Goal: Information Seeking & Learning: Learn about a topic

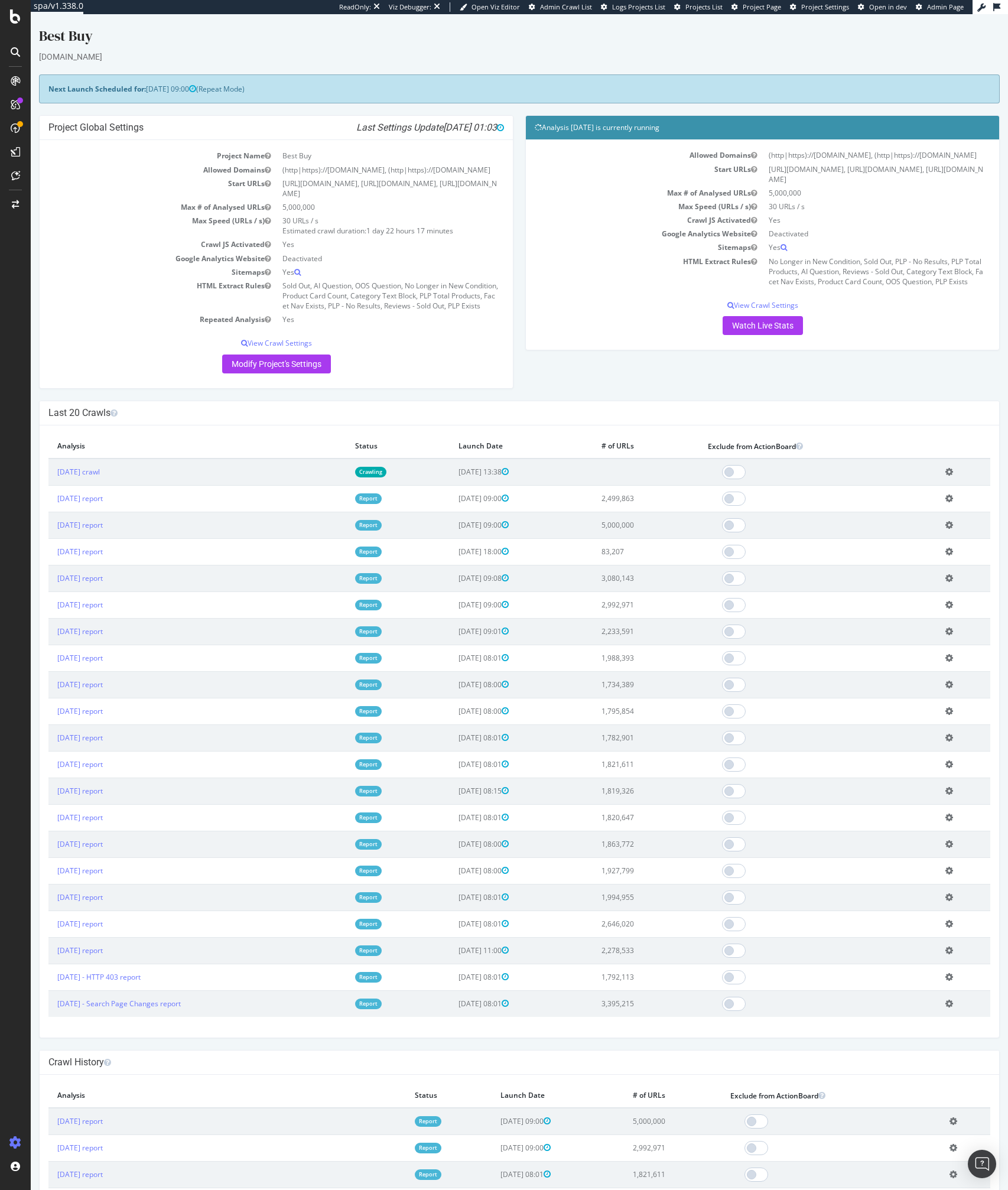
click at [17, 47] on icon at bounding box center [15, 51] width 9 height 9
click at [71, 179] on div "SpeedWorkers" at bounding box center [70, 178] width 53 height 12
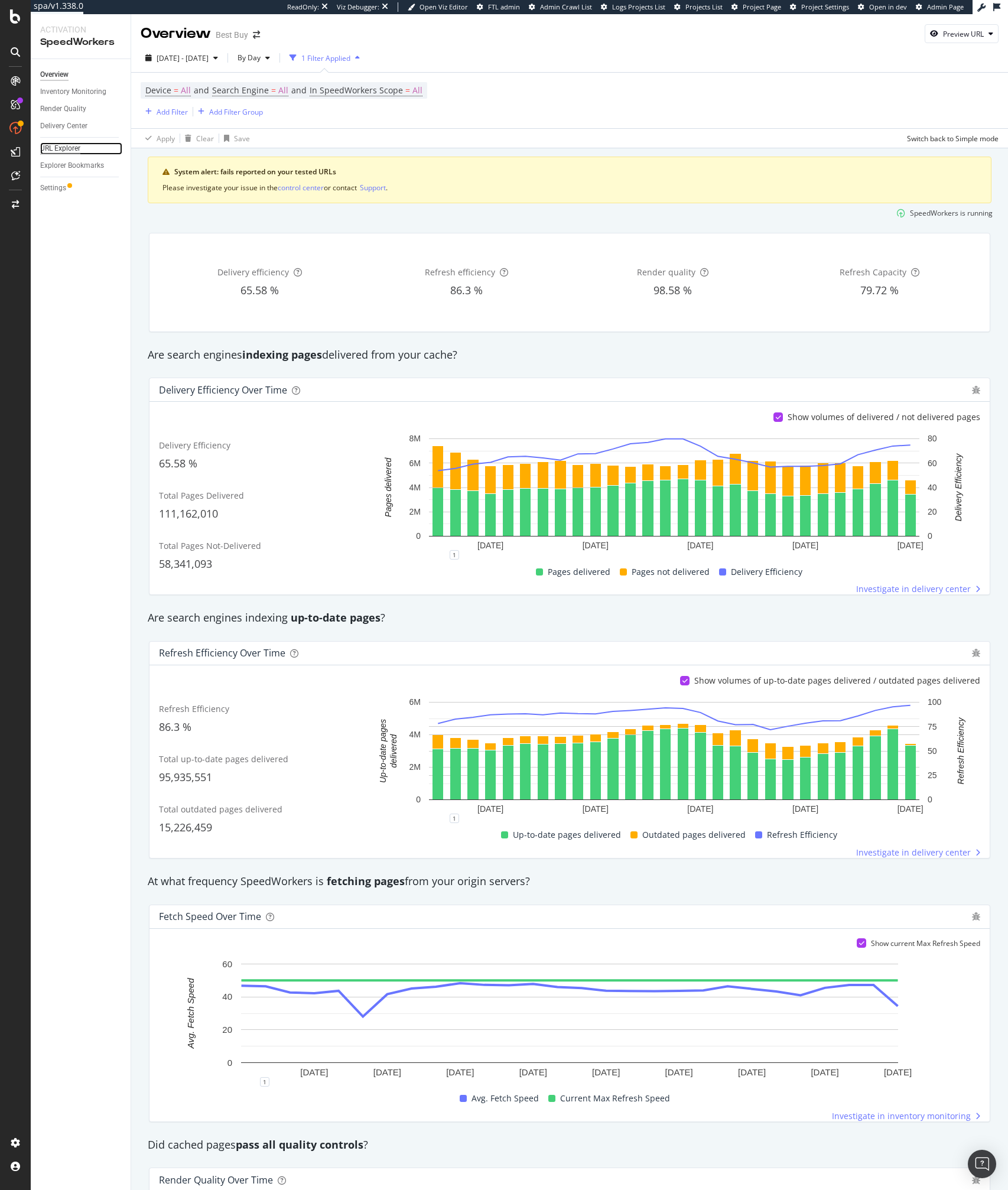
click at [65, 152] on div "URL Explorer" at bounding box center [60, 148] width 40 height 12
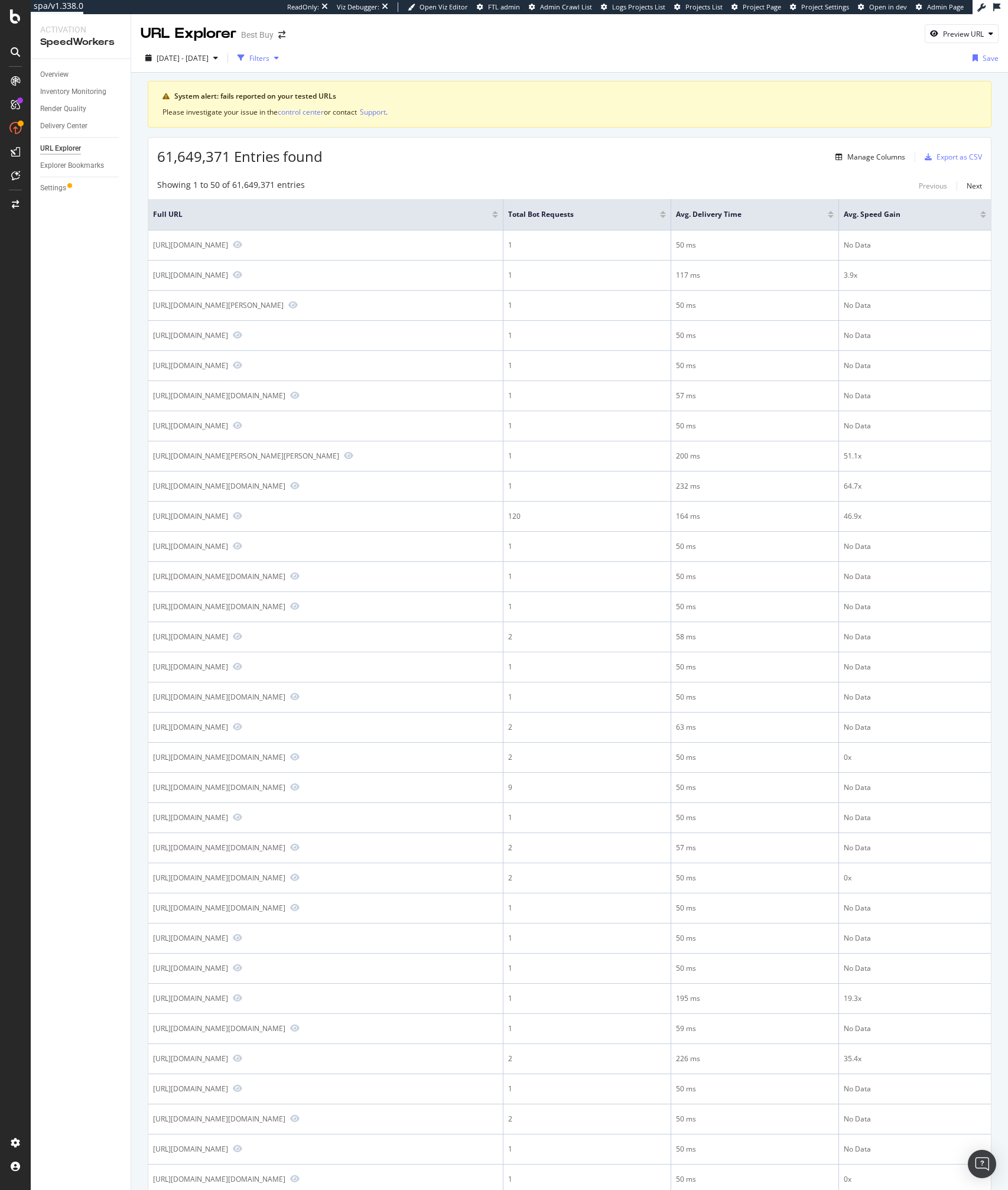
click at [270, 59] on div "Filters" at bounding box center [259, 58] width 20 height 10
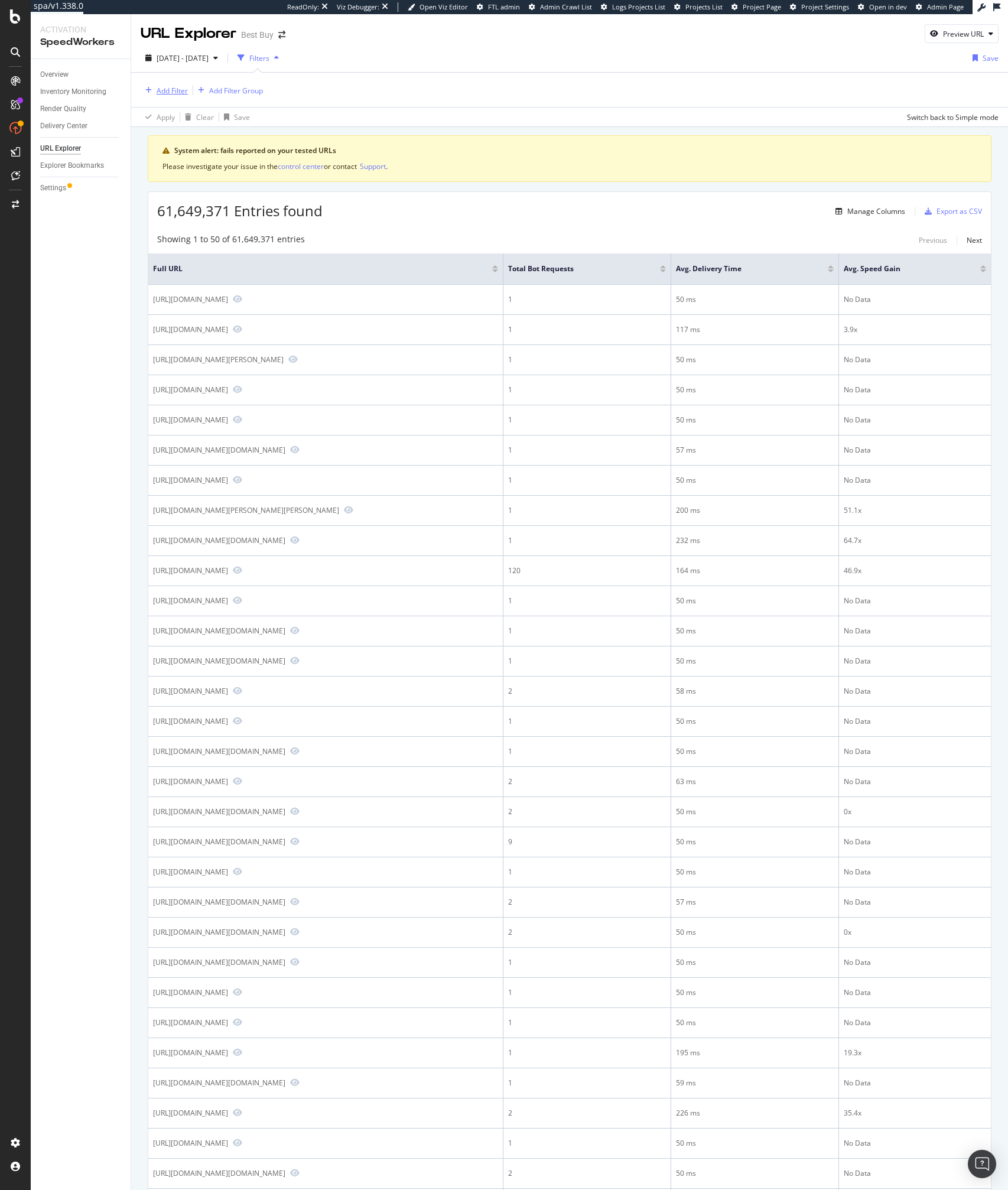
click at [162, 97] on div "Add Filter" at bounding box center [163, 90] width 47 height 13
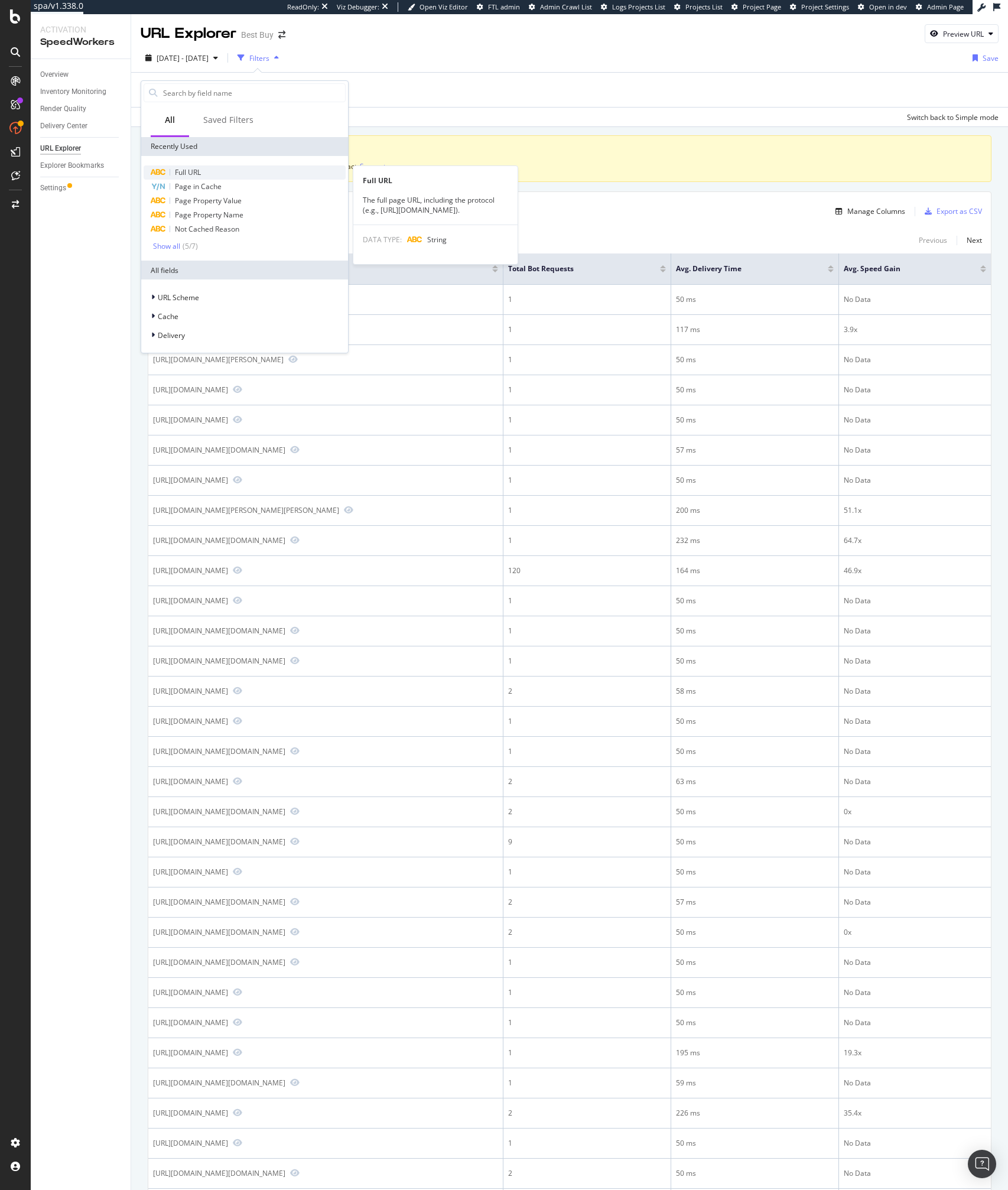
click at [188, 170] on span "Full URL" at bounding box center [188, 172] width 26 height 10
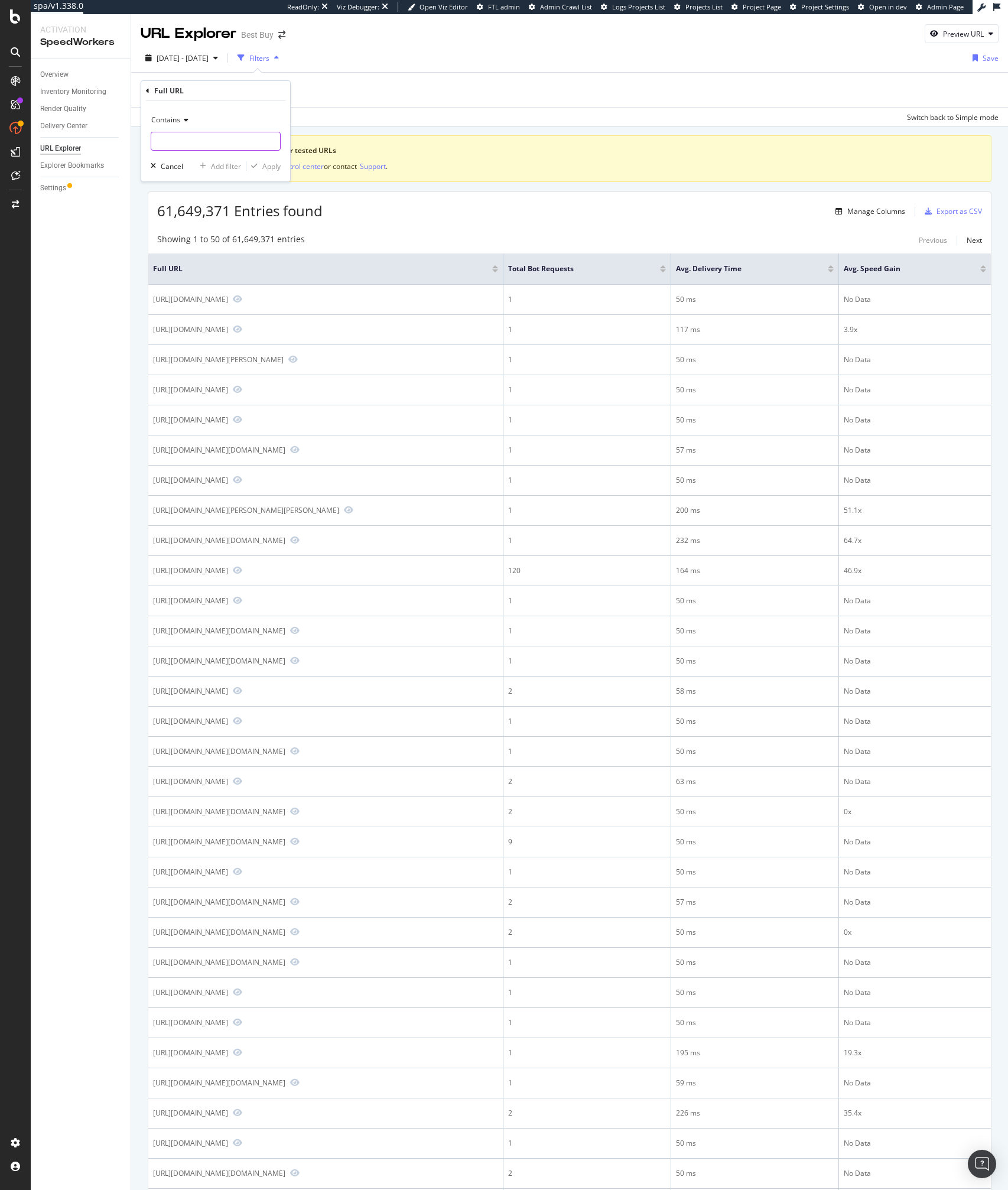
click at [177, 143] on input "text" at bounding box center [215, 140] width 128 height 19
paste input "https://www.bestbuy.com/home"
type input "https://www.bestbuy.com/home"
click at [272, 161] on div "Apply" at bounding box center [271, 166] width 18 height 10
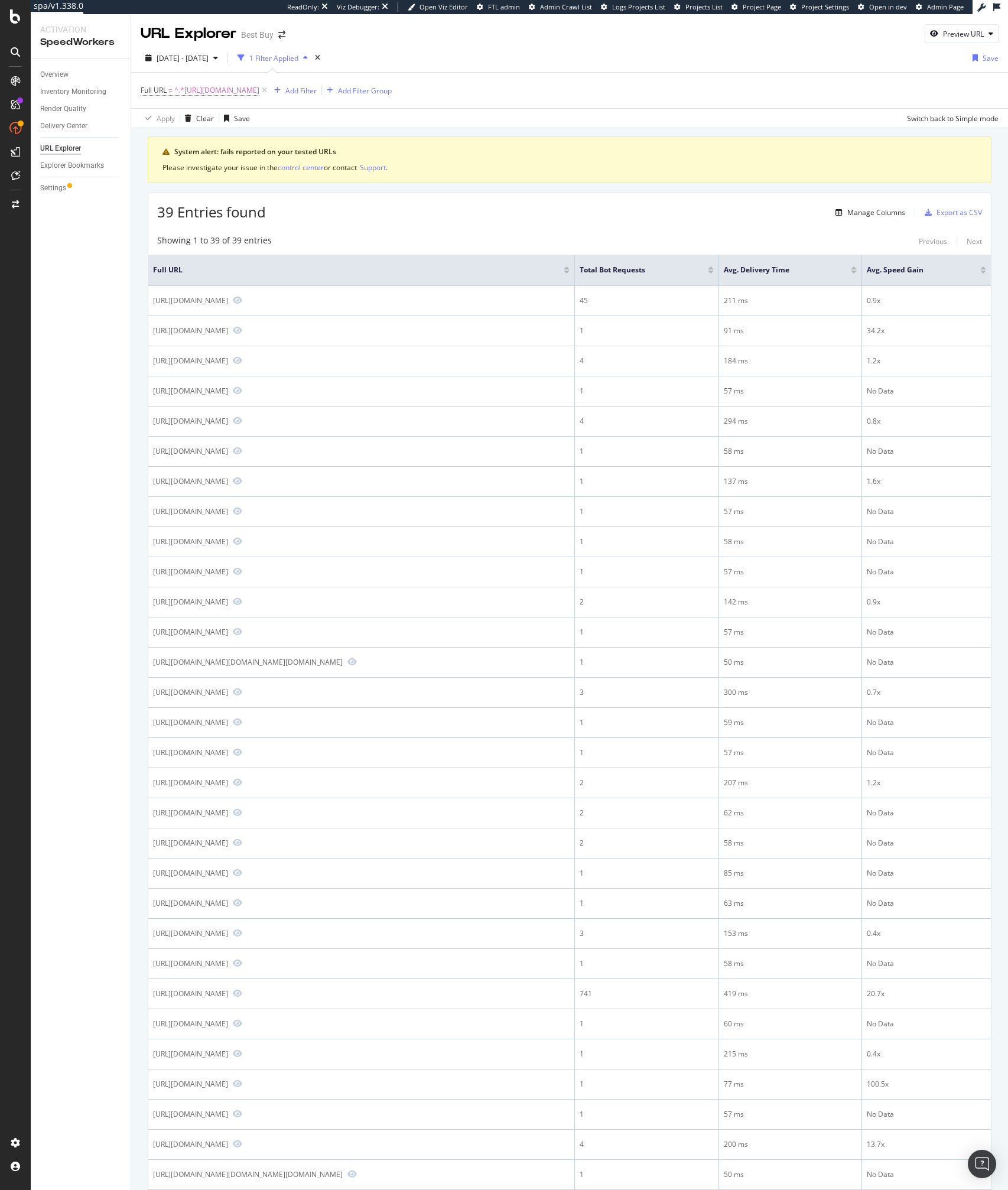
click at [249, 90] on span "^.*https://www.bestbuy.com/home.*$" at bounding box center [216, 90] width 85 height 17
click at [178, 119] on span "Contains" at bounding box center [165, 118] width 29 height 10
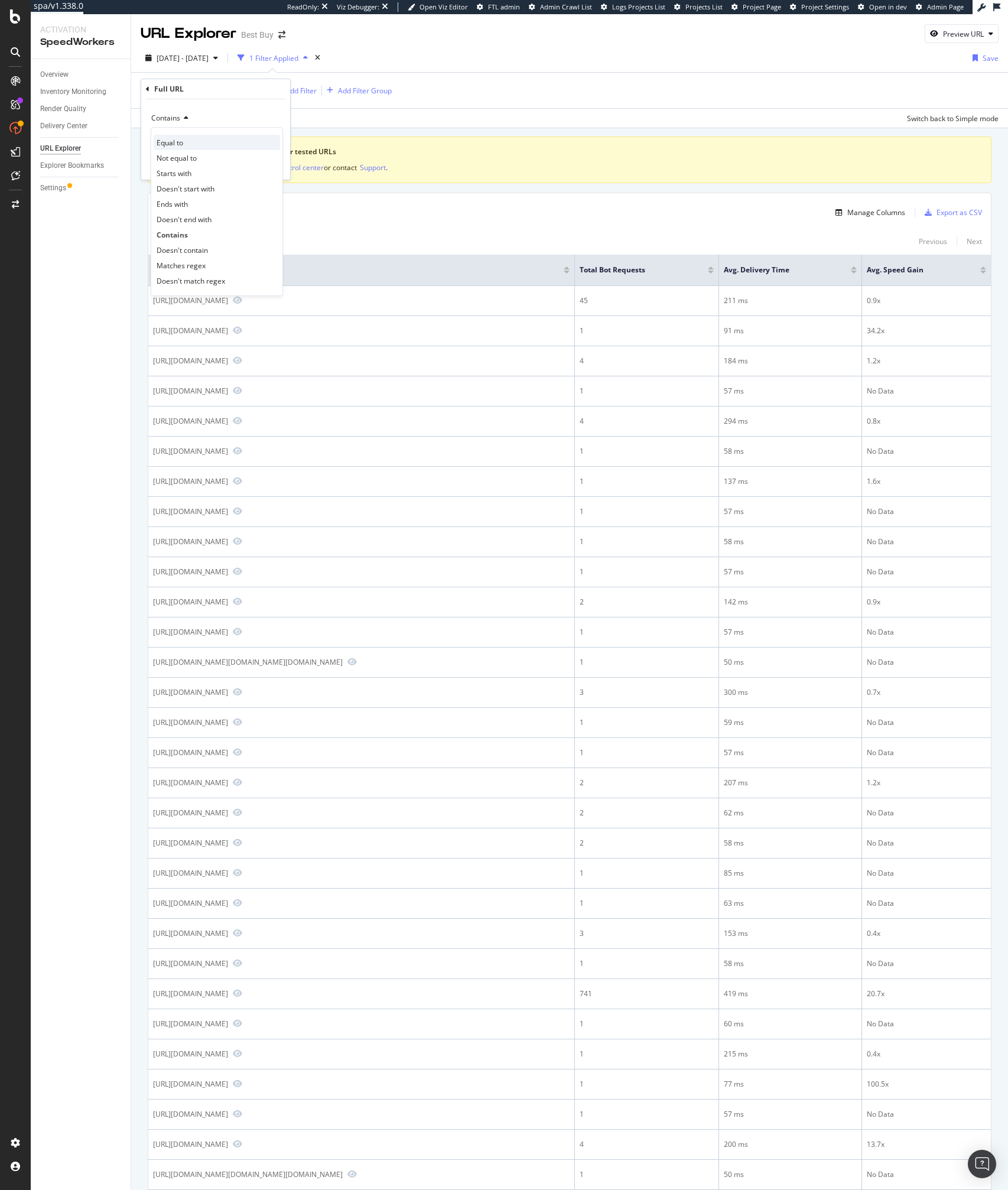
click at [185, 146] on div "Equal to" at bounding box center [216, 141] width 126 height 15
click at [191, 148] on div at bounding box center [215, 139] width 130 height 19
paste input "Mozilla/5.0 Mobile (compatible; botify; http://botify.com)"
type input "Mozilla/5.0 Mobile (compatible; botify; http://botify.com)"
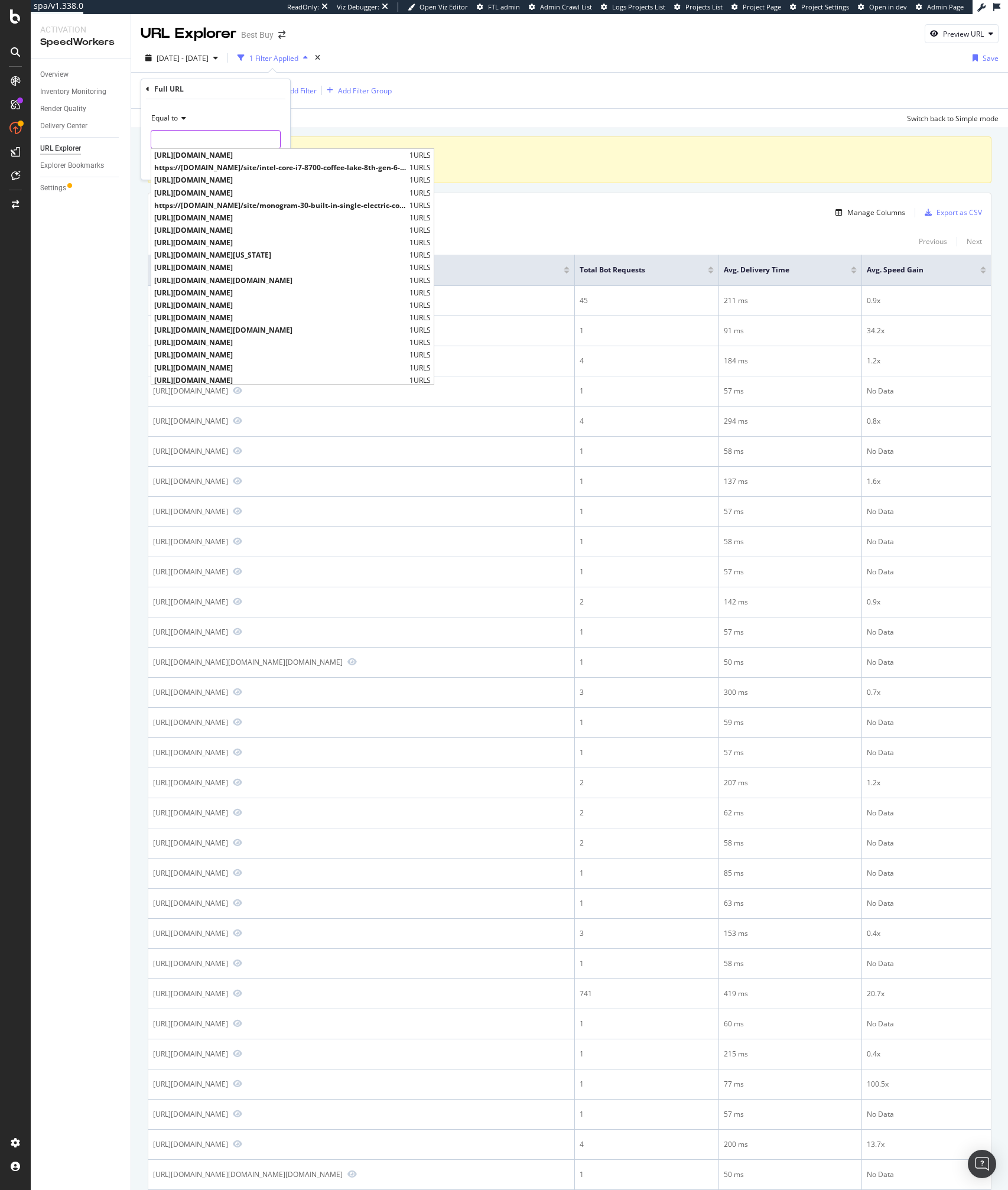
paste input "https://www.bestbuy.com/home"
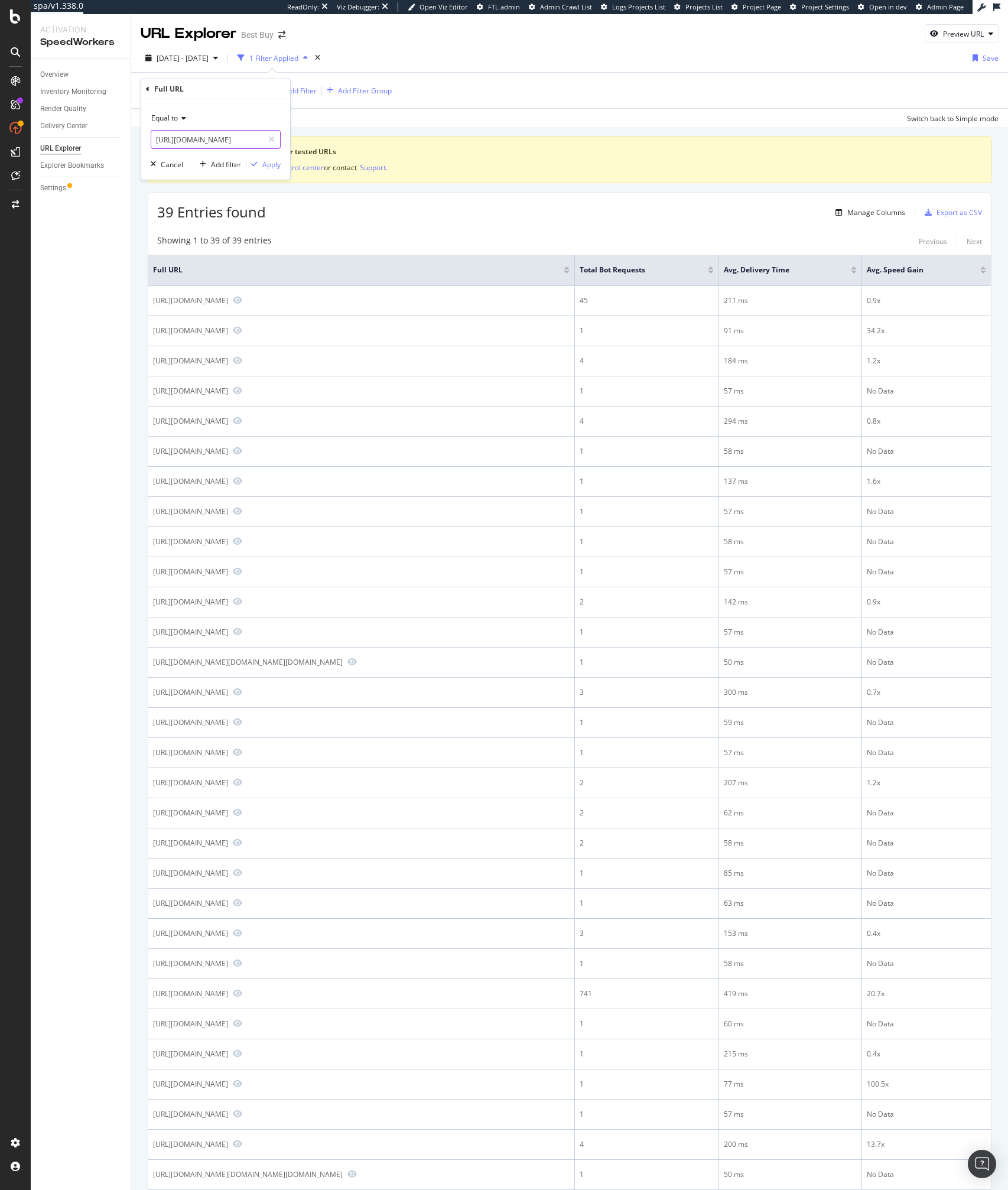
scroll to position [0, 4]
type input "https://www.bestbuy.com/home"
click at [261, 166] on div "button" at bounding box center [254, 163] width 16 height 7
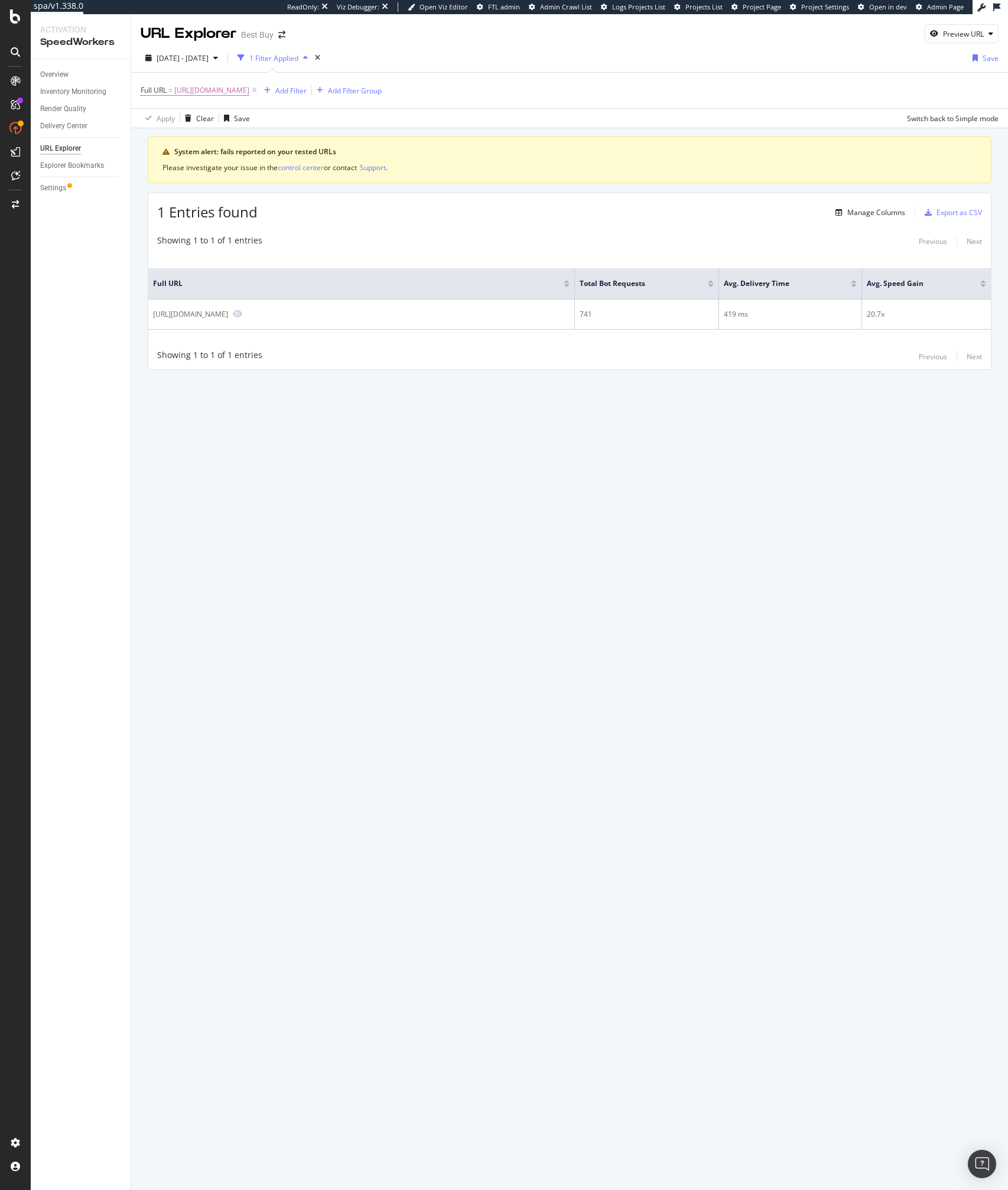
click at [348, 562] on div "URL Explorer Best Buy Preview URL 2025 Sep. 9th - Oct. 6th 1 Filter Applied Sav…" at bounding box center [570, 601] width 877 height 1176
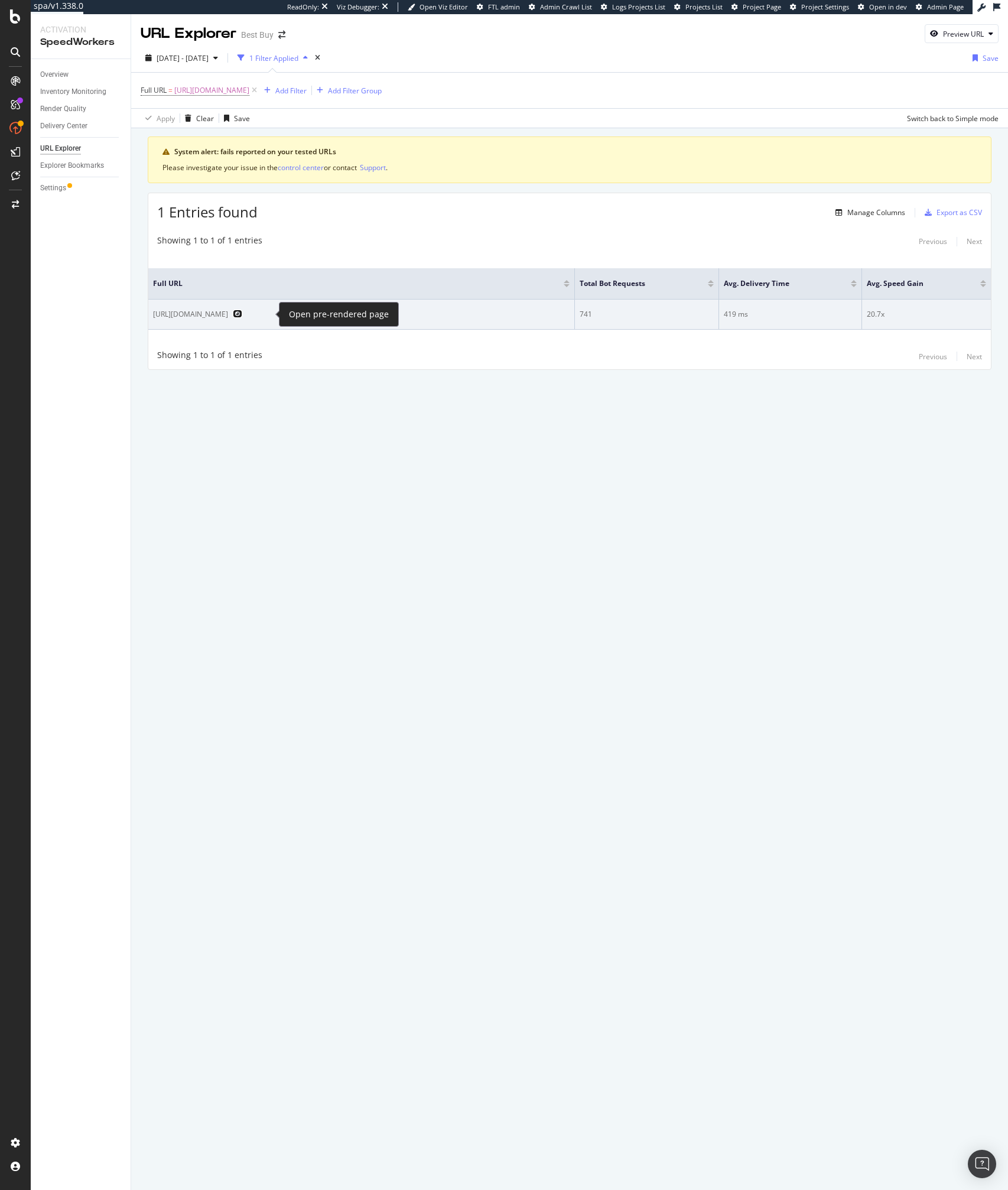
click at [242, 318] on icon "Preview https://www.bestbuy.com/home" at bounding box center [237, 314] width 9 height 8
click at [575, 319] on td "741" at bounding box center [646, 315] width 144 height 30
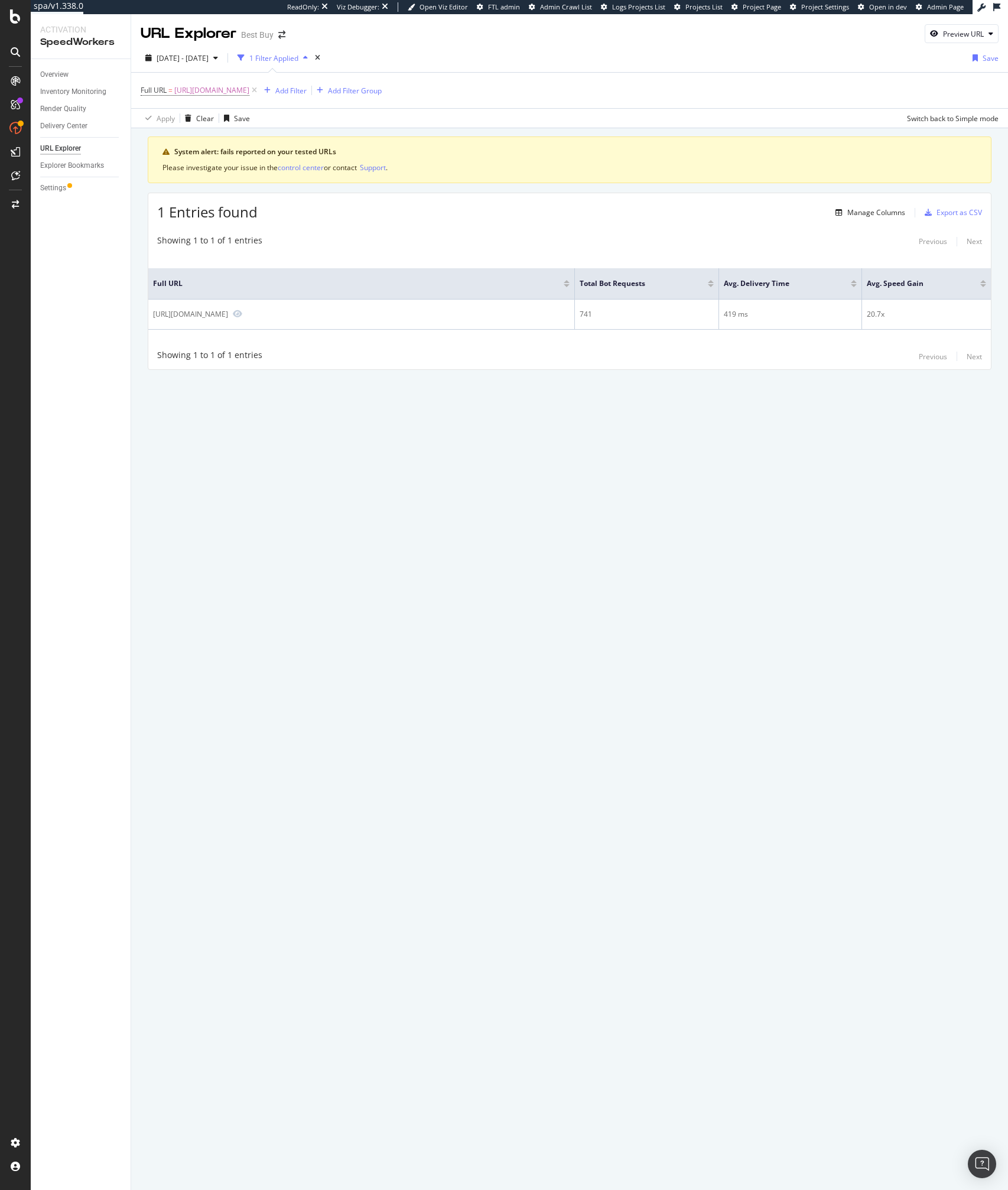
click at [389, 331] on div "Full URL Total Bot Requests Avg. Delivery Time Avg. Speed Gain https://www.best…" at bounding box center [570, 300] width 843 height 90
click at [479, 235] on div "Showing 1 to 1 of 1 entries Previous Next" at bounding box center [570, 242] width 843 height 14
click at [364, 265] on div "Full URL Total Bot Requests Avg. Delivery Time Avg. Speed Gain https://www.best…" at bounding box center [570, 300] width 843 height 90
click at [249, 93] on span "https://www.bestbuy.com/home" at bounding box center [211, 90] width 75 height 17
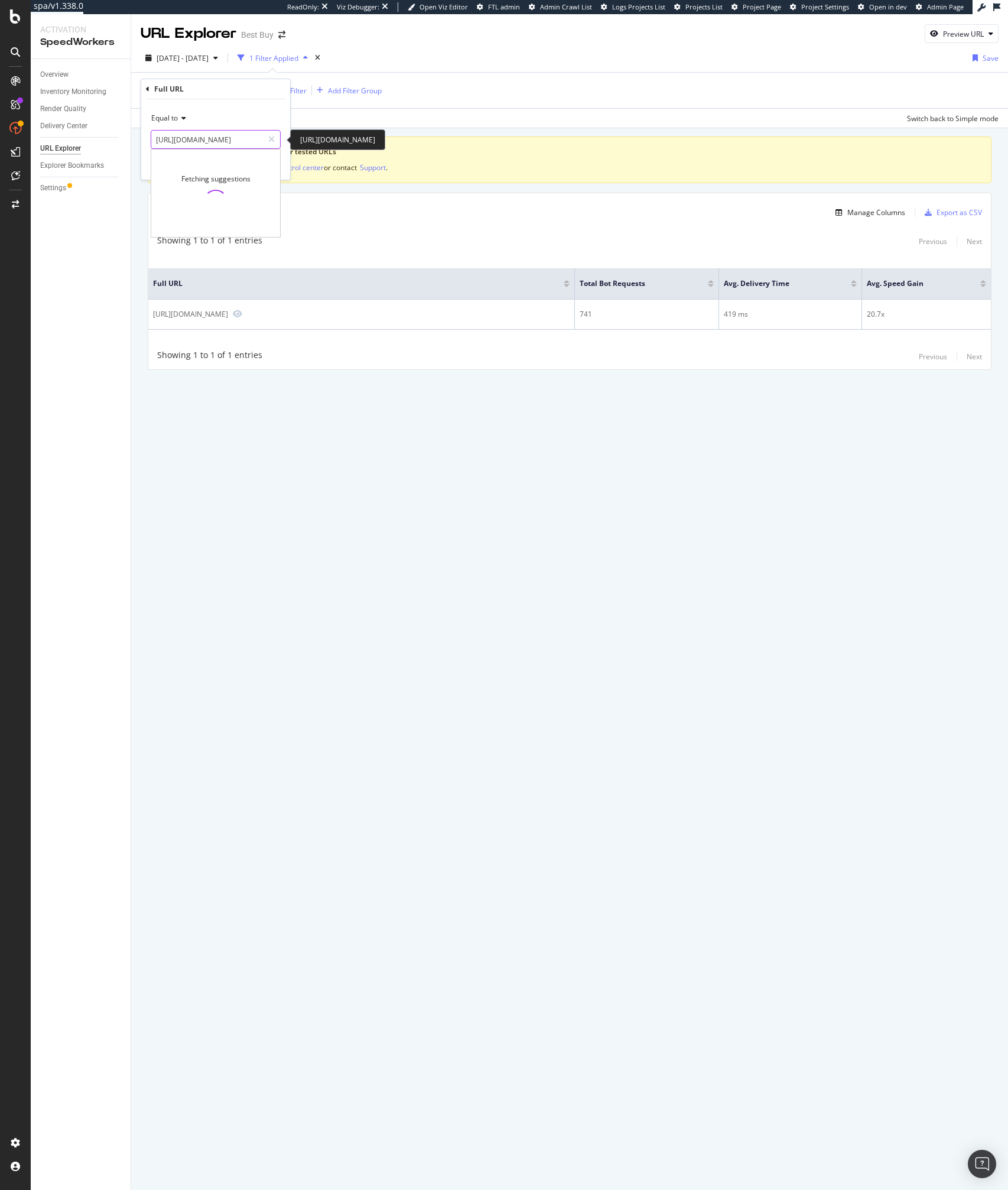
drag, startPoint x: 248, startPoint y: 140, endPoint x: 300, endPoint y: 146, distance: 52.3
click at [300, 146] on body "spa/v1.338.0 ReadOnly: Viz Debugger: Open Viz Editor FTL admin Admin Crawl List…" at bounding box center [504, 595] width 1008 height 1190
click at [237, 140] on input "https://www.bestbuy.com/home" at bounding box center [207, 139] width 112 height 19
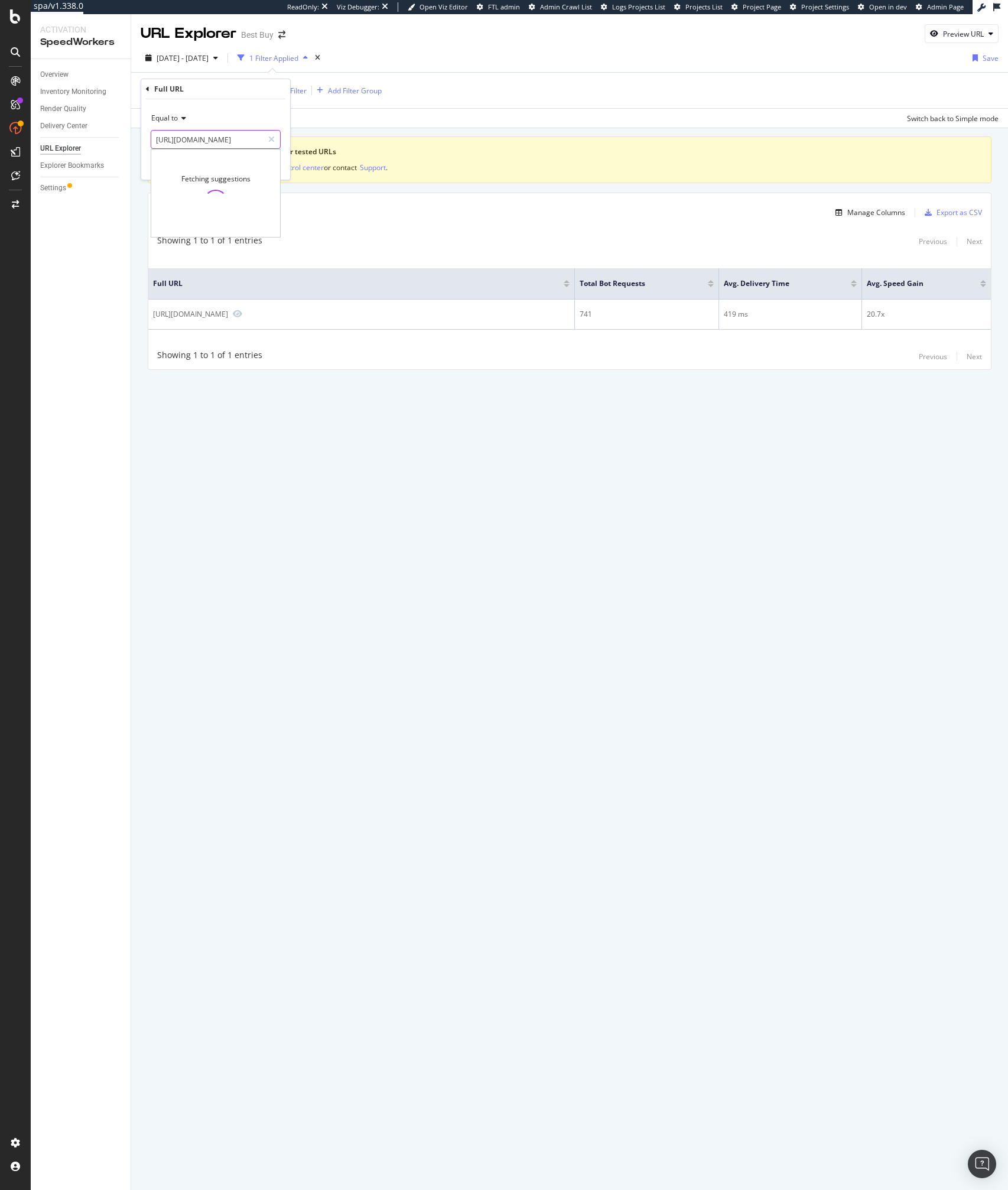
type input "https://www.bestbuy.com/"
click at [227, 90] on div "Full URL" at bounding box center [216, 90] width 139 height 20
click at [265, 159] on div "Apply" at bounding box center [271, 164] width 18 height 10
click at [367, 293] on th "Full URL" at bounding box center [362, 283] width 426 height 31
click at [292, 169] on div "control center" at bounding box center [301, 167] width 46 height 10
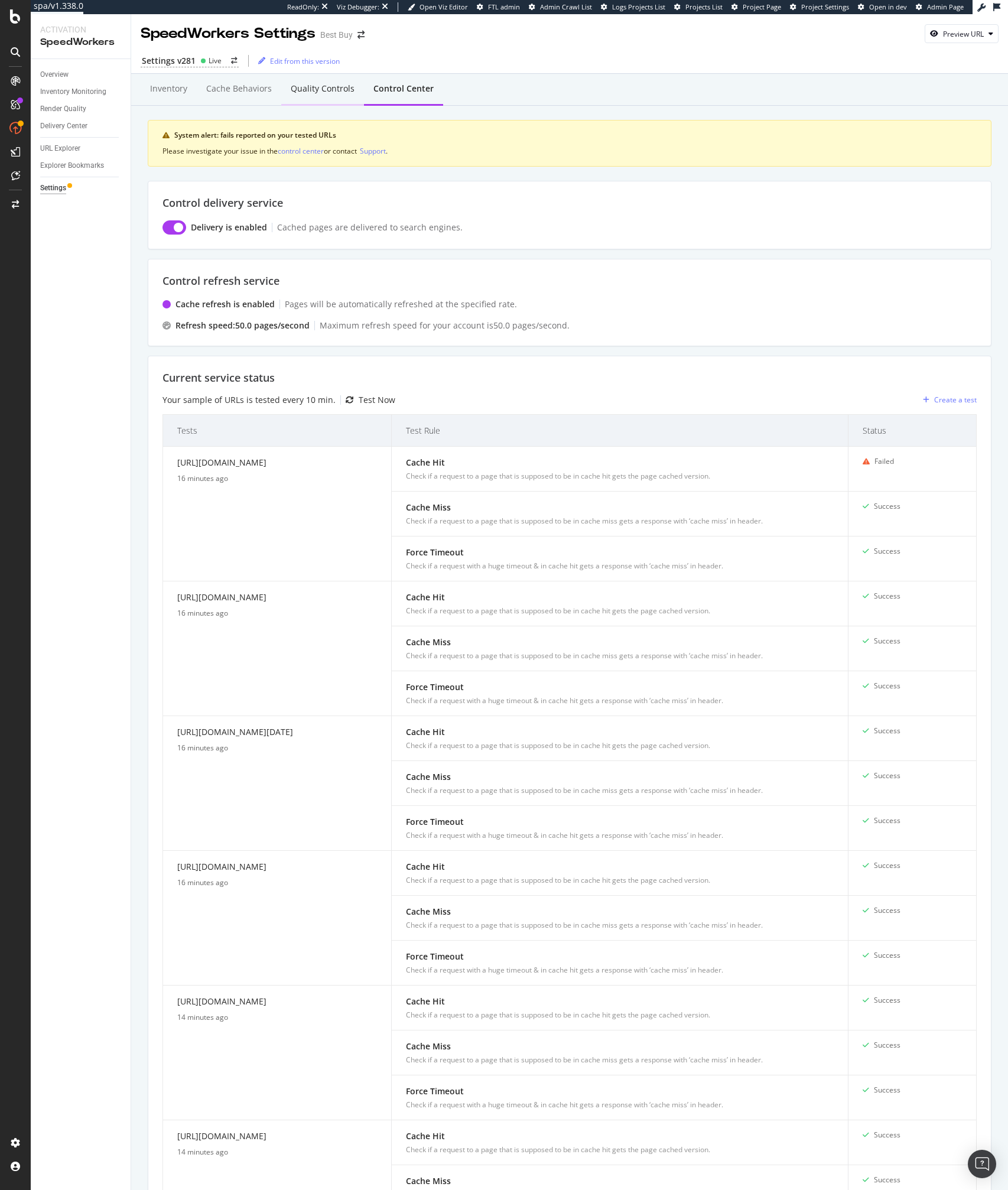
click at [308, 91] on div "Quality Controls" at bounding box center [323, 89] width 64 height 12
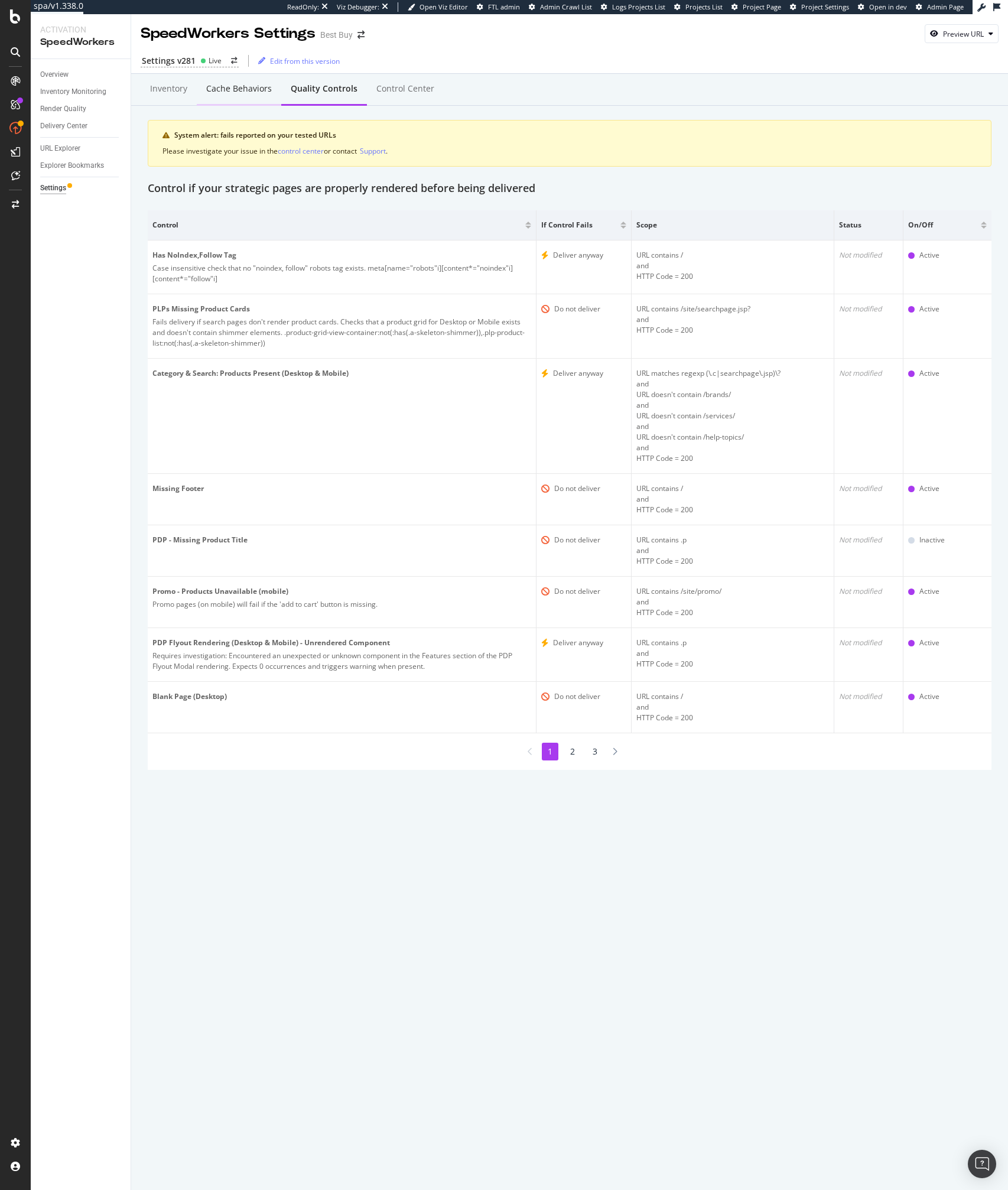
click at [239, 88] on div "Cache behaviors" at bounding box center [239, 89] width 66 height 12
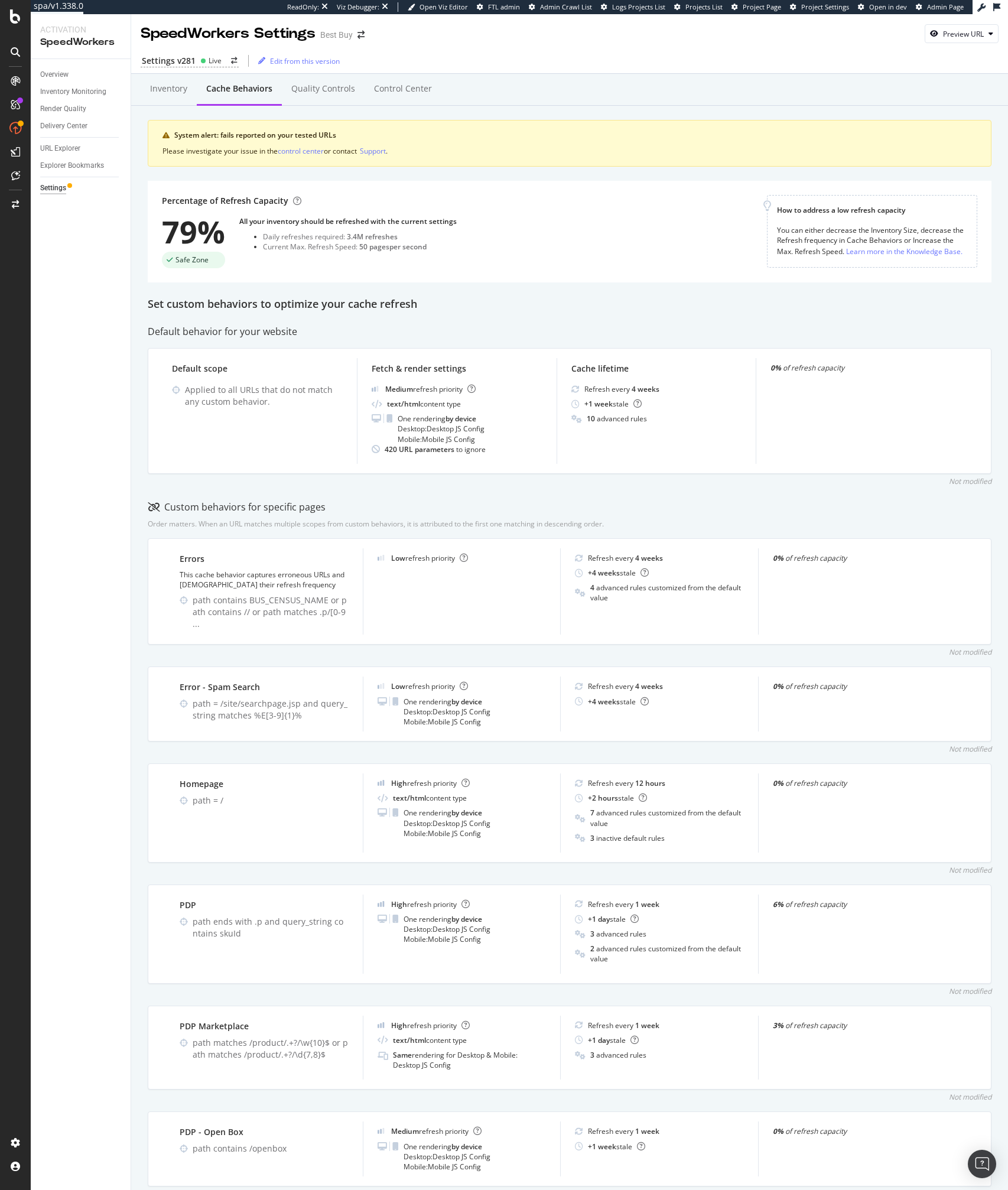
click at [214, 98] on div "Cache behaviors" at bounding box center [239, 90] width 85 height 33
click at [153, 98] on div "Inventory" at bounding box center [168, 90] width 56 height 33
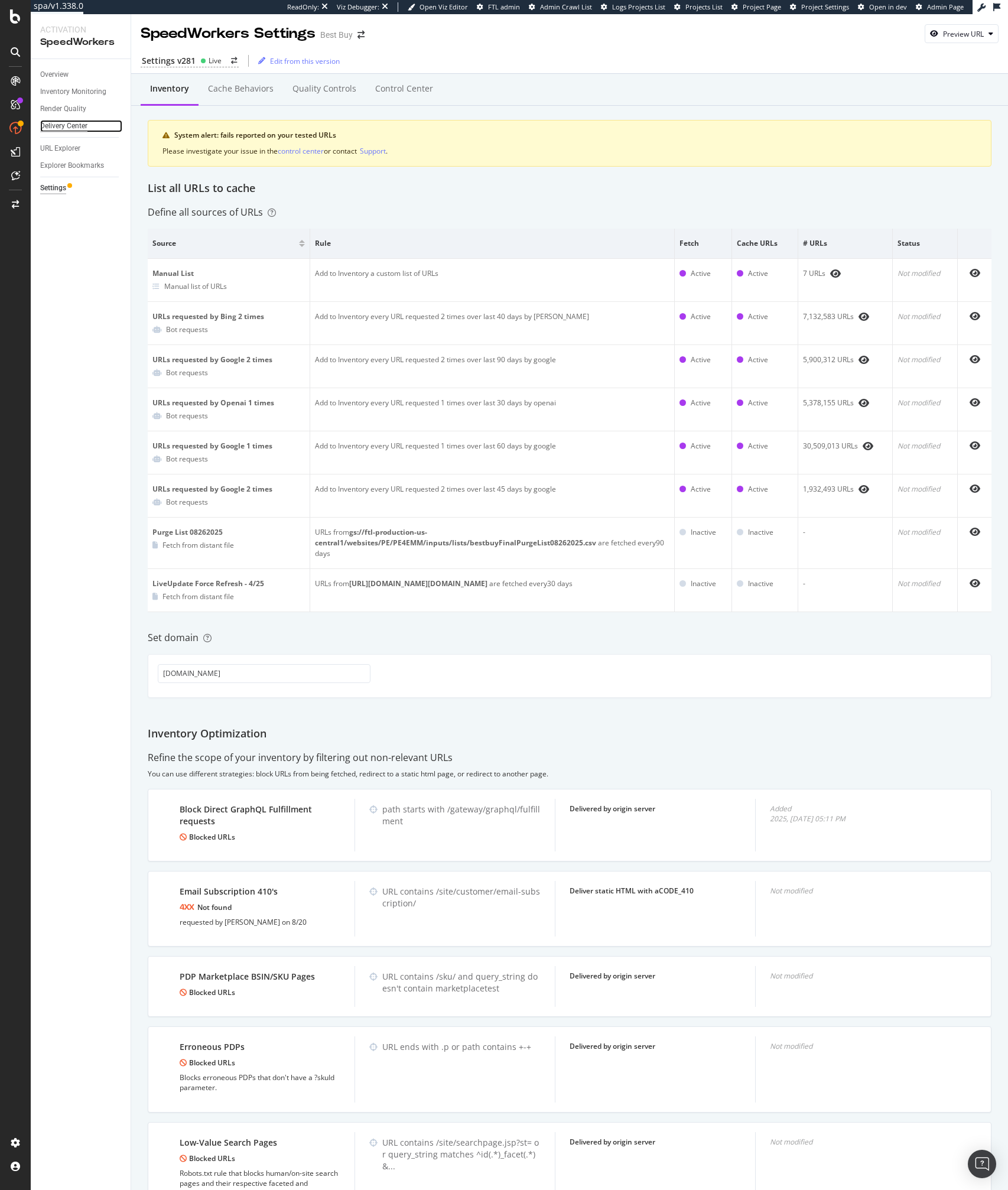
click at [79, 124] on div "Delivery Center" at bounding box center [63, 125] width 47 height 12
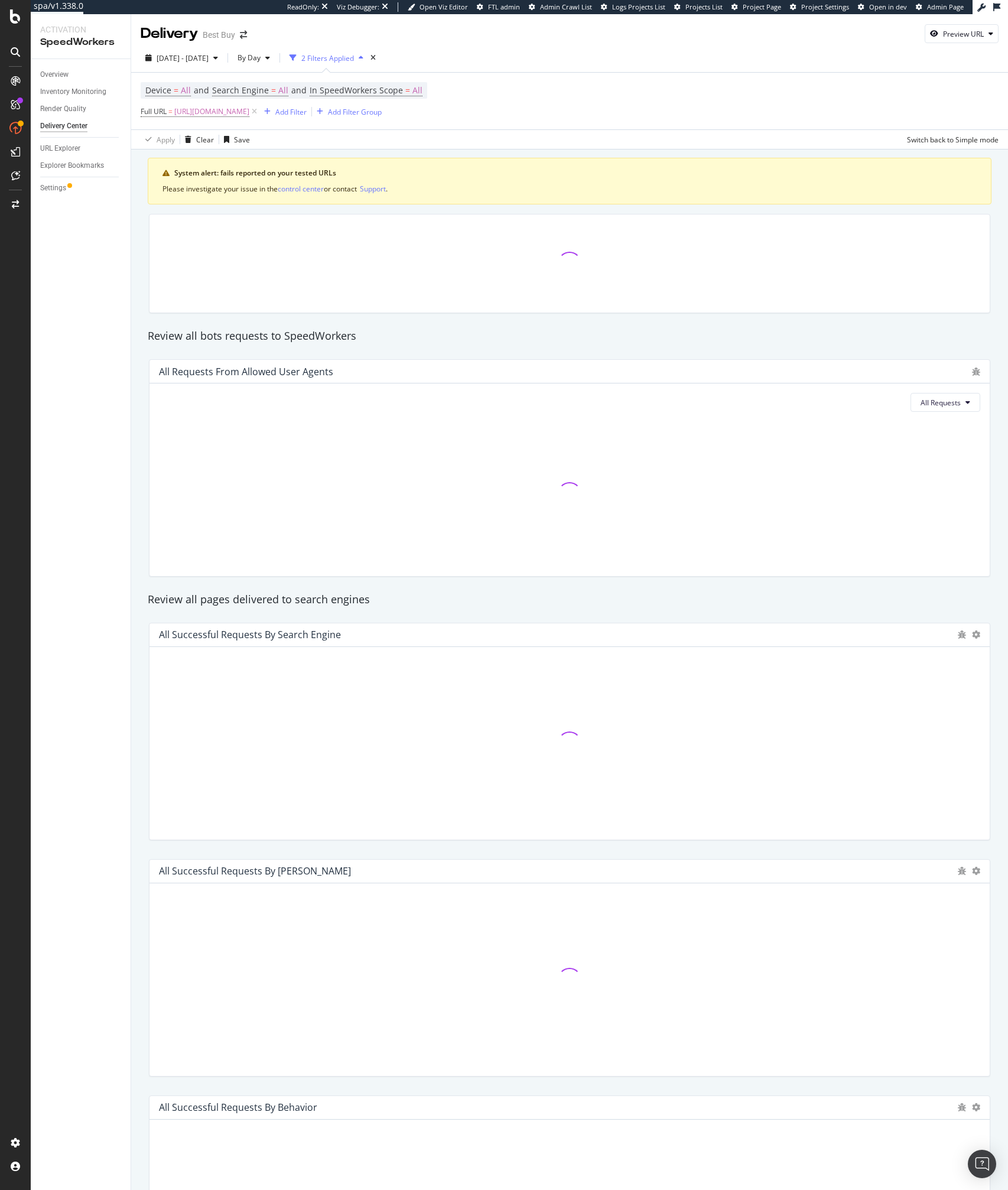
click at [321, 880] on div "All Successful Requests by Device" at bounding box center [570, 871] width 841 height 24
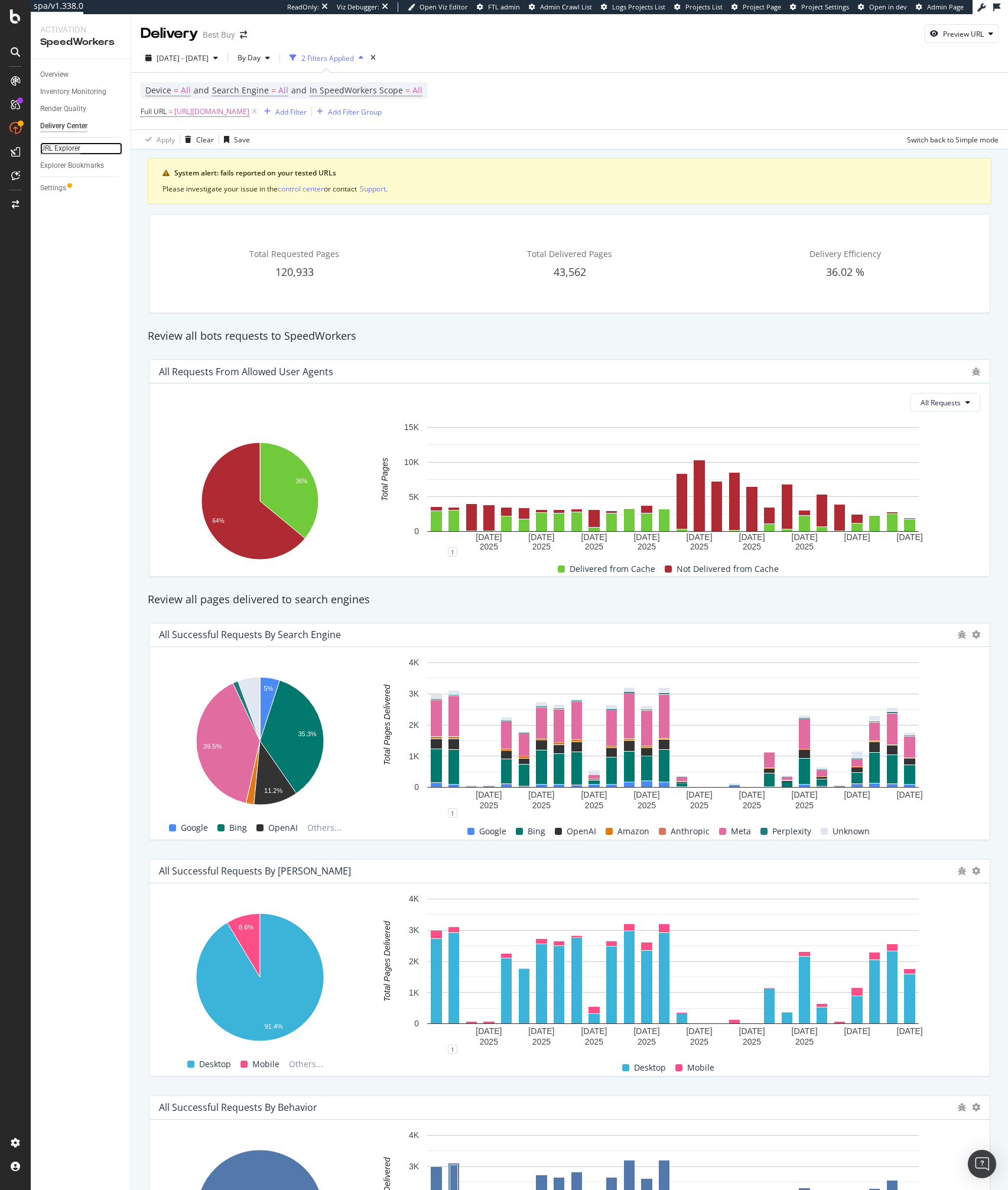
click at [58, 151] on div "URL Explorer" at bounding box center [60, 148] width 40 height 12
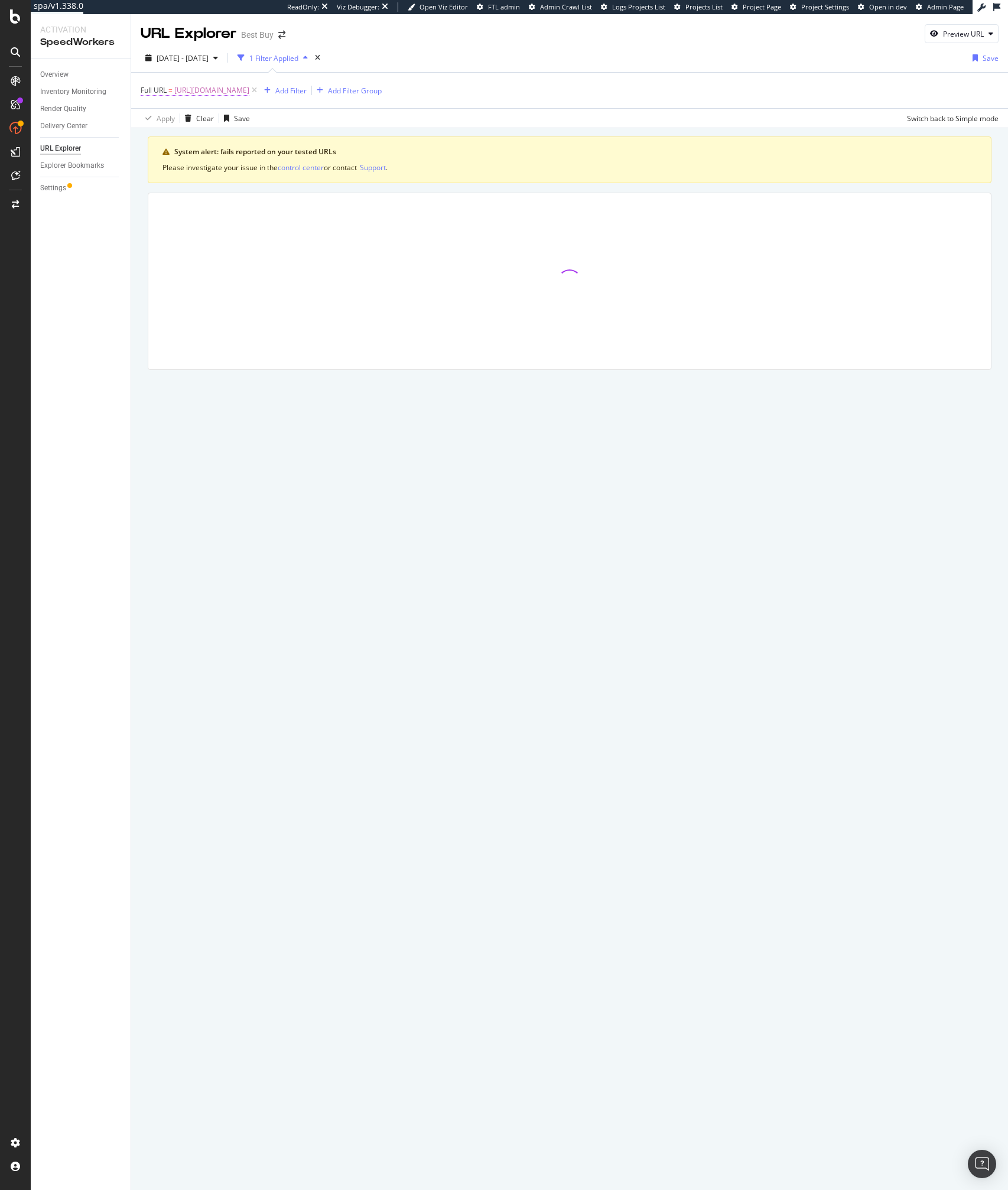
click at [219, 85] on span "https://www.bestbuy.com/" at bounding box center [211, 90] width 75 height 17
click at [256, 136] on input "https://www.bestbuy.com/" at bounding box center [207, 139] width 112 height 19
type input "https://www.bestbuy.com/home"
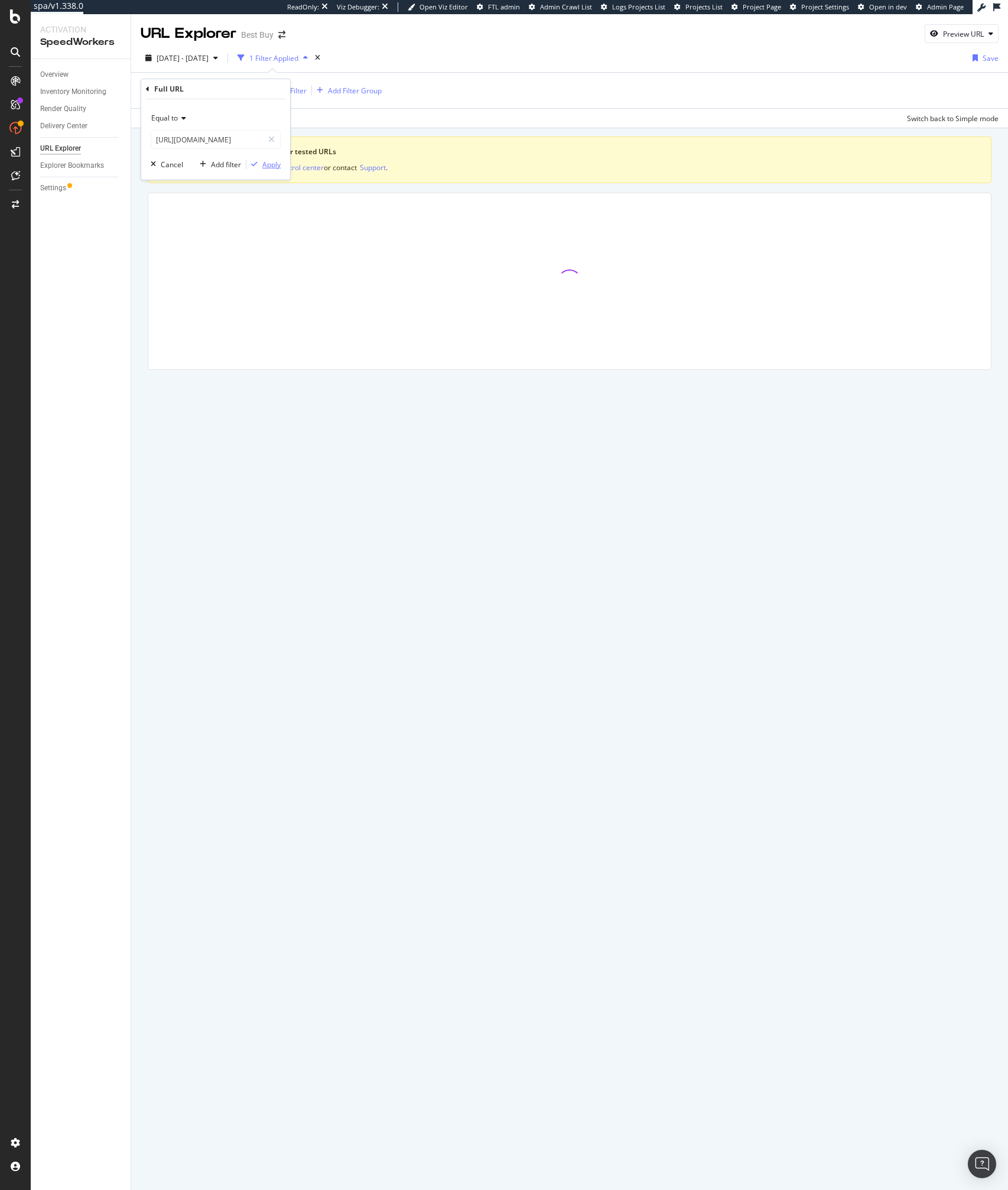
click at [268, 166] on div "Apply" at bounding box center [271, 164] width 18 height 10
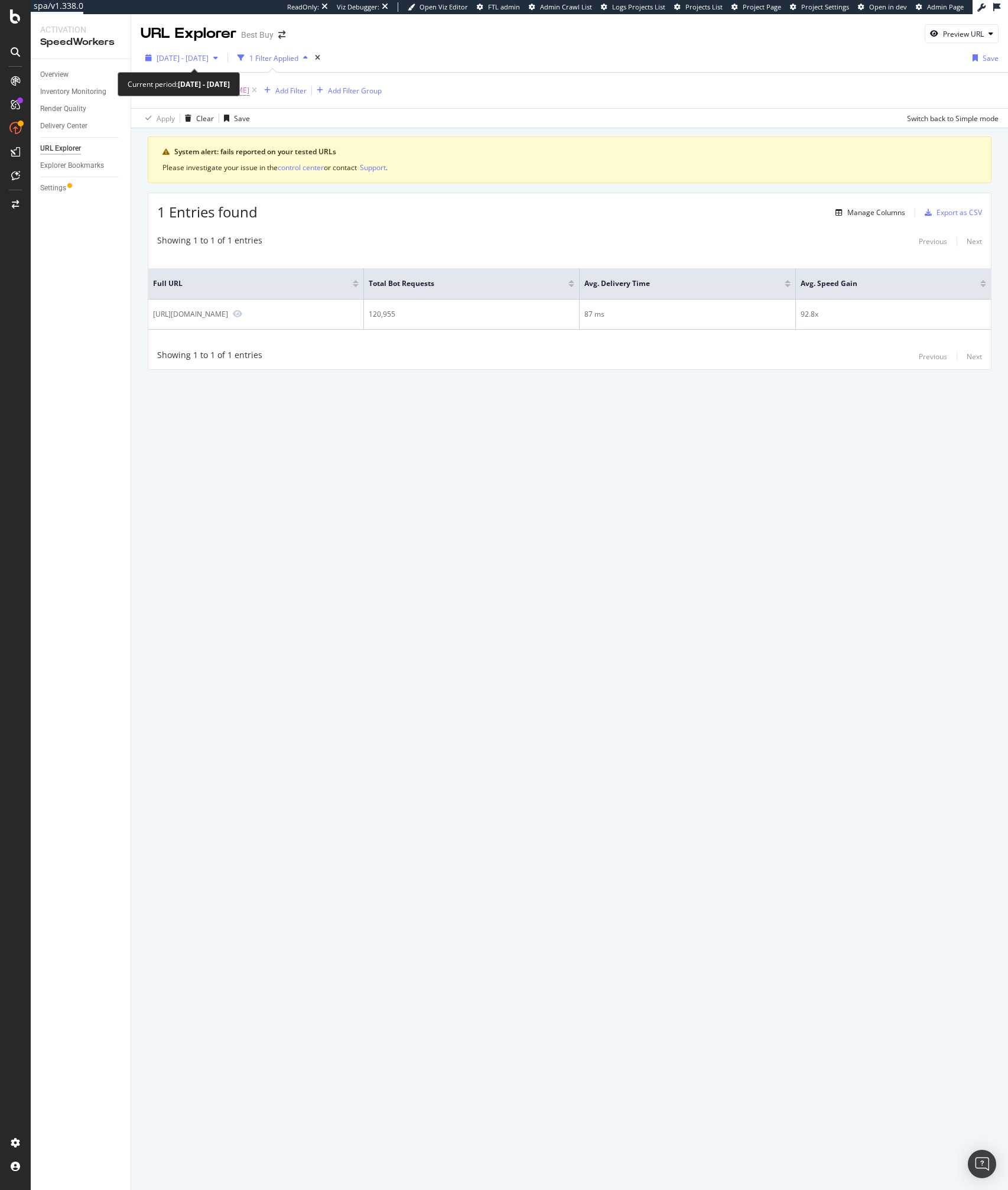
click at [195, 65] on div "2025 Sep. 9th - Oct. 6th" at bounding box center [181, 58] width 82 height 18
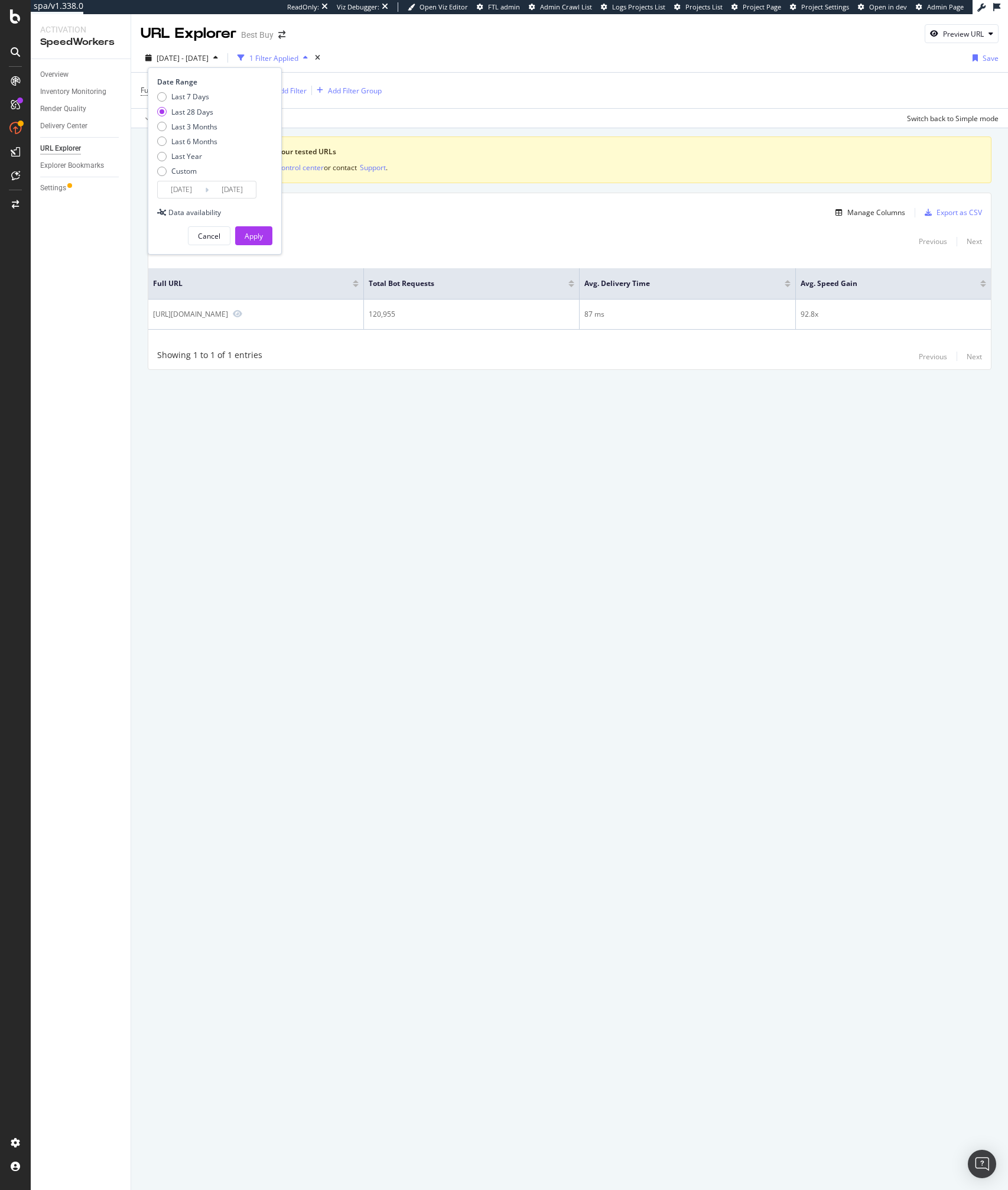
click at [483, 96] on div "Full URL = https://www.bestbuy.com/home Add Filter Add Filter Group" at bounding box center [569, 91] width 858 height 36
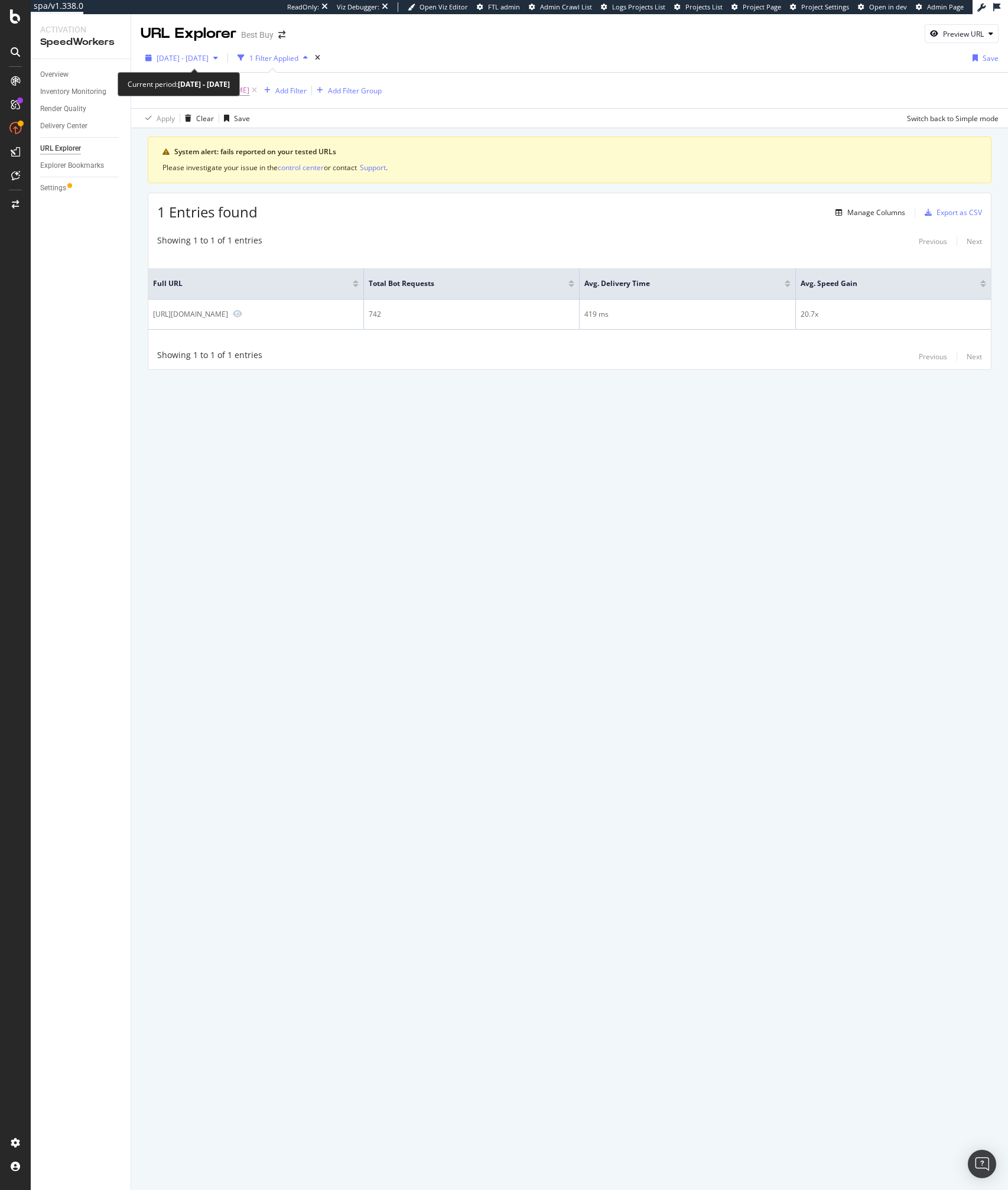
click at [208, 56] on span "2025 Sep. 9th - Oct. 6th" at bounding box center [182, 58] width 52 height 10
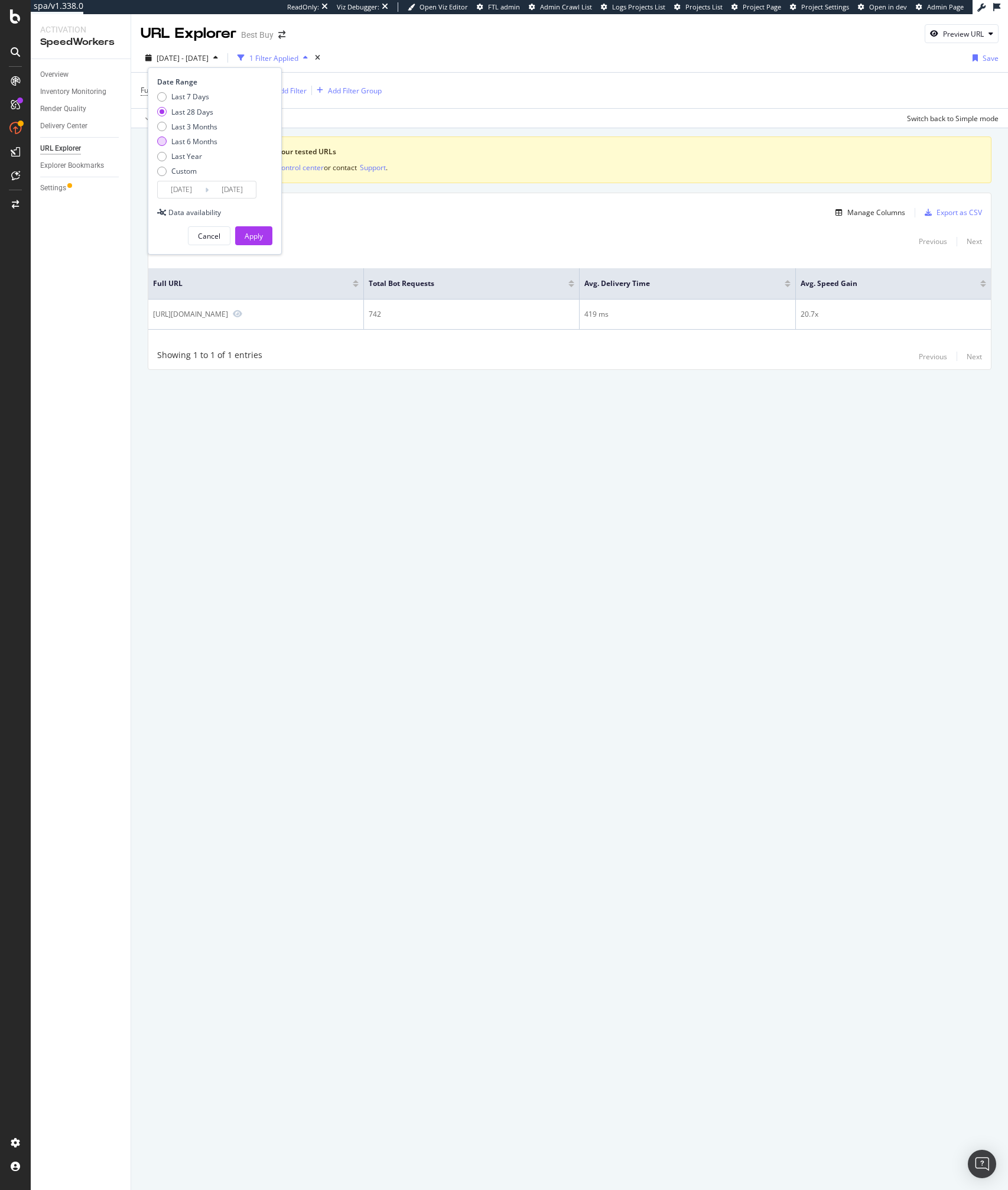
click at [192, 144] on div "Last 6 Months" at bounding box center [194, 141] width 46 height 10
type input "2025/04/07"
click at [249, 234] on div "Apply" at bounding box center [254, 236] width 18 height 10
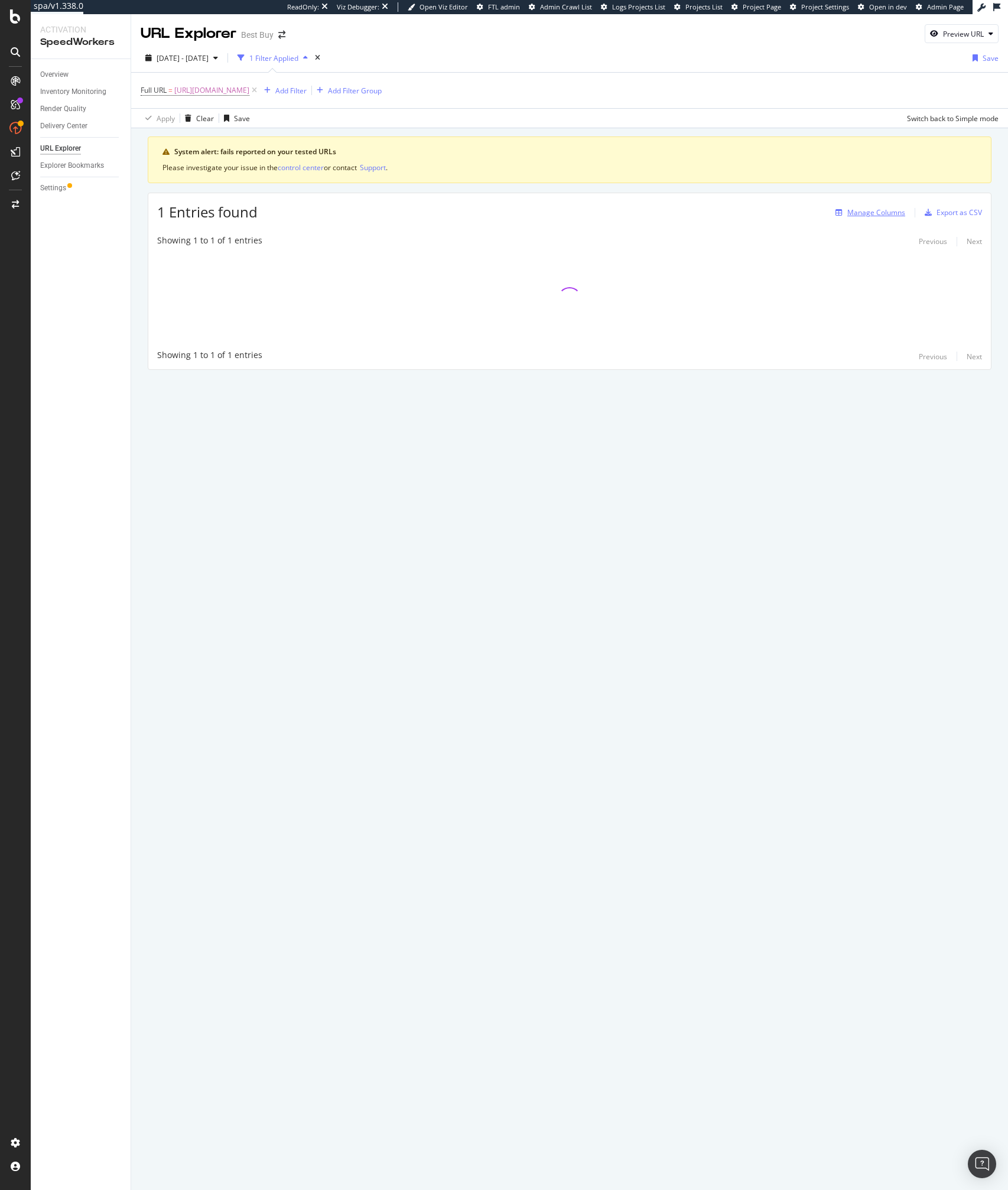
click at [853, 213] on div "Manage Columns" at bounding box center [877, 212] width 58 height 10
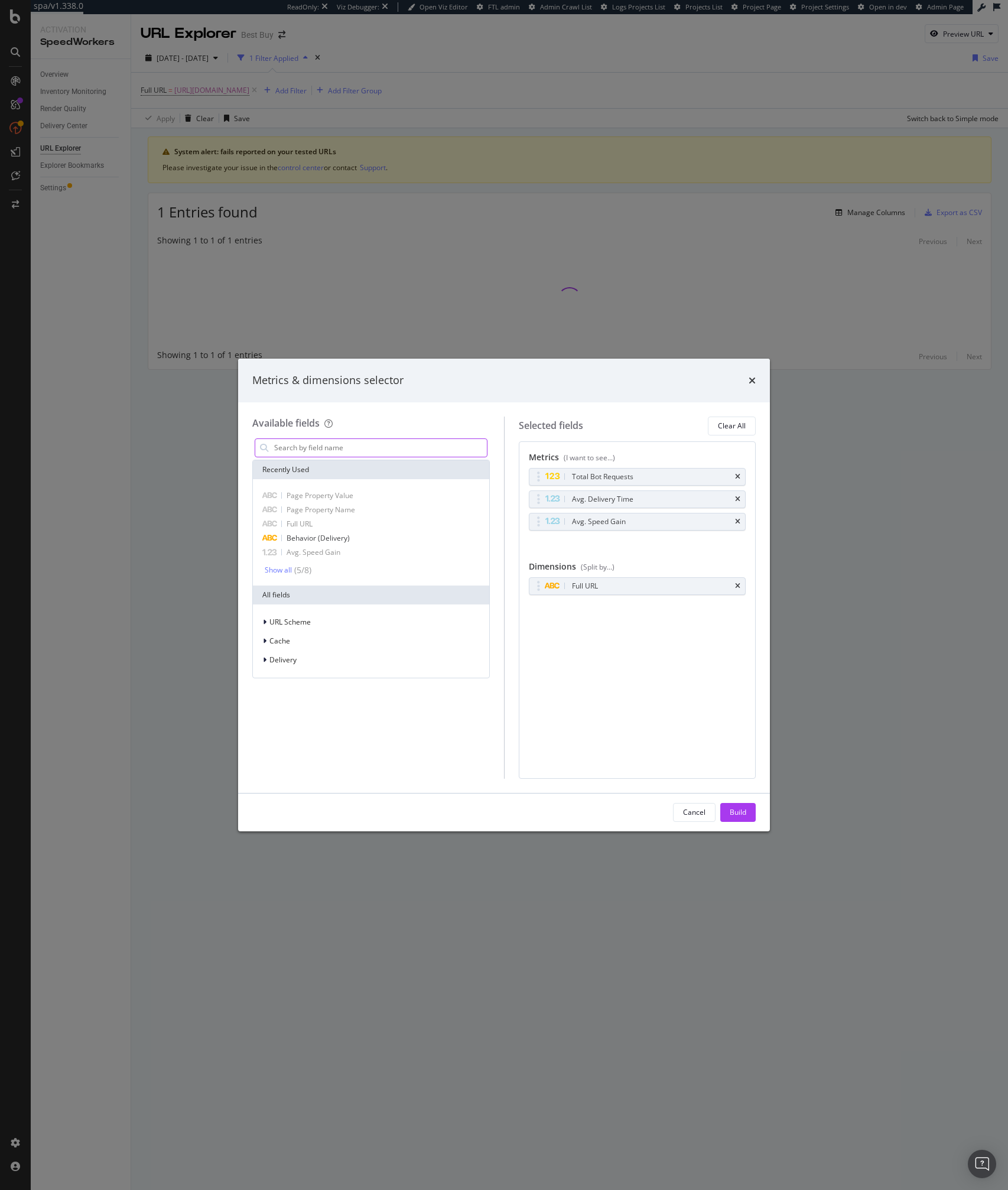
click at [395, 452] on input "modal" at bounding box center [379, 448] width 214 height 18
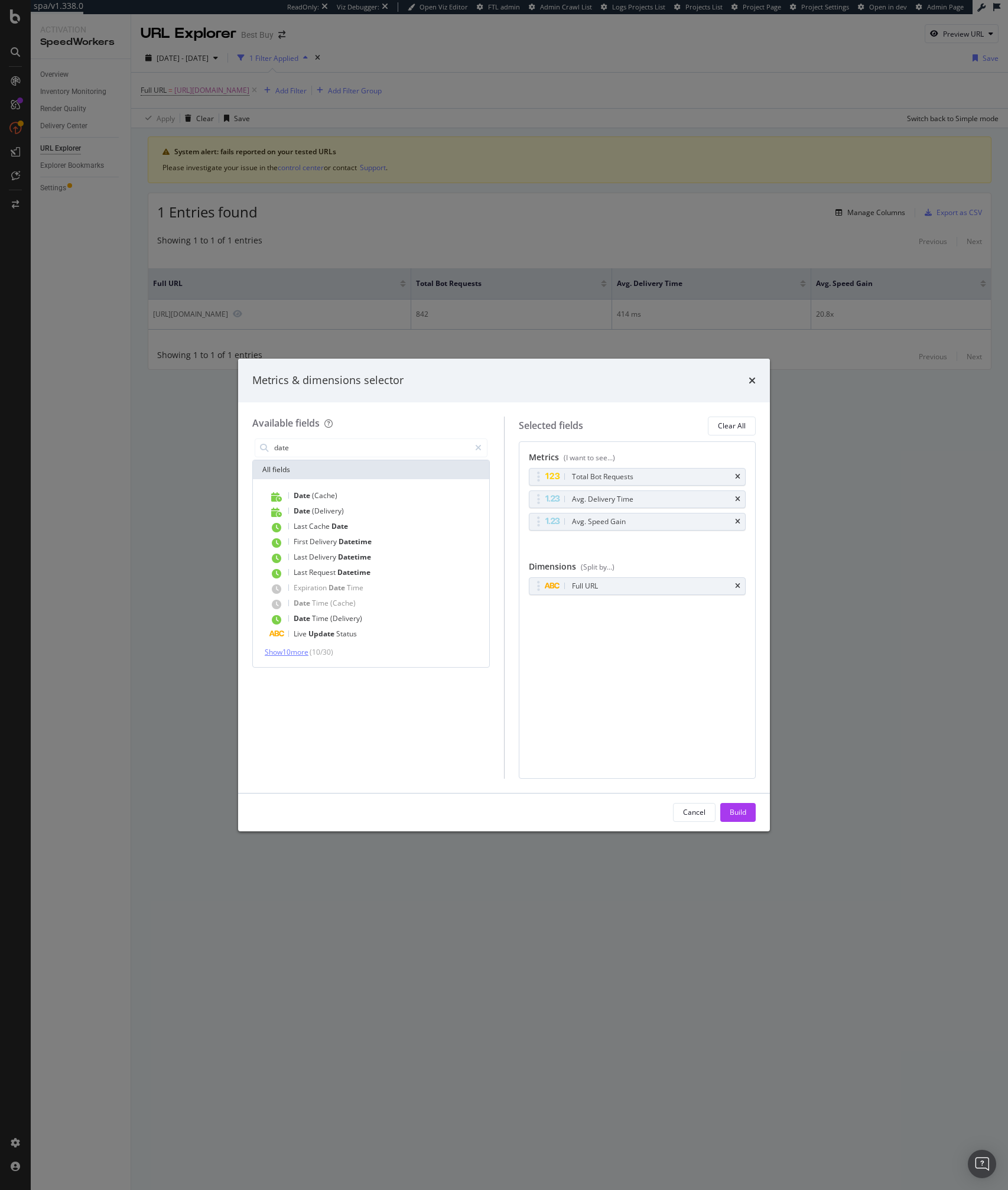
type input "date"
click at [309, 647] on span "Show 10 more" at bounding box center [287, 652] width 44 height 10
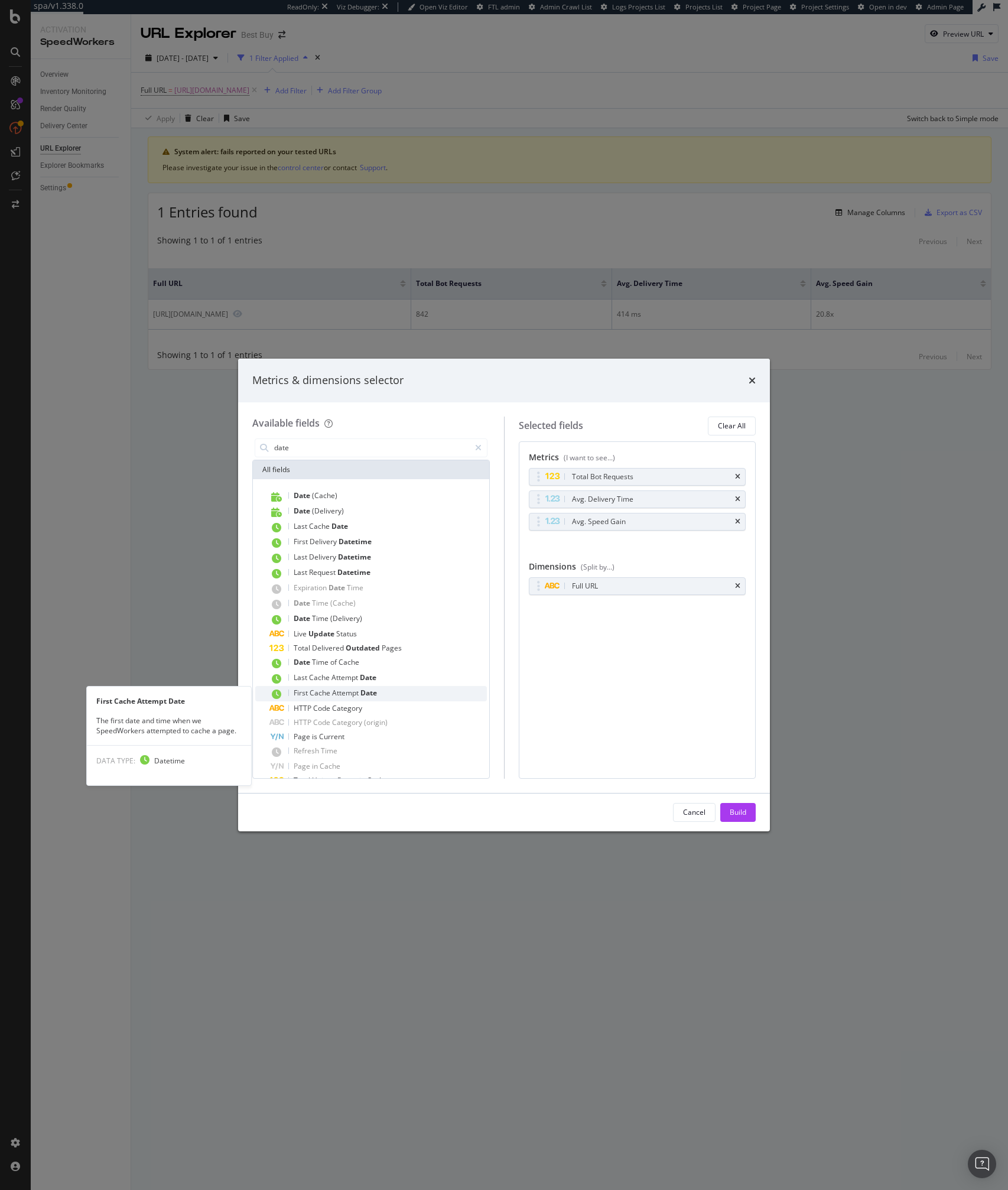
click at [383, 696] on div "First Cache Attempt Date" at bounding box center [378, 693] width 217 height 15
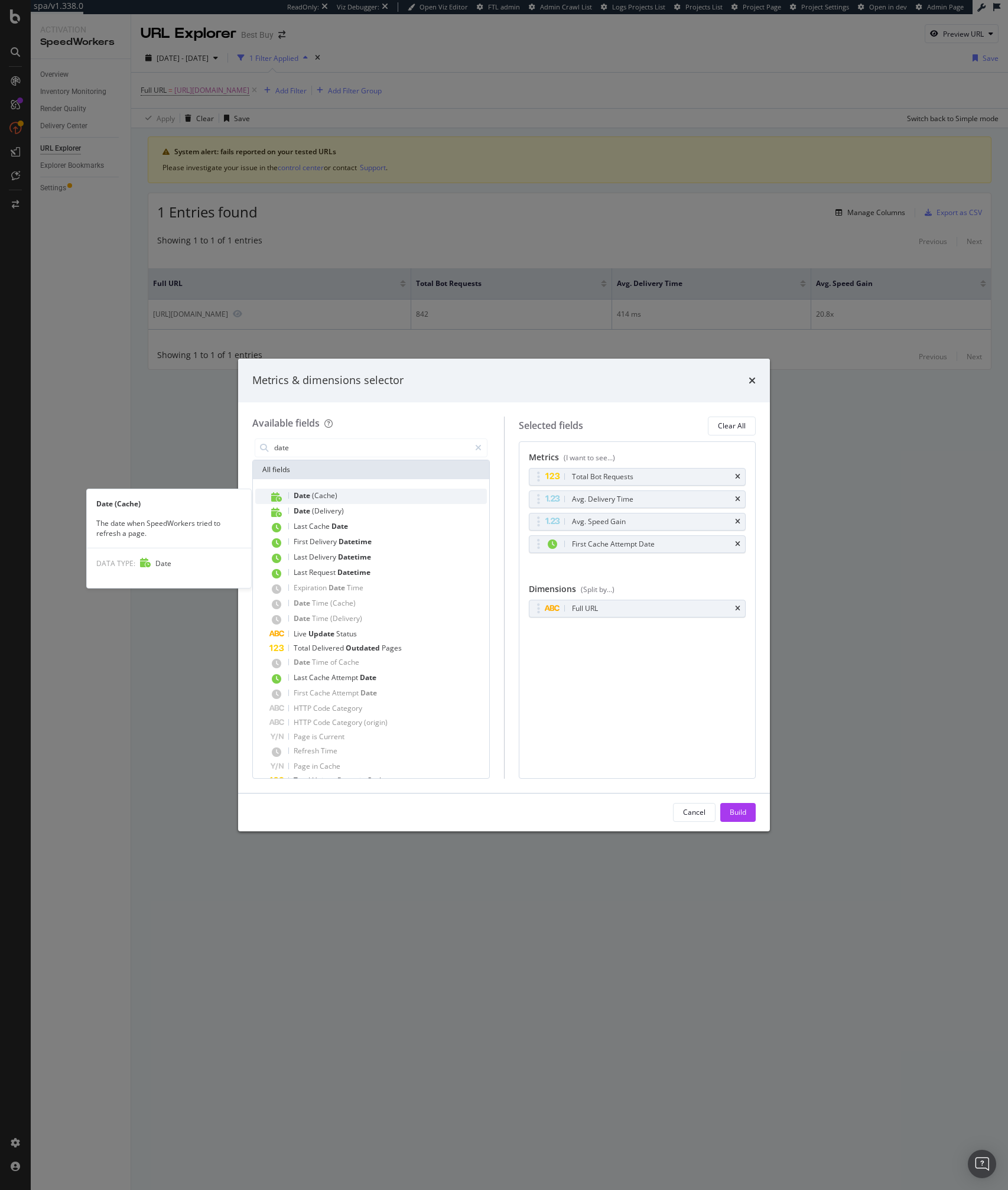
click at [345, 503] on div "Date (Cache)" at bounding box center [378, 496] width 217 height 15
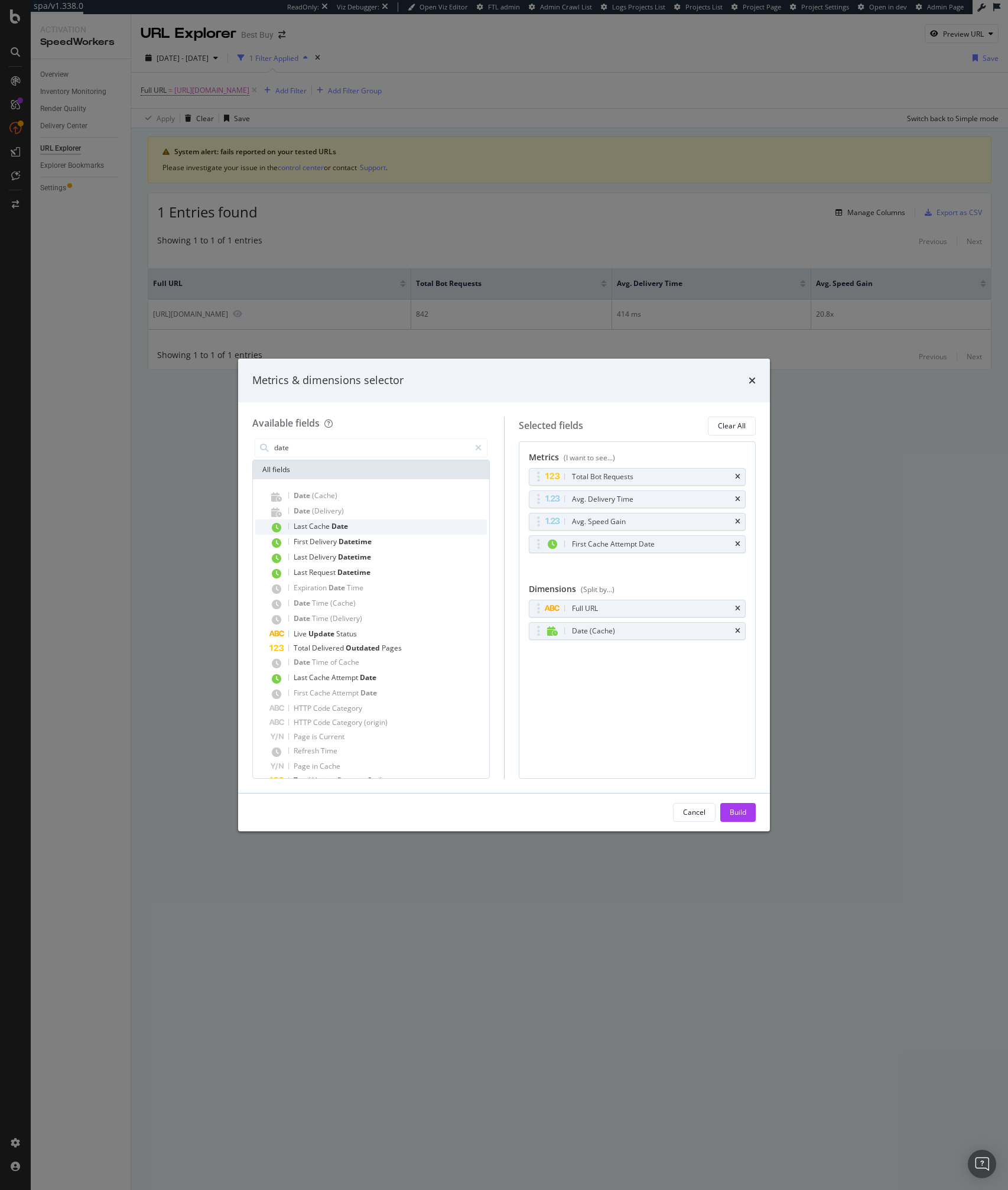
click at [343, 528] on span "Date" at bounding box center [340, 526] width 17 height 10
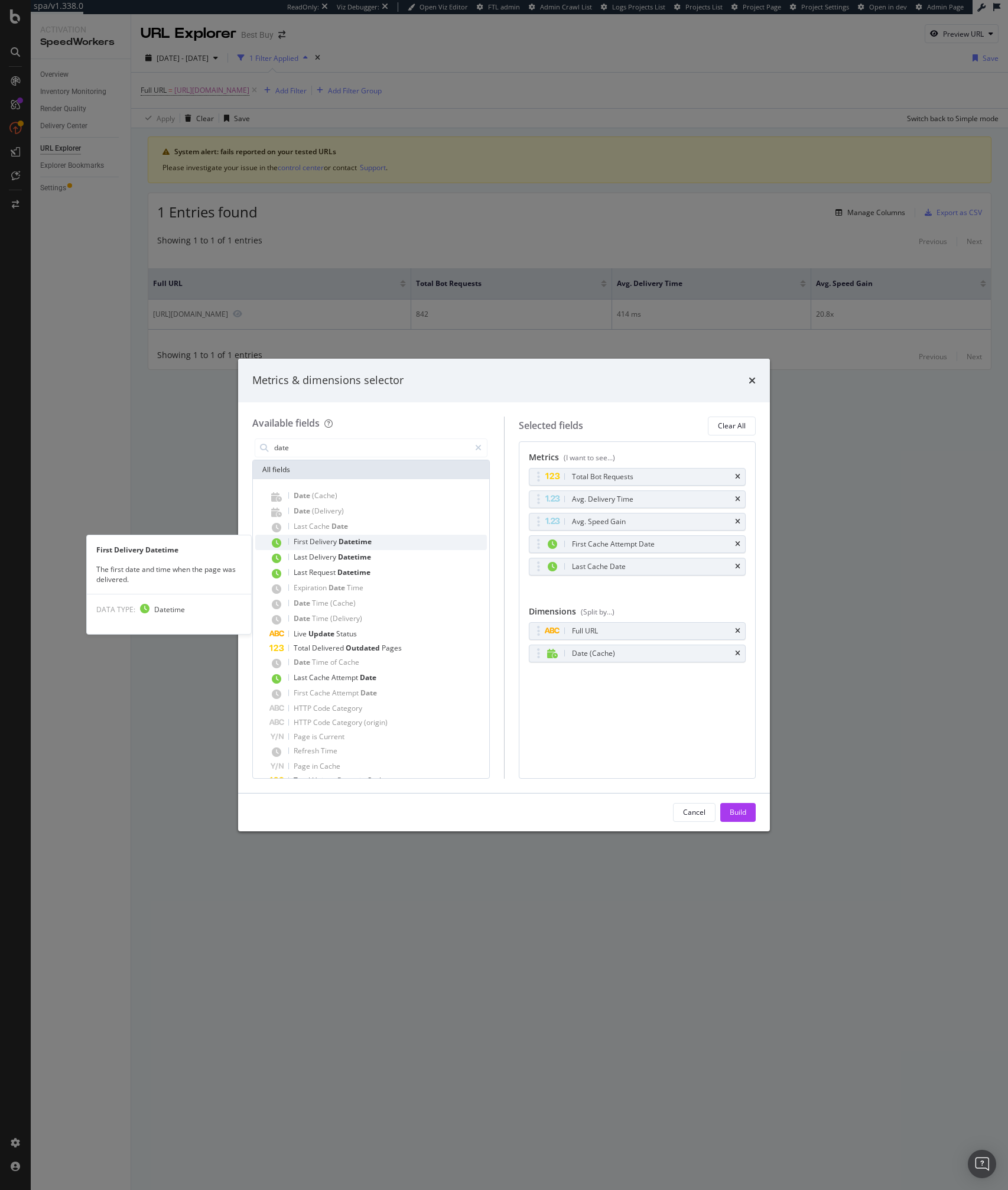
click at [342, 541] on span "Datetime" at bounding box center [355, 542] width 33 height 10
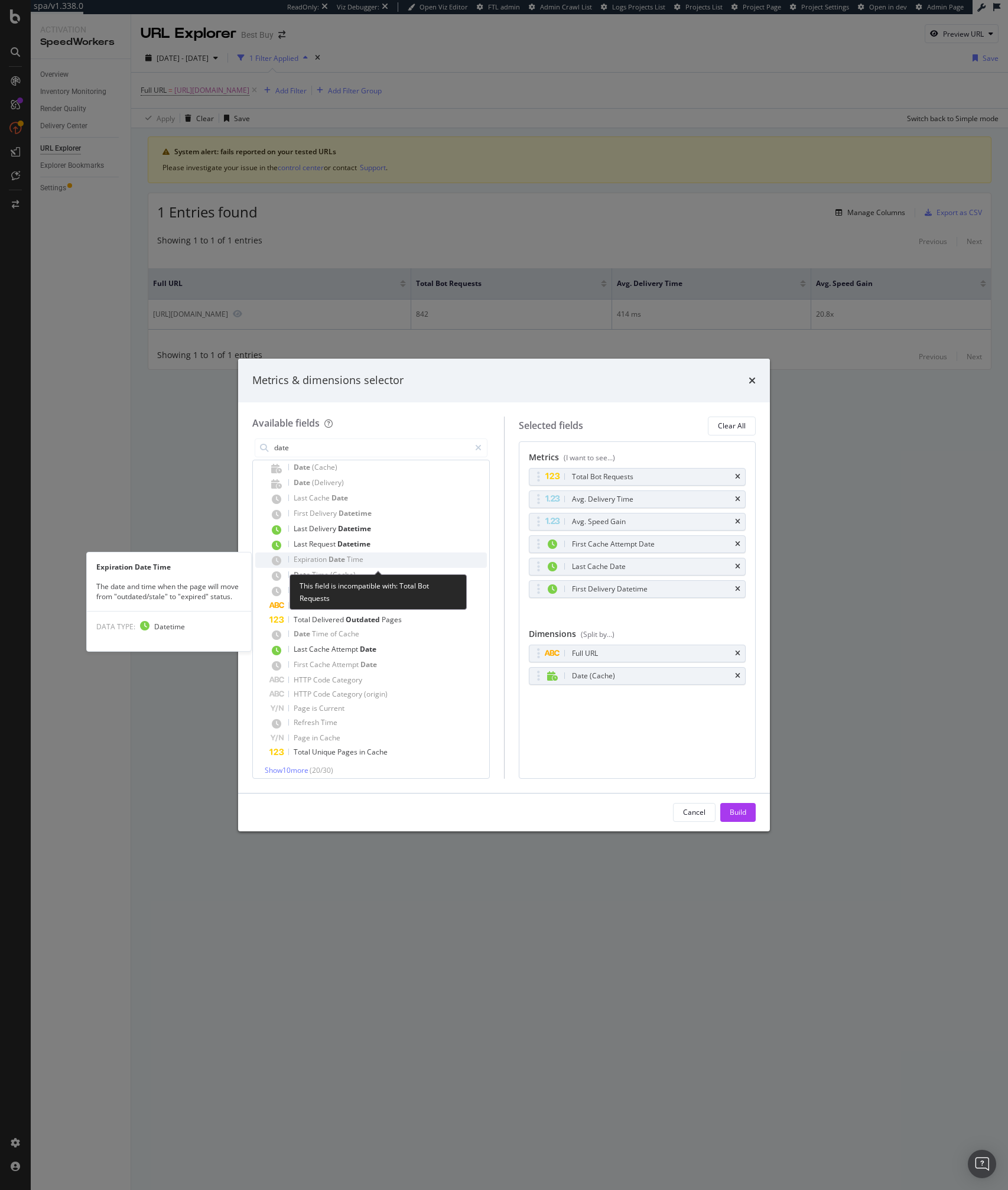
scroll to position [36, 0]
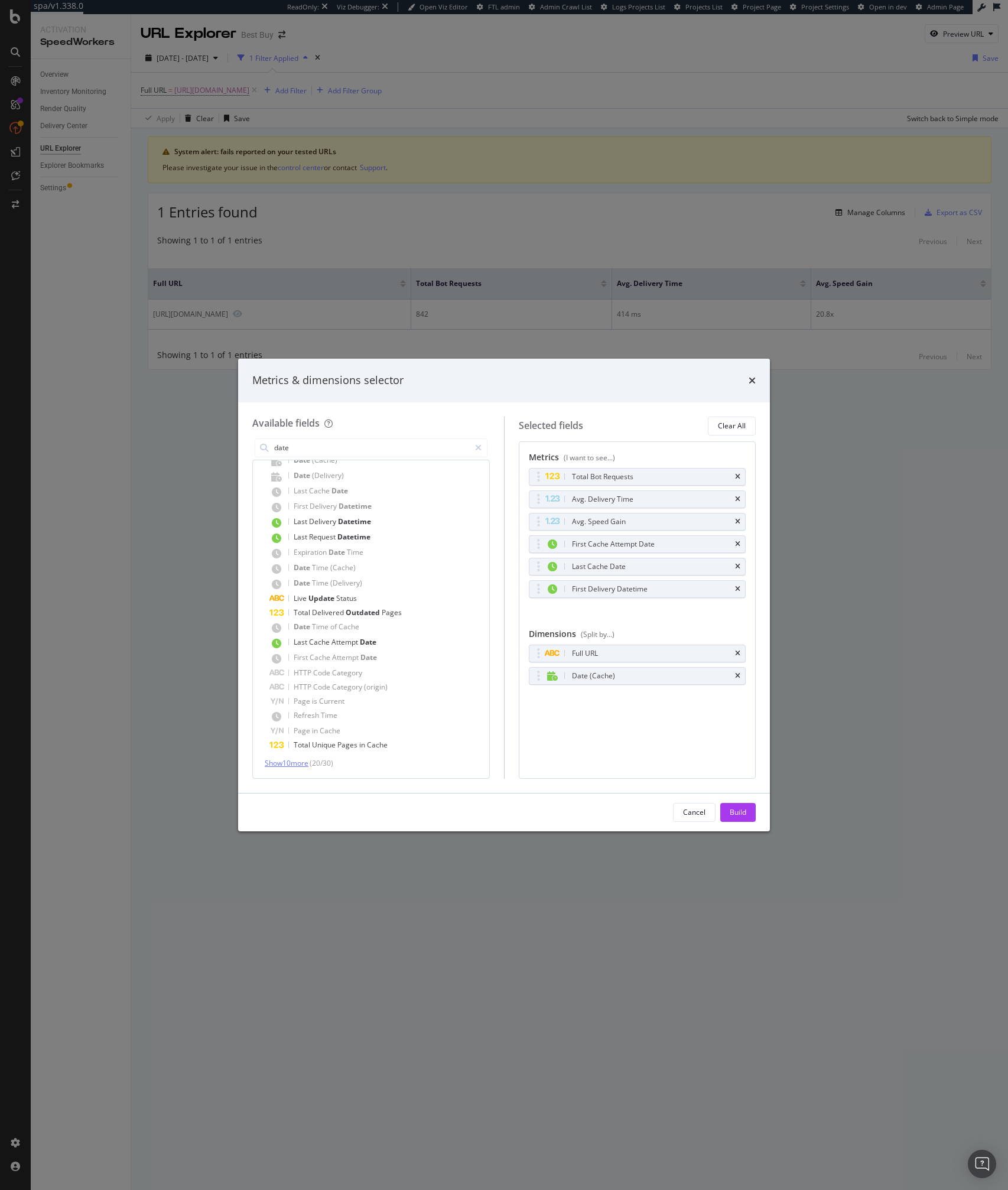
click at [305, 768] on span "Show 10 more" at bounding box center [287, 763] width 44 height 10
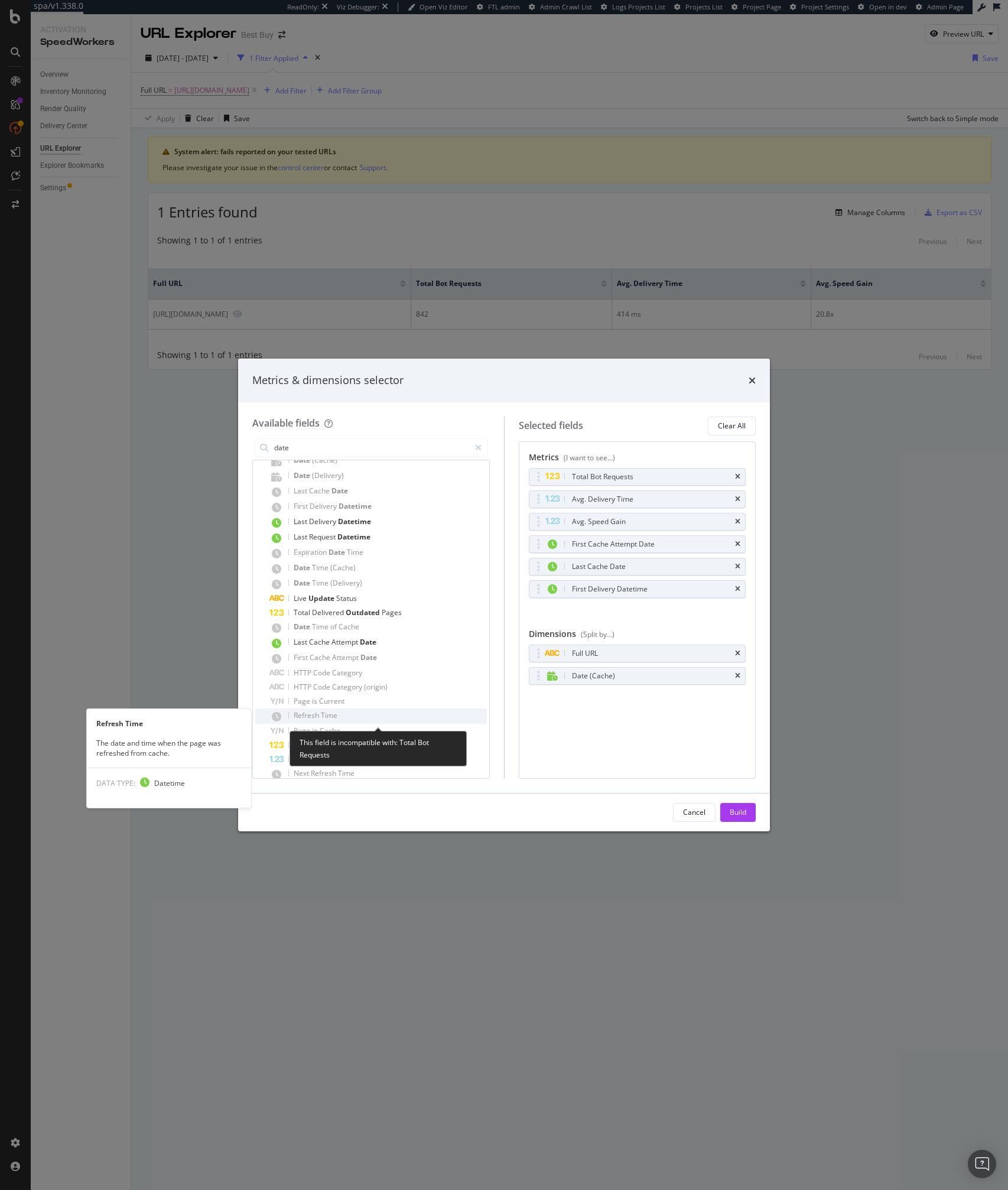
scroll to position [162, 0]
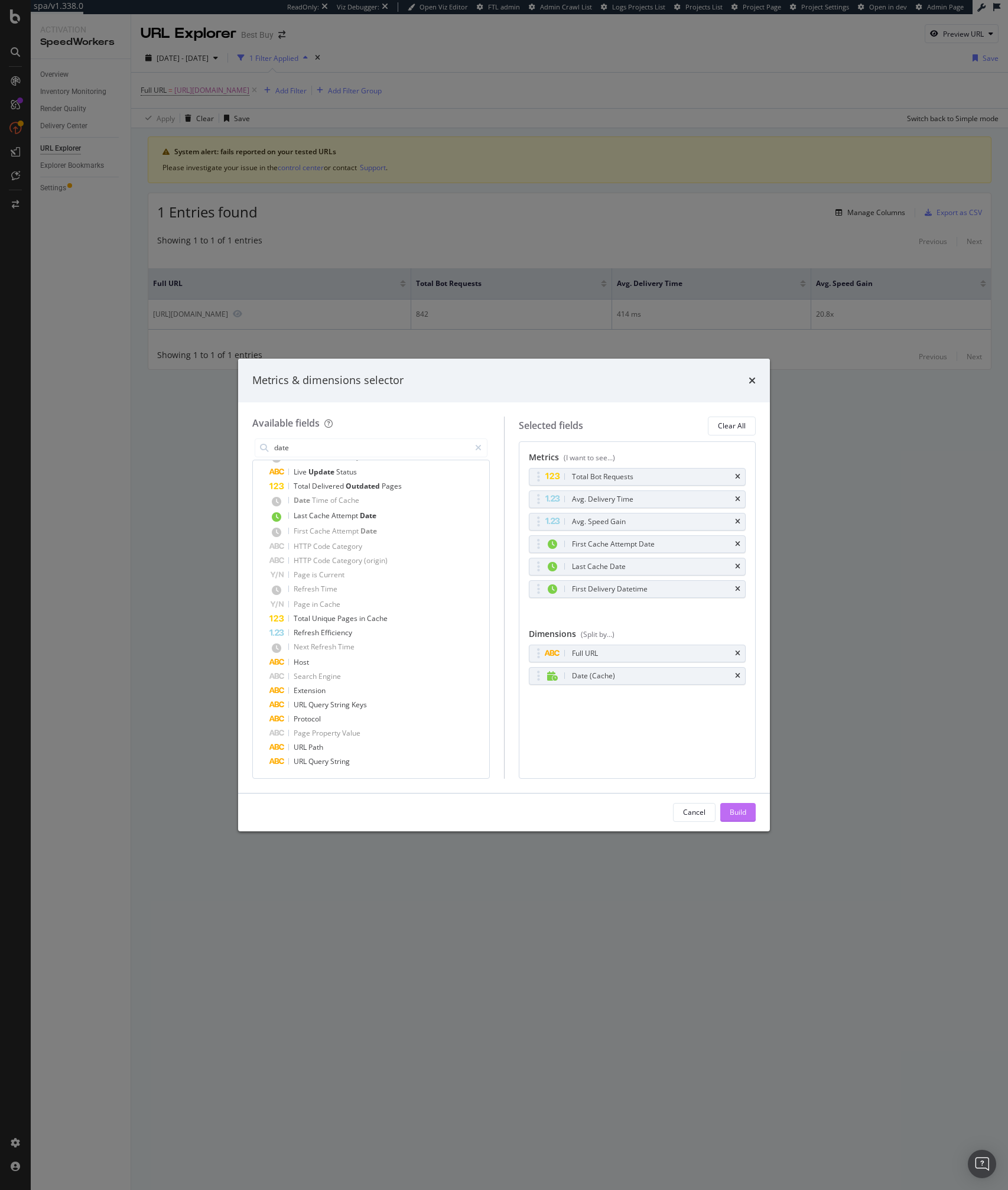
click at [737, 817] on div "Build" at bounding box center [738, 812] width 17 height 10
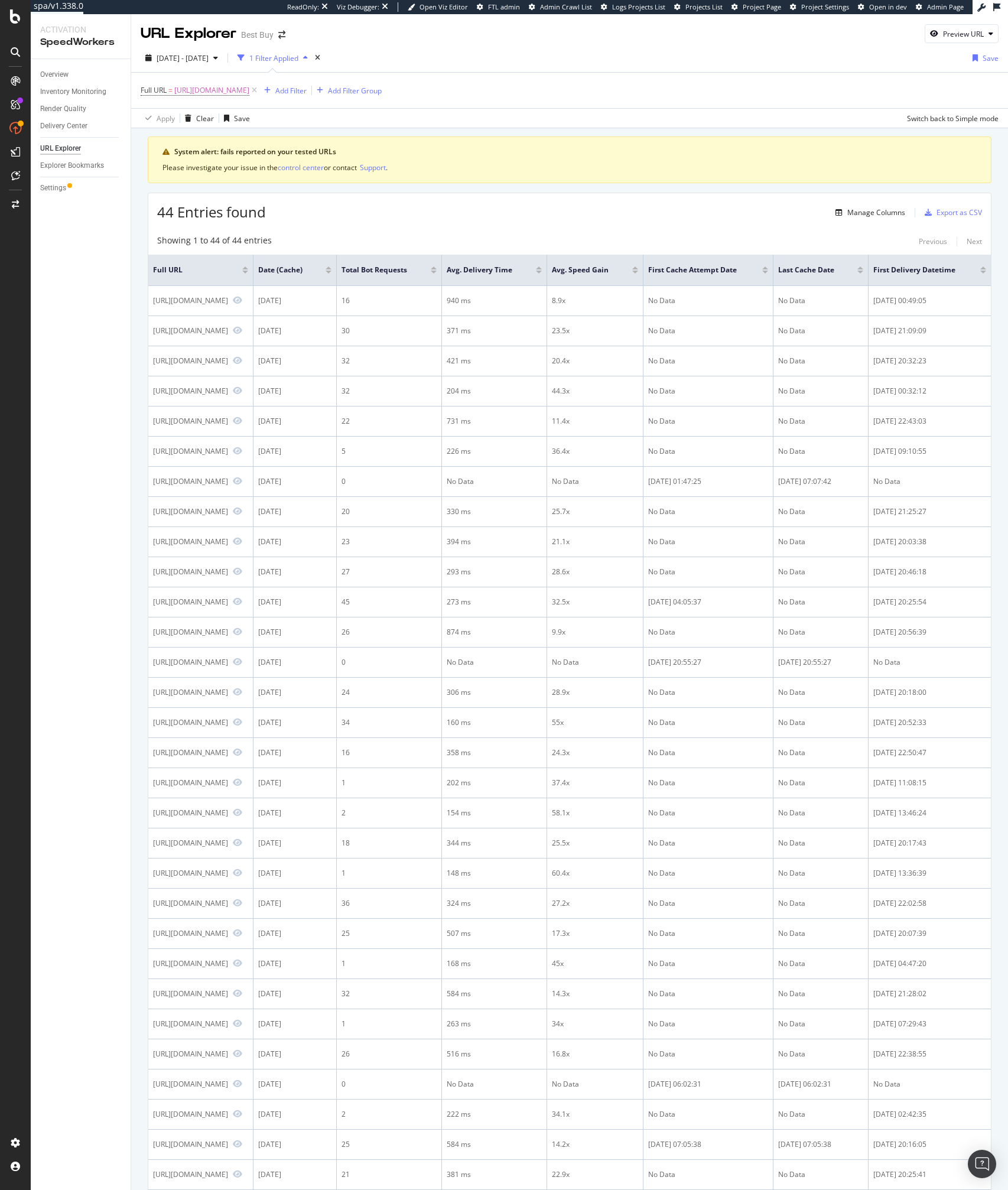
click at [432, 216] on div "44 Entries found Manage Columns Export as CSV" at bounding box center [570, 207] width 843 height 29
click at [983, 268] on div at bounding box center [983, 268] width 6 height 3
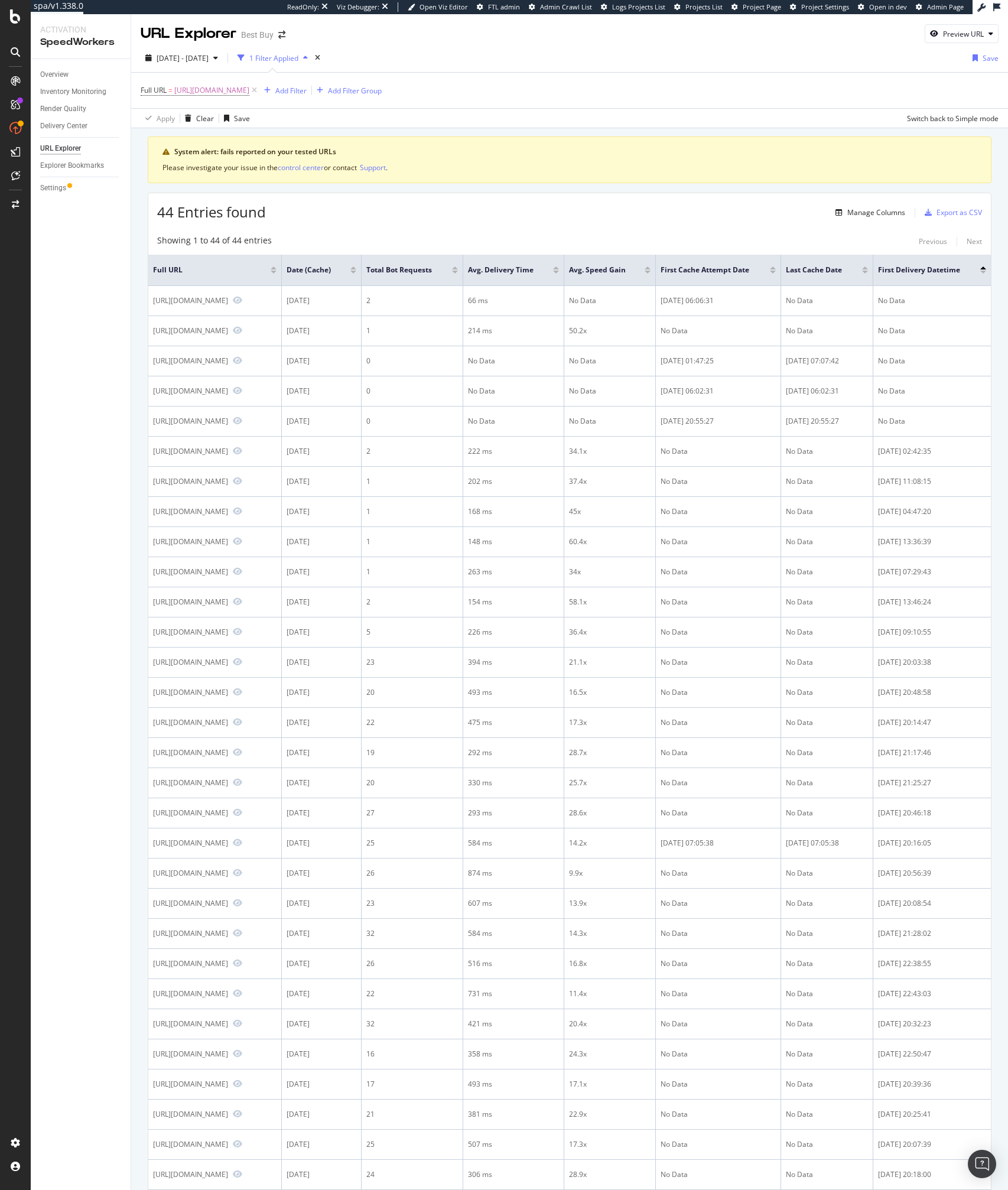
click at [354, 268] on div at bounding box center [354, 268] width 6 height 3
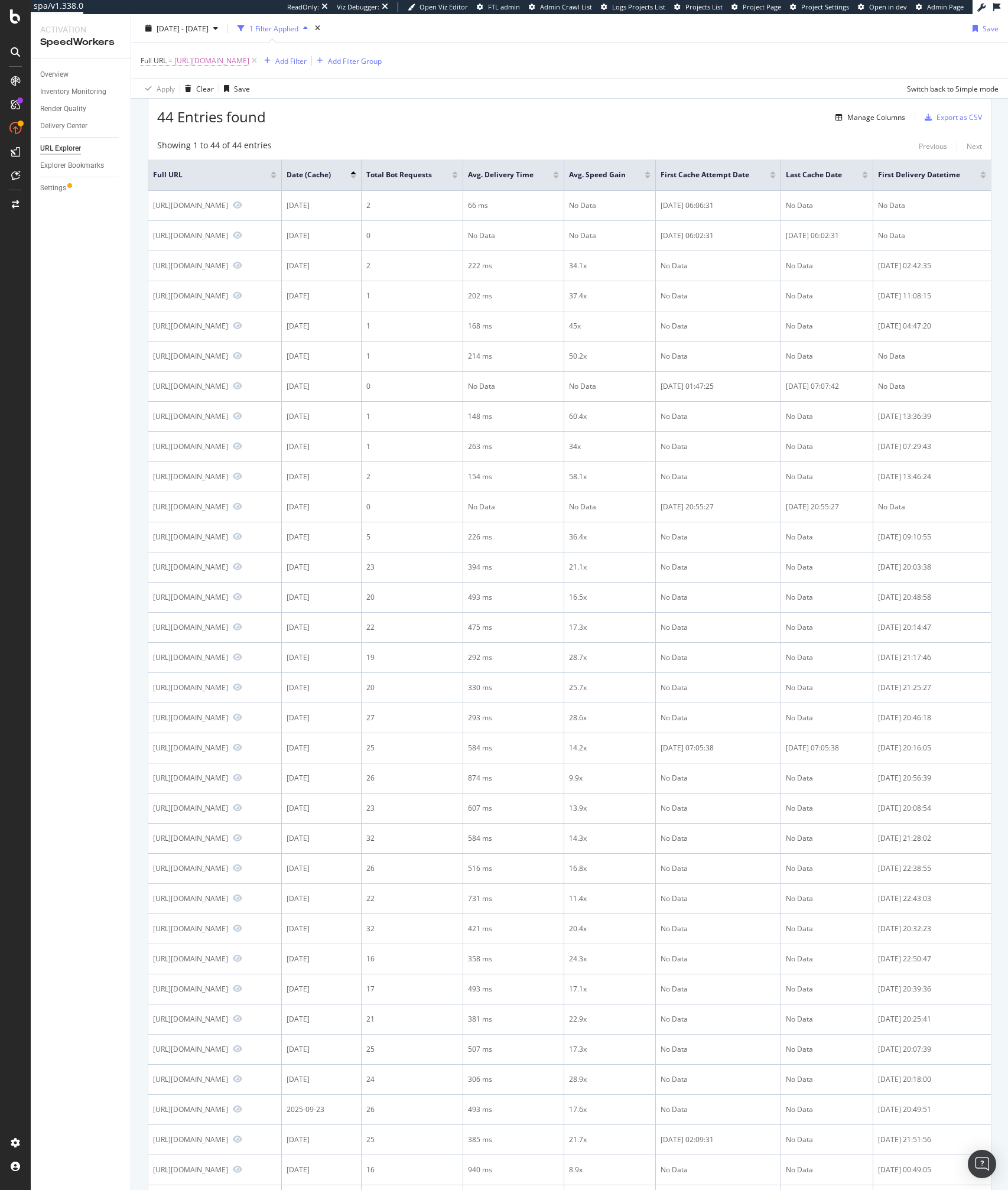
scroll to position [87, 0]
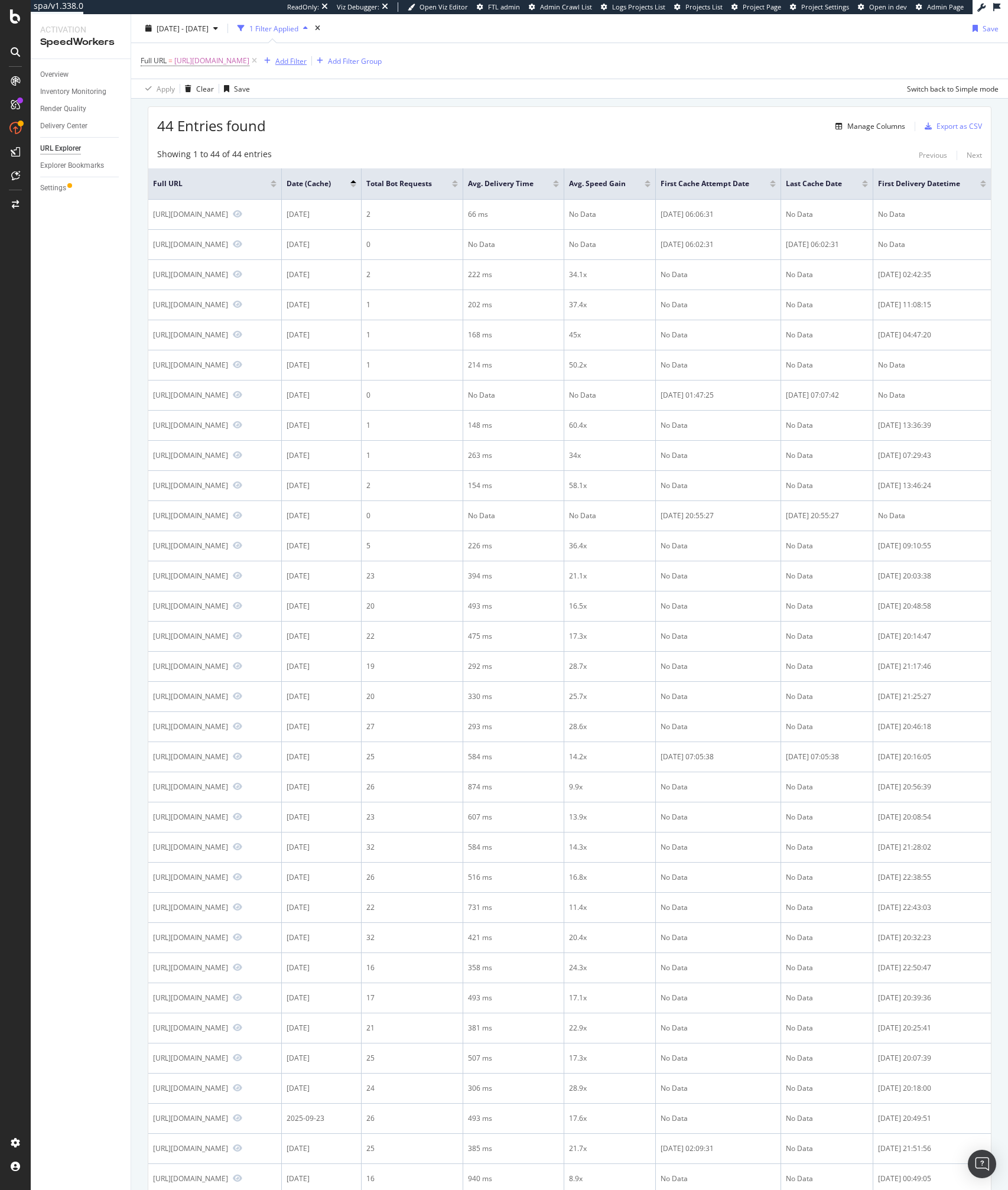
click at [307, 62] on div "Add Filter" at bounding box center [290, 61] width 31 height 10
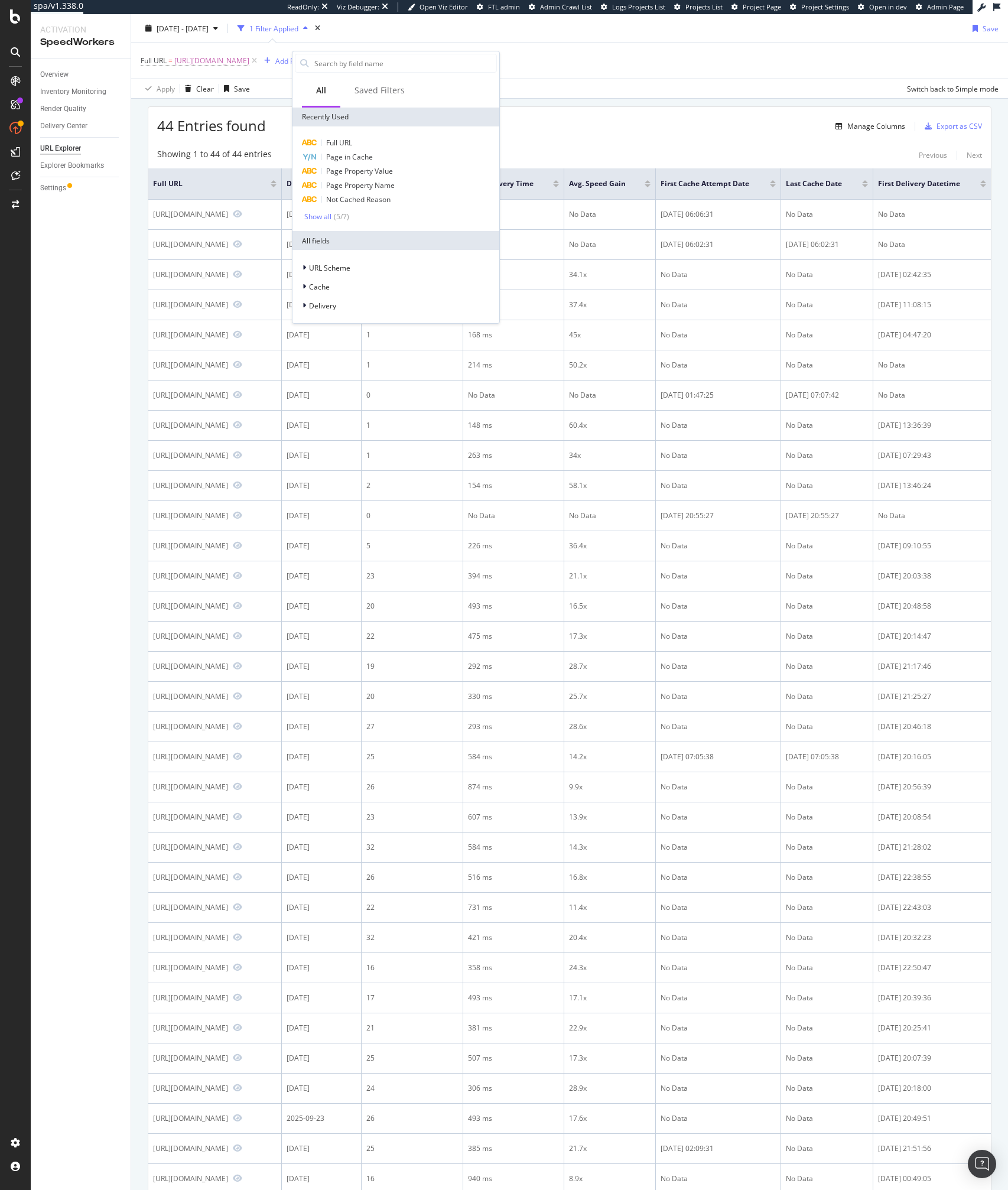
type input "d"
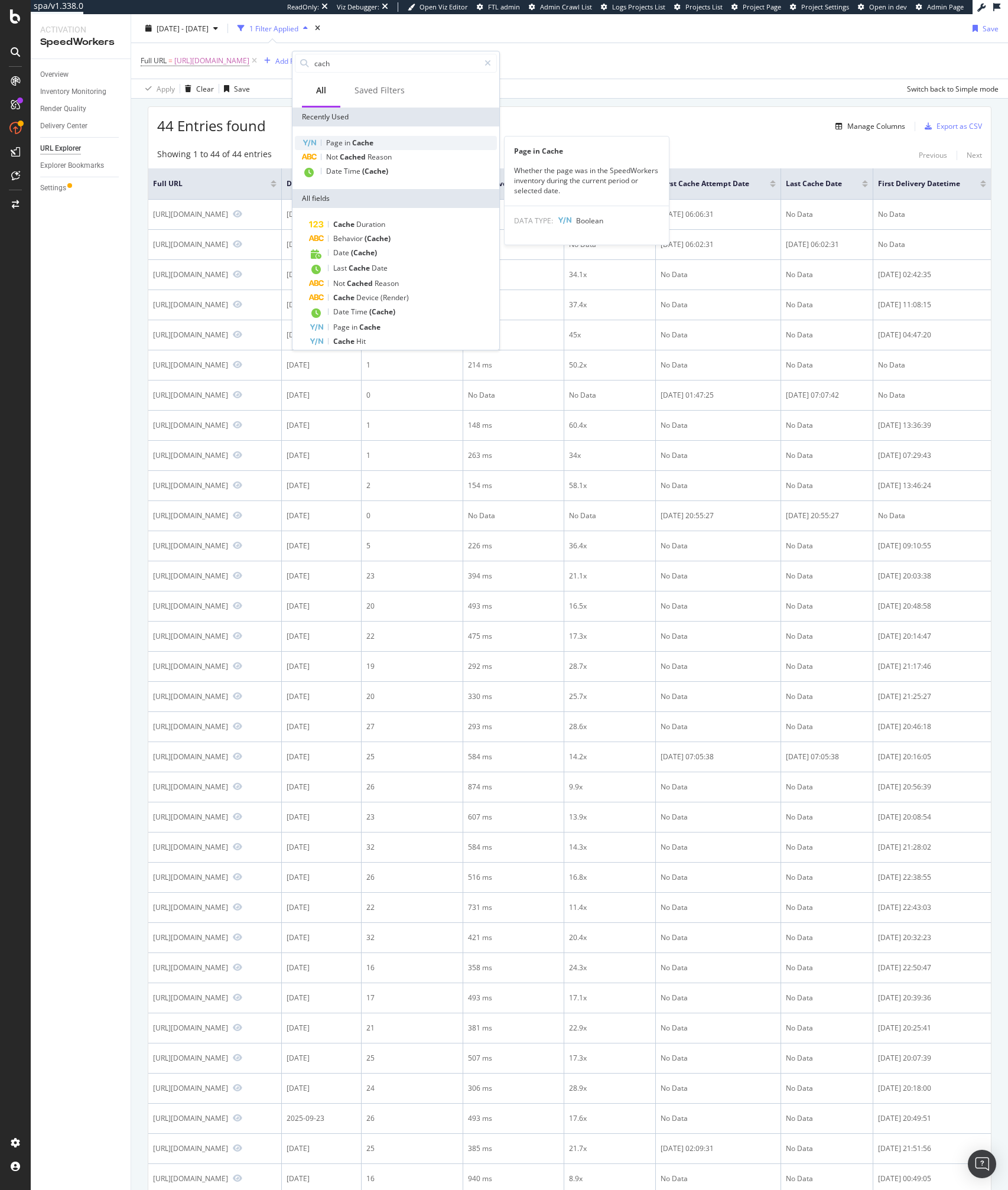
type input "cach"
click at [362, 147] on div "Page in Cache" at bounding box center [395, 142] width 202 height 14
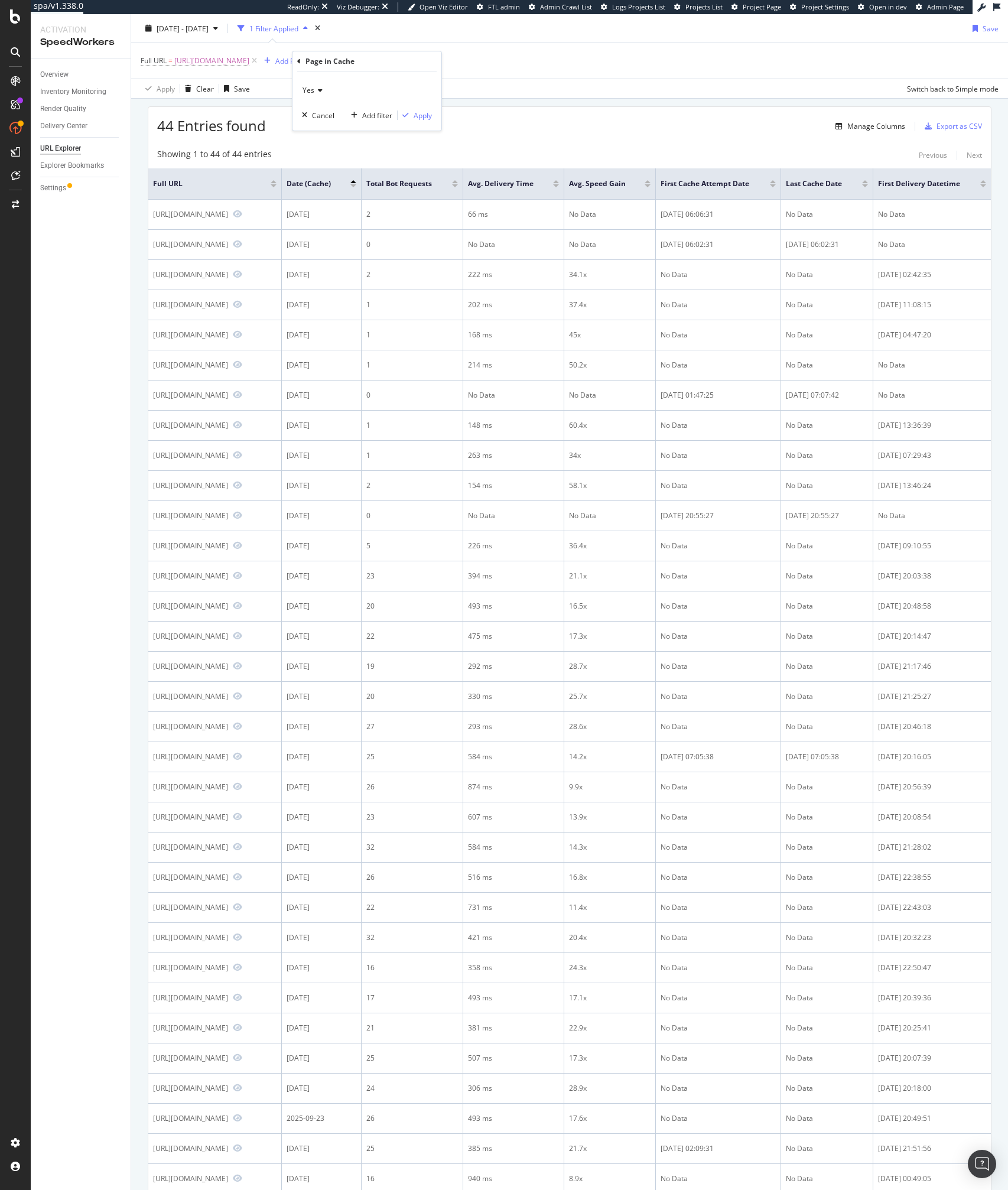
click at [320, 91] on icon at bounding box center [319, 90] width 8 height 7
click at [335, 91] on div "Yes" at bounding box center [367, 90] width 130 height 19
click at [421, 114] on div "Apply" at bounding box center [422, 116] width 18 height 10
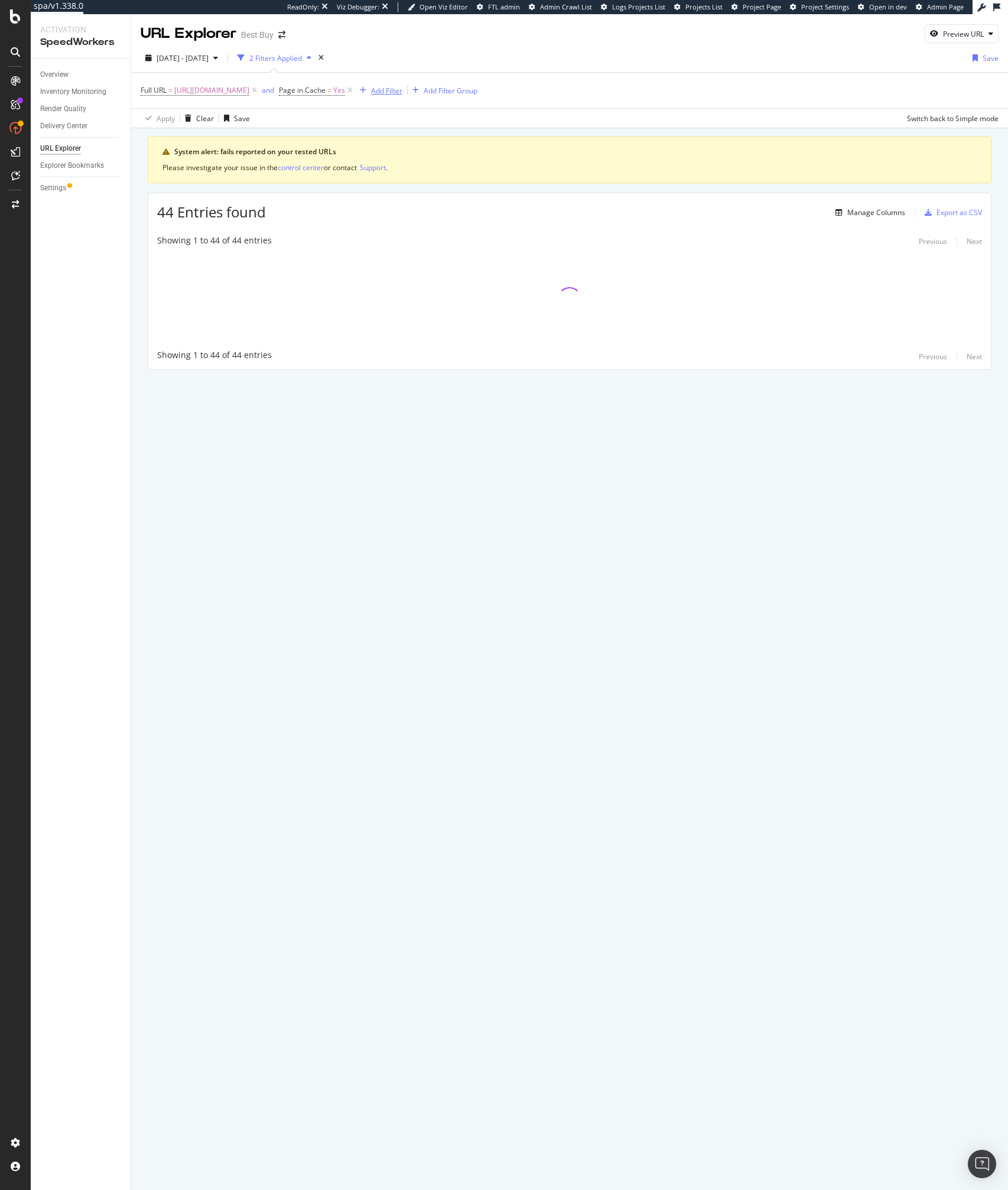
click at [402, 88] on div "Add Filter" at bounding box center [386, 91] width 31 height 10
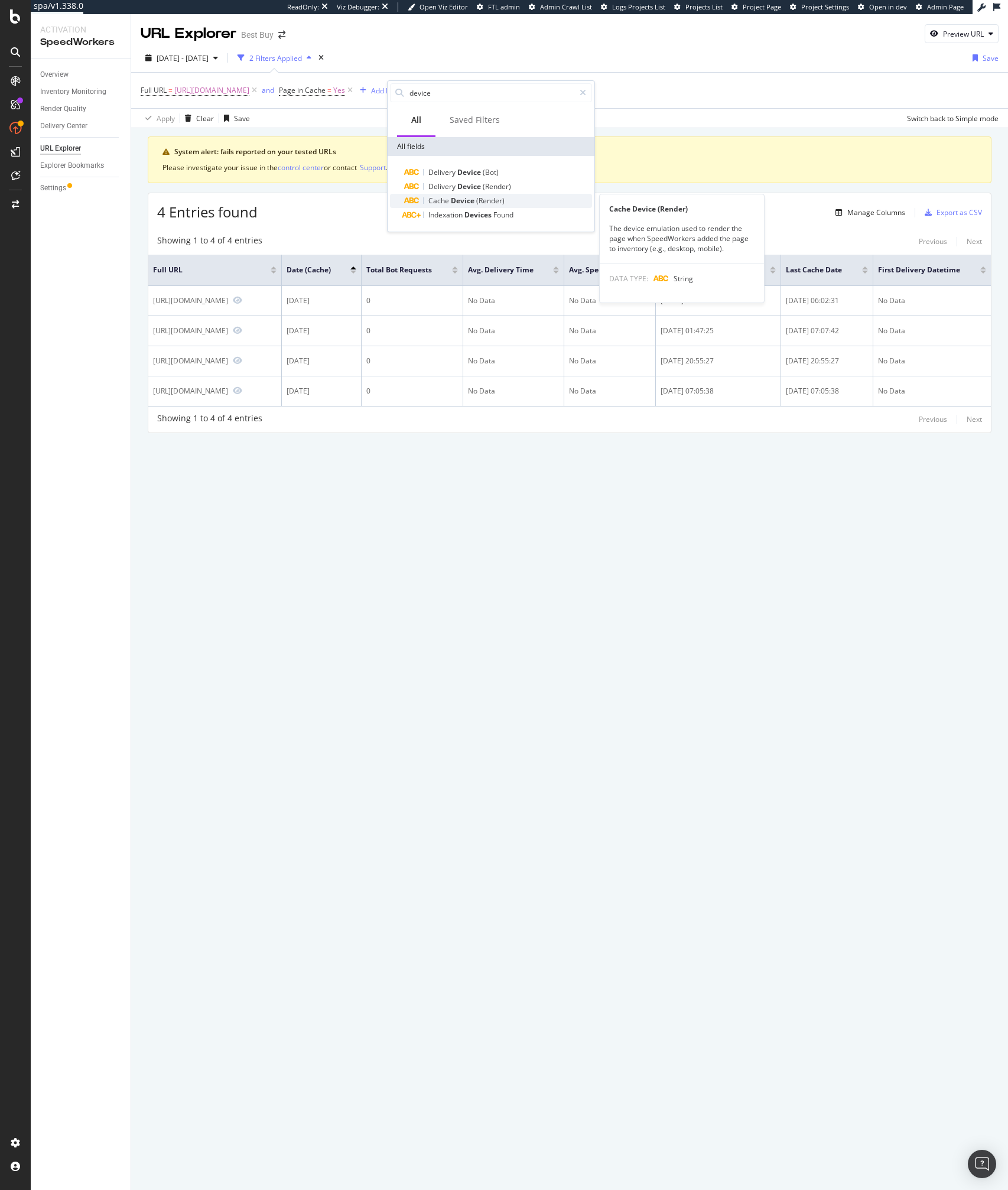
type input "device"
click at [495, 202] on span "(Render)" at bounding box center [490, 200] width 28 height 10
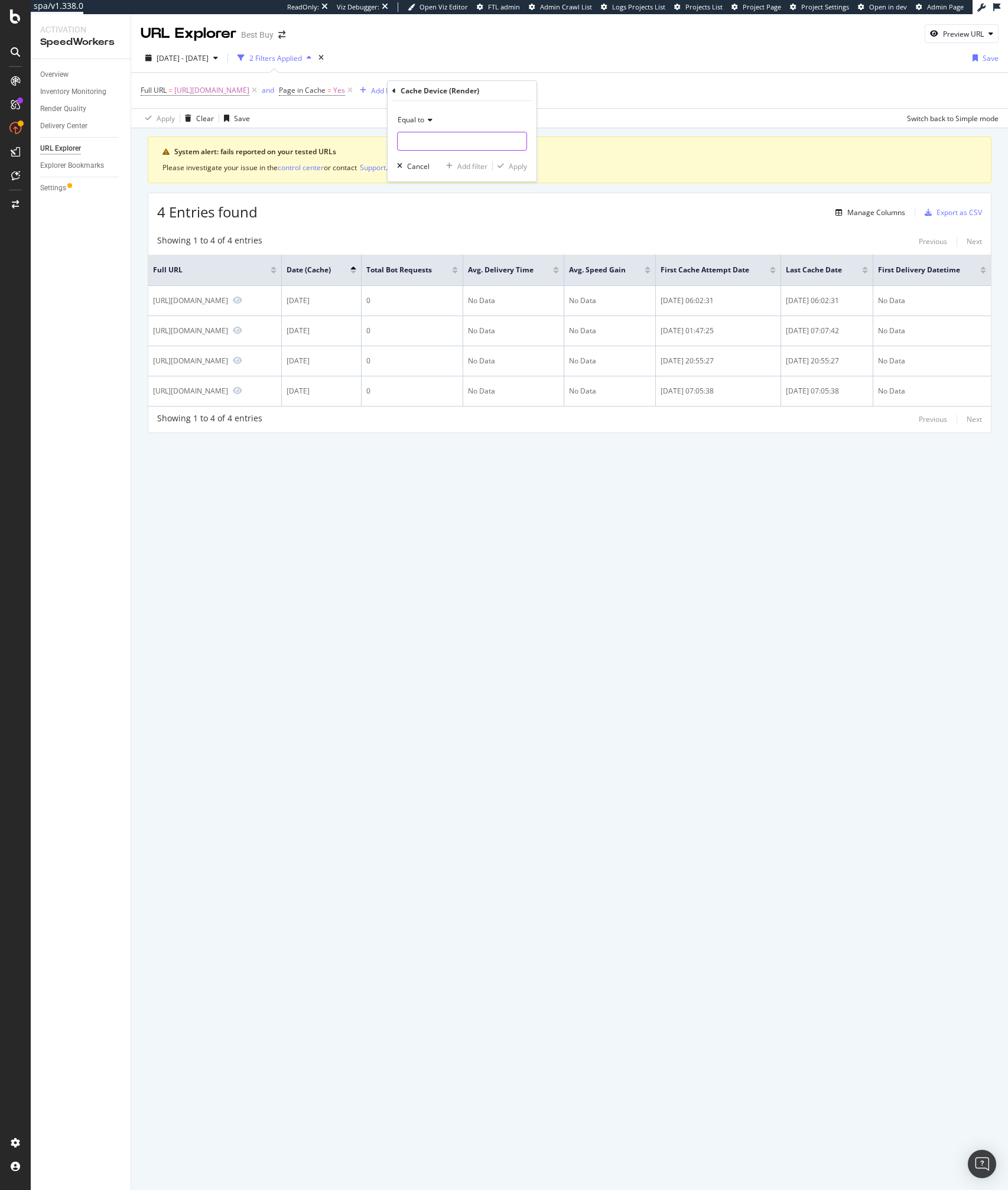
click at [433, 147] on input "text" at bounding box center [461, 140] width 128 height 19
click at [425, 160] on span "mobile" at bounding box center [434, 156] width 69 height 10
type input "mobile"
click at [531, 171] on div "Equal to mobile mobile Cancel Add filter Apply" at bounding box center [462, 140] width 149 height 81
click at [517, 170] on div "Apply" at bounding box center [518, 166] width 18 height 10
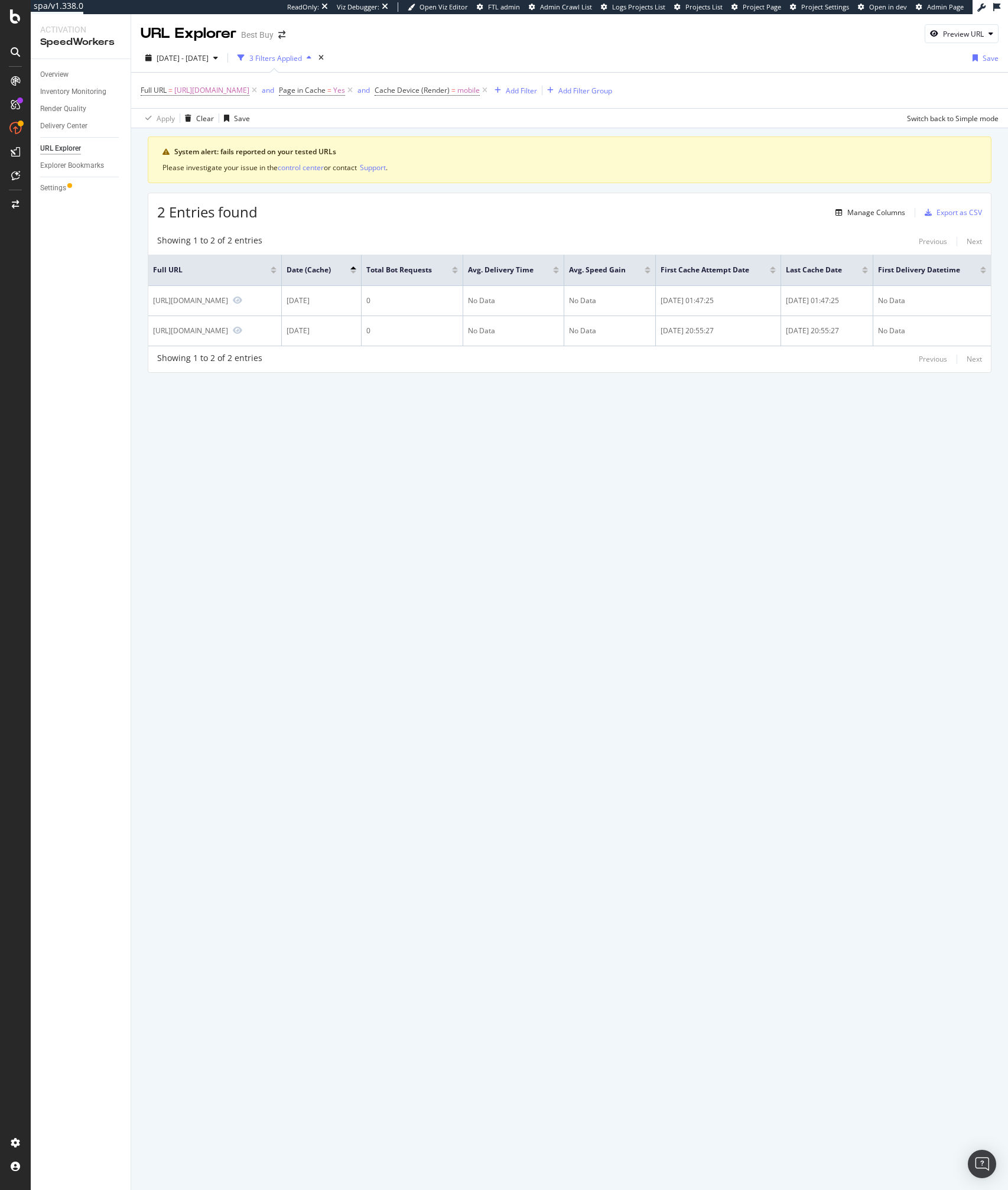
click at [525, 201] on div "2 Entries found Manage Columns Export as CSV" at bounding box center [570, 207] width 843 height 29
click at [310, 100] on div "Full URL = https://www.bestbuy.com/home and Page in Cache = Yes and Cache Devic…" at bounding box center [569, 91] width 858 height 36
click at [249, 93] on span "https://www.bestbuy.com/home" at bounding box center [211, 90] width 75 height 17
click at [251, 137] on input "https://www.bestbuy.com/home" at bounding box center [207, 139] width 112 height 19
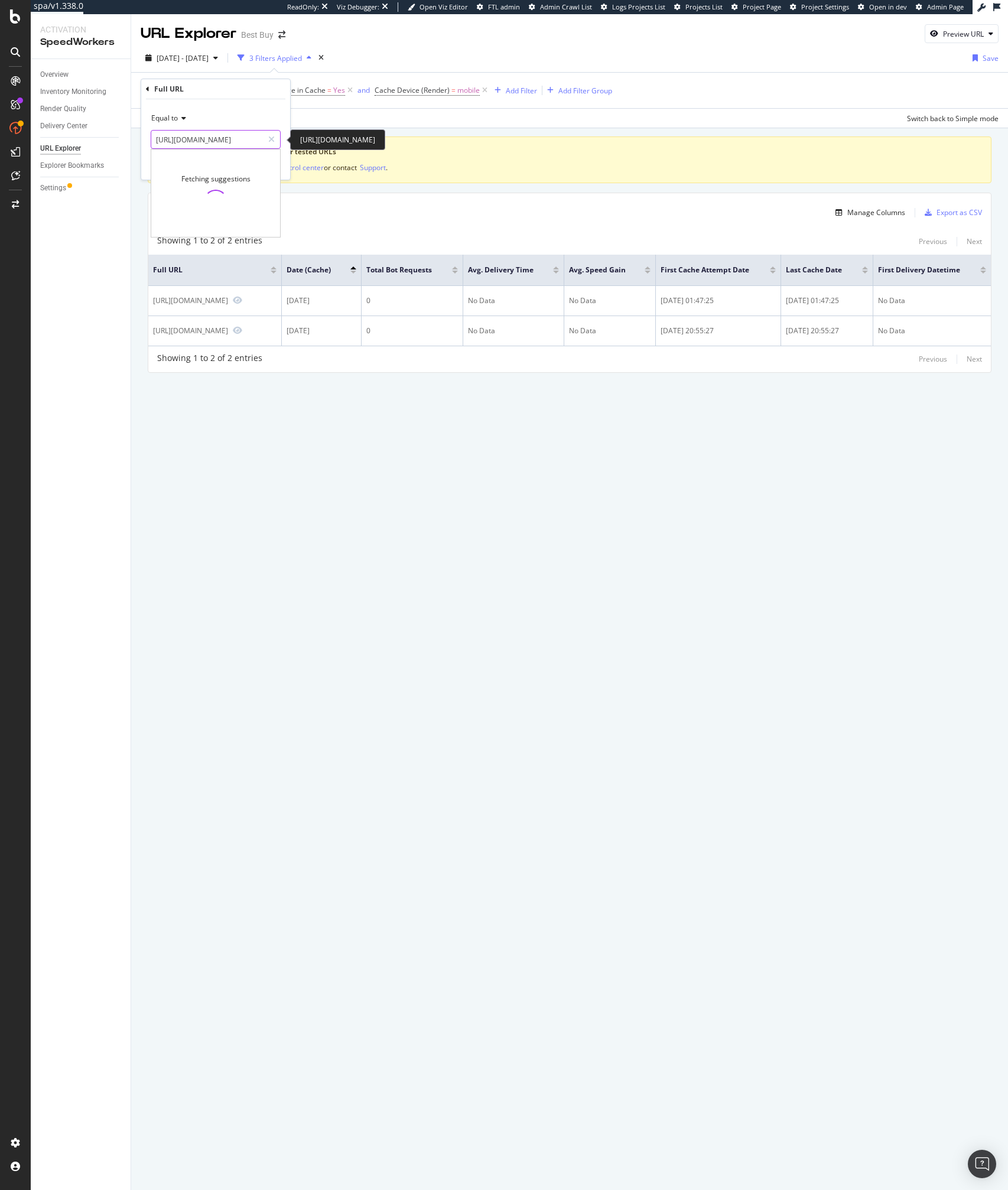
click at [251, 137] on input "https://www.bestbuy.com/home" at bounding box center [207, 139] width 112 height 19
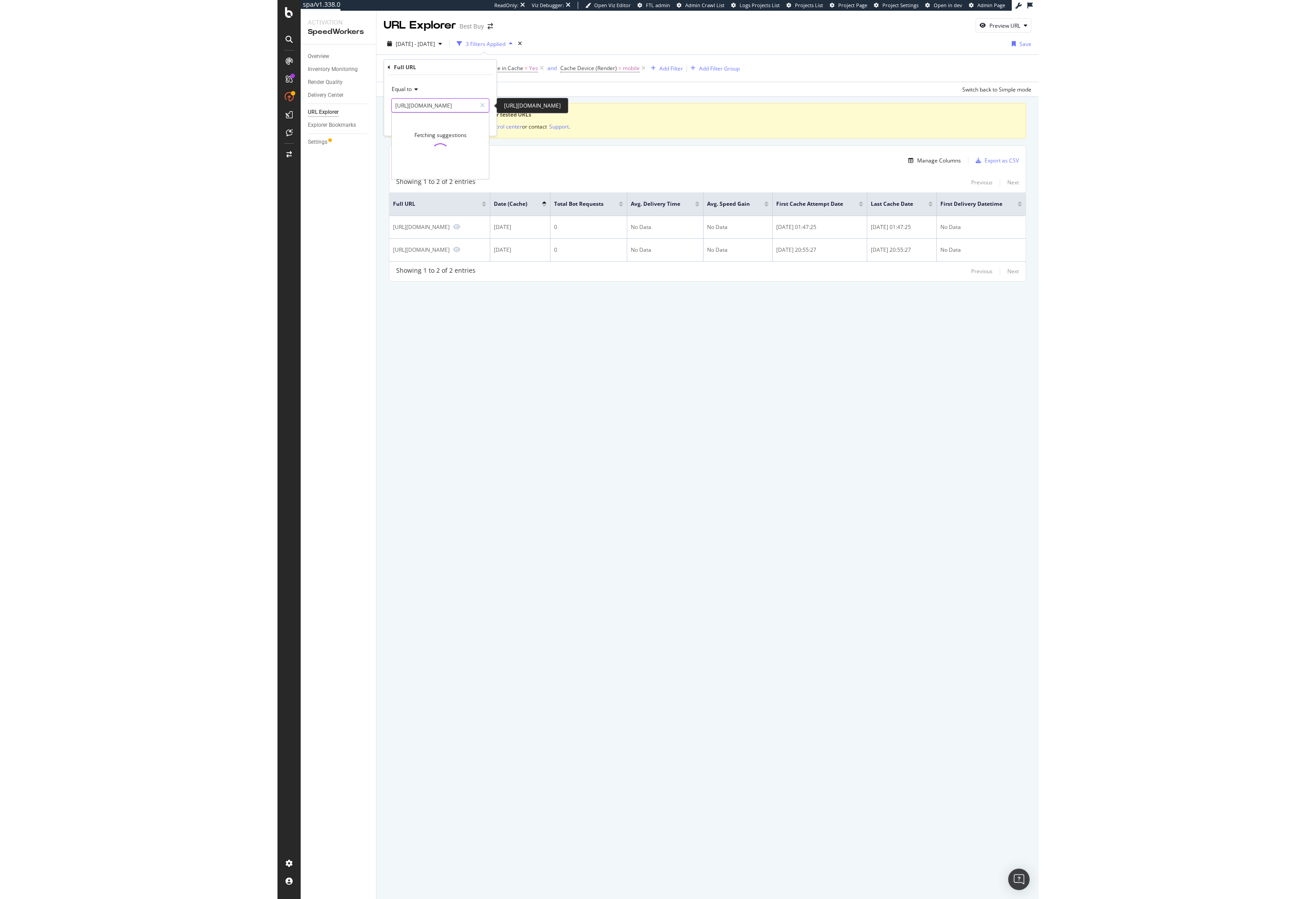
scroll to position [0, 0]
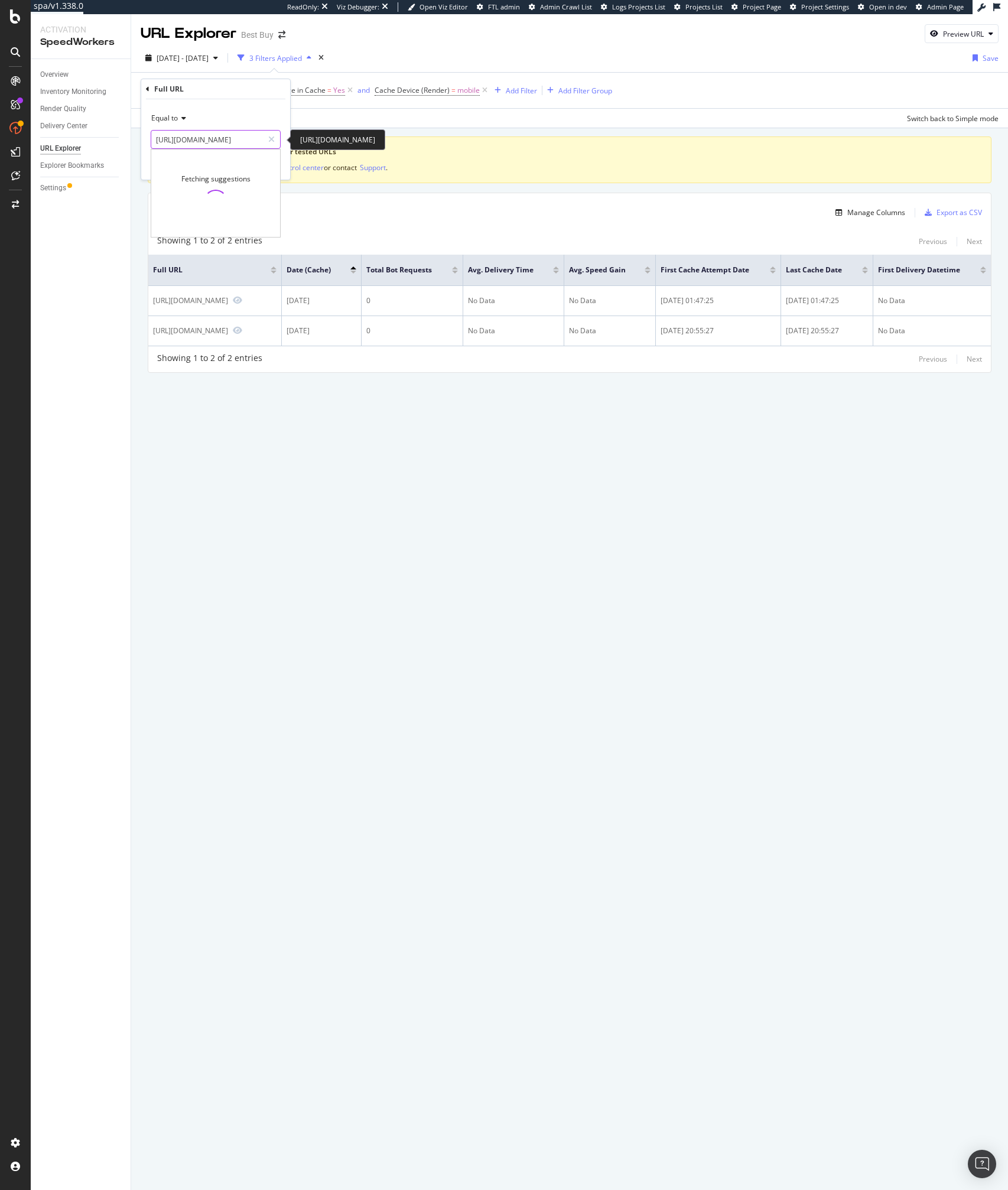
type input "https://www.bestbuy.com/"
click at [267, 169] on button "Apply" at bounding box center [263, 164] width 34 height 12
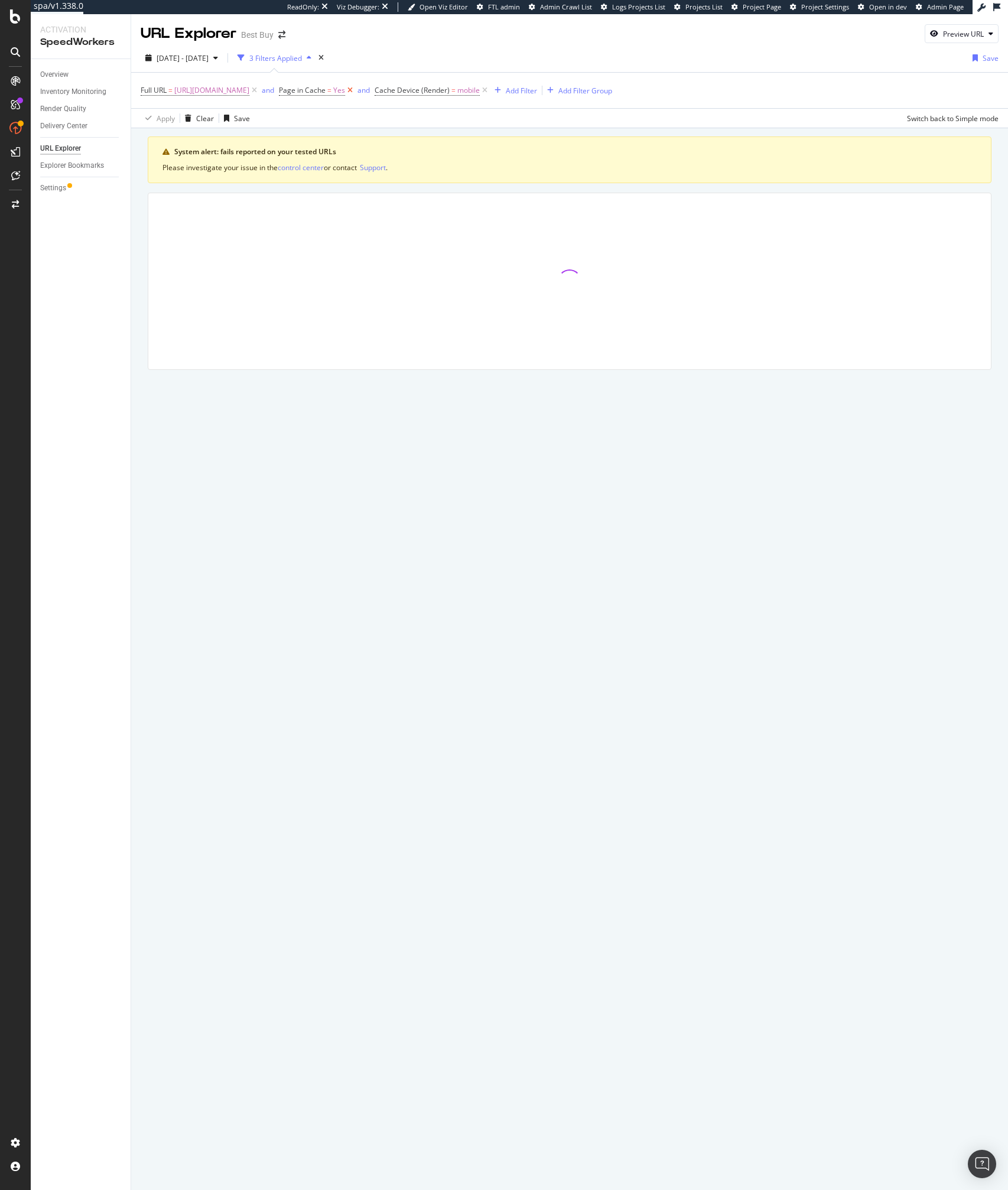
click at [356, 91] on icon at bounding box center [350, 91] width 10 height 12
click at [603, 117] on div "Apply Clear Save Switch back to Simple mode" at bounding box center [570, 119] width 877 height 20
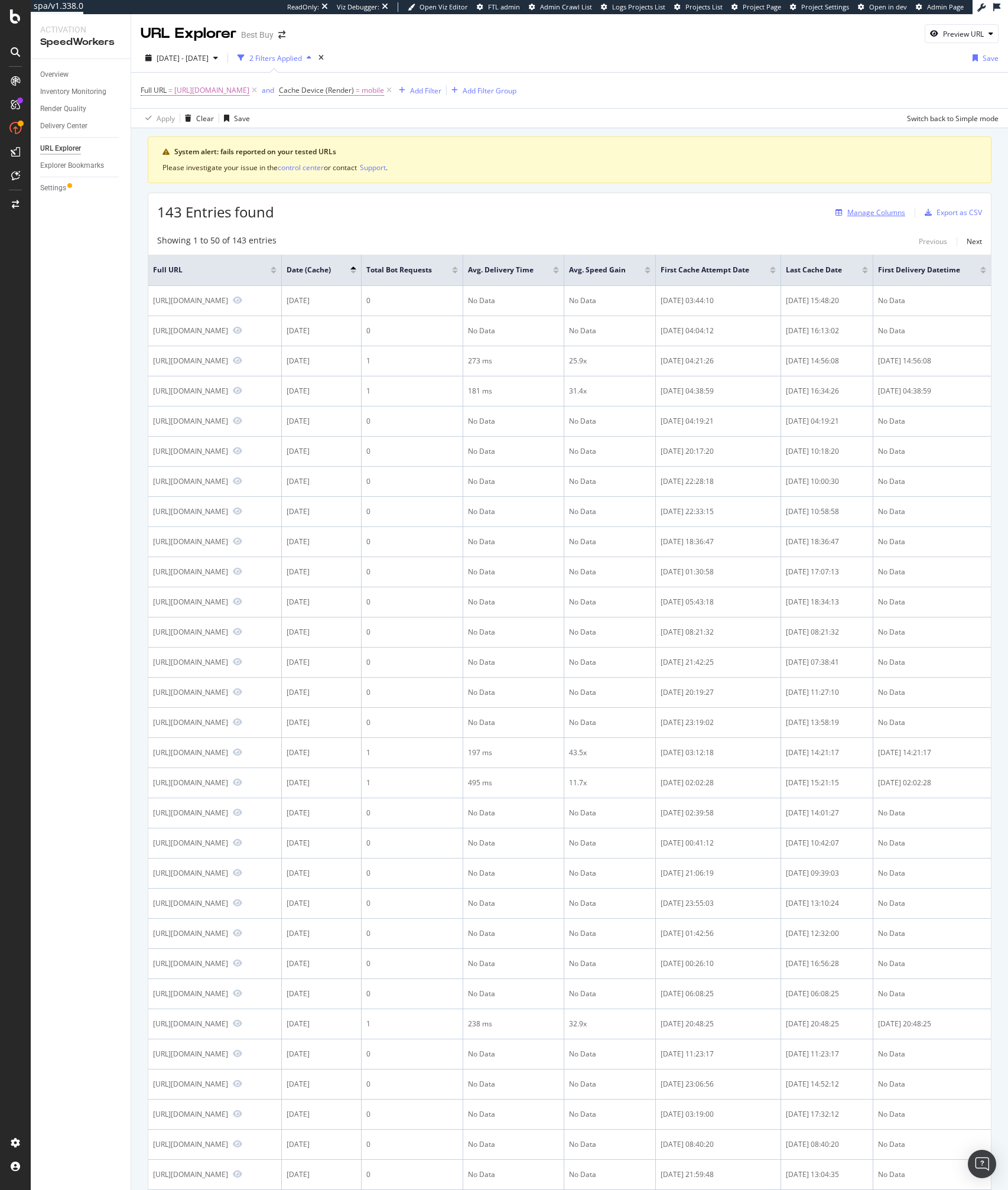
click at [890, 213] on div "Manage Columns" at bounding box center [877, 212] width 58 height 10
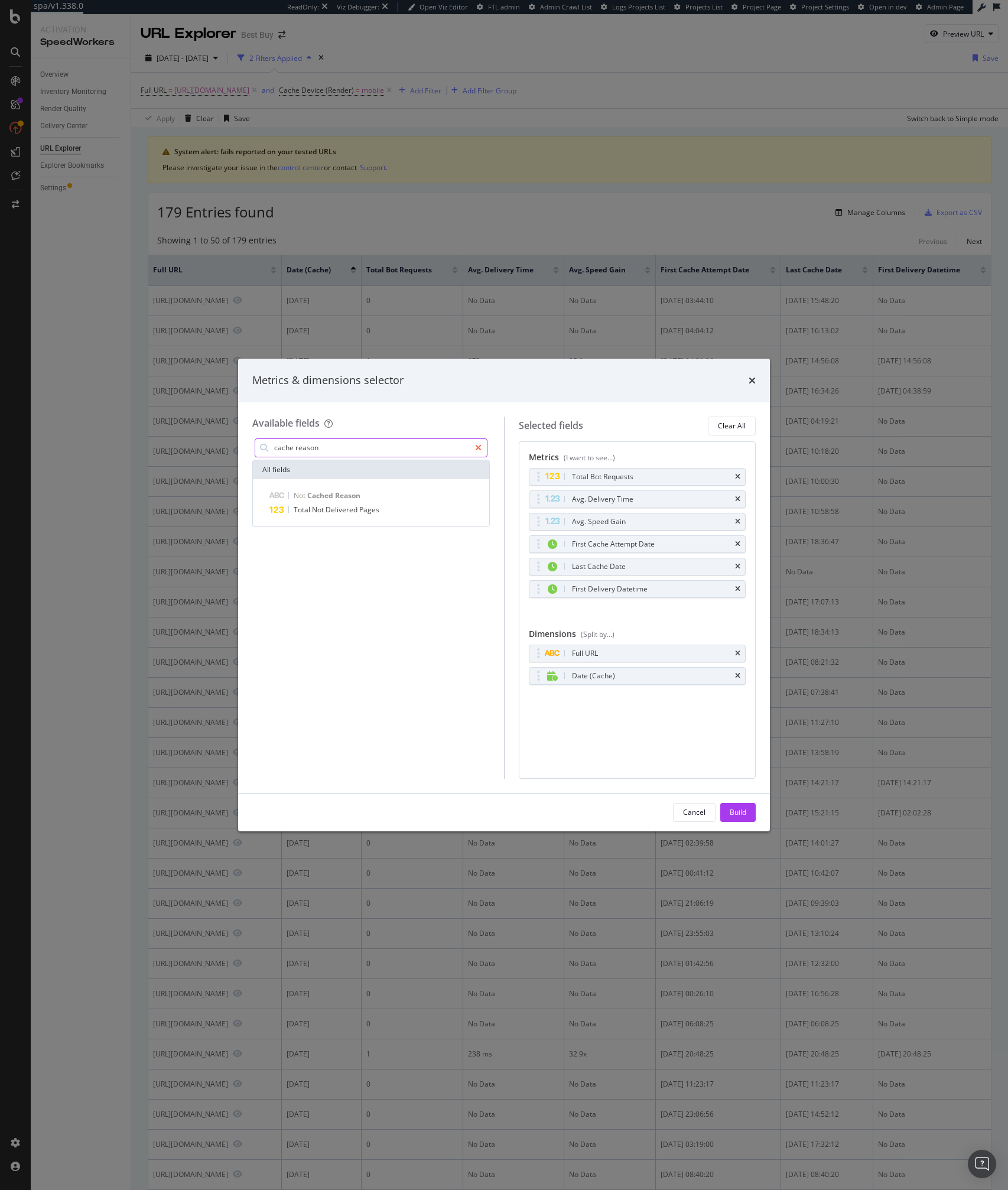
type input "cache reason"
click at [483, 452] on div "modal" at bounding box center [478, 447] width 17 height 19
click at [394, 446] on input "modal" at bounding box center [379, 448] width 214 height 18
type input "size"
type input "not"
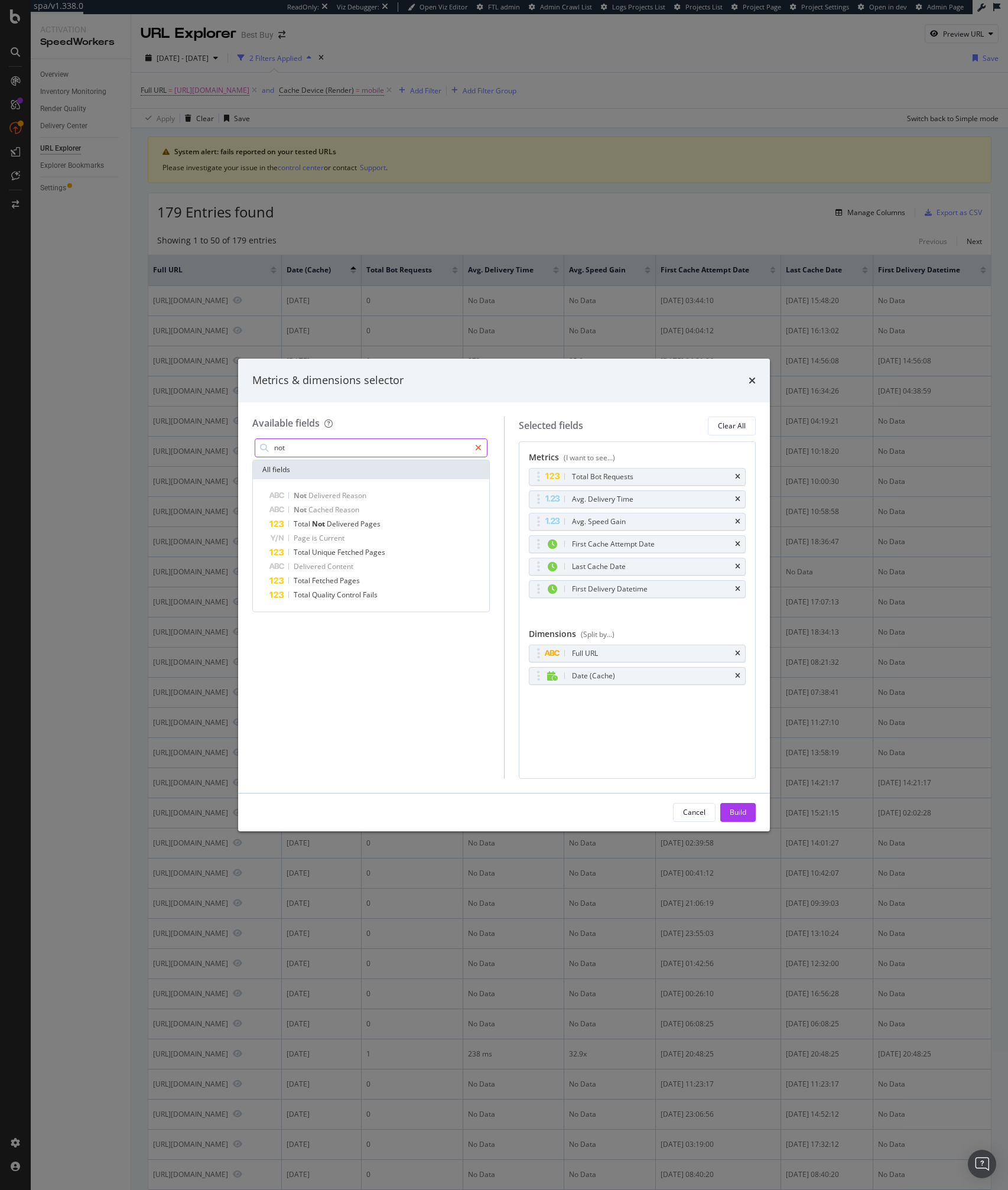
click at [480, 448] on icon "modal" at bounding box center [478, 448] width 7 height 8
click at [566, 745] on div "Metrics (I want to see...) Total Bot Requests Avg. Delivery Time Avg. Speed Gai…" at bounding box center [637, 609] width 238 height 338
click at [319, 449] on input "modal" at bounding box center [379, 448] width 214 height 18
click at [738, 475] on icon "times" at bounding box center [737, 476] width 5 height 7
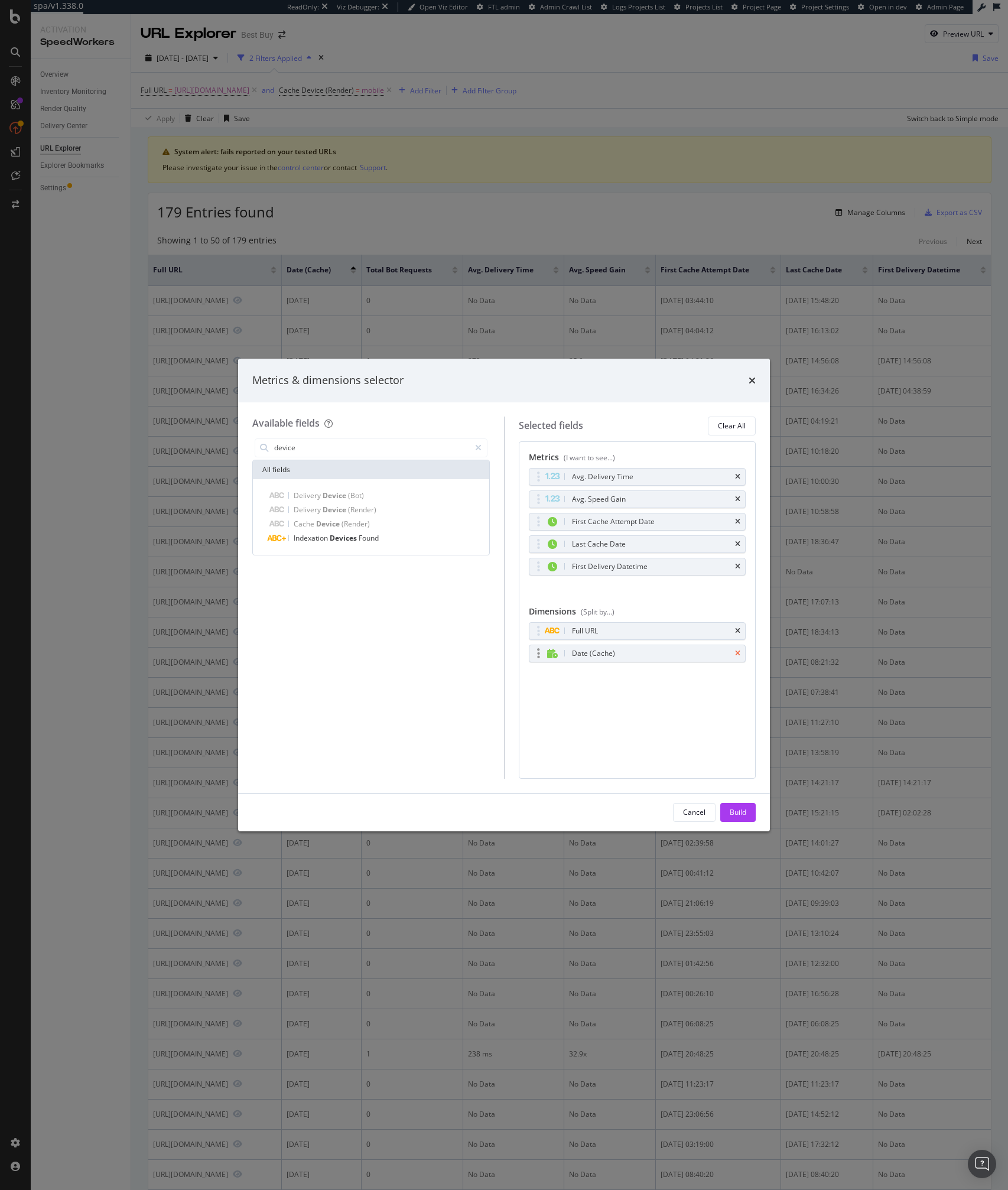
click at [740, 651] on icon "times" at bounding box center [737, 653] width 5 height 7
click at [739, 632] on icon "times" at bounding box center [737, 630] width 5 height 7
click at [737, 521] on icon "times" at bounding box center [737, 521] width 5 height 7
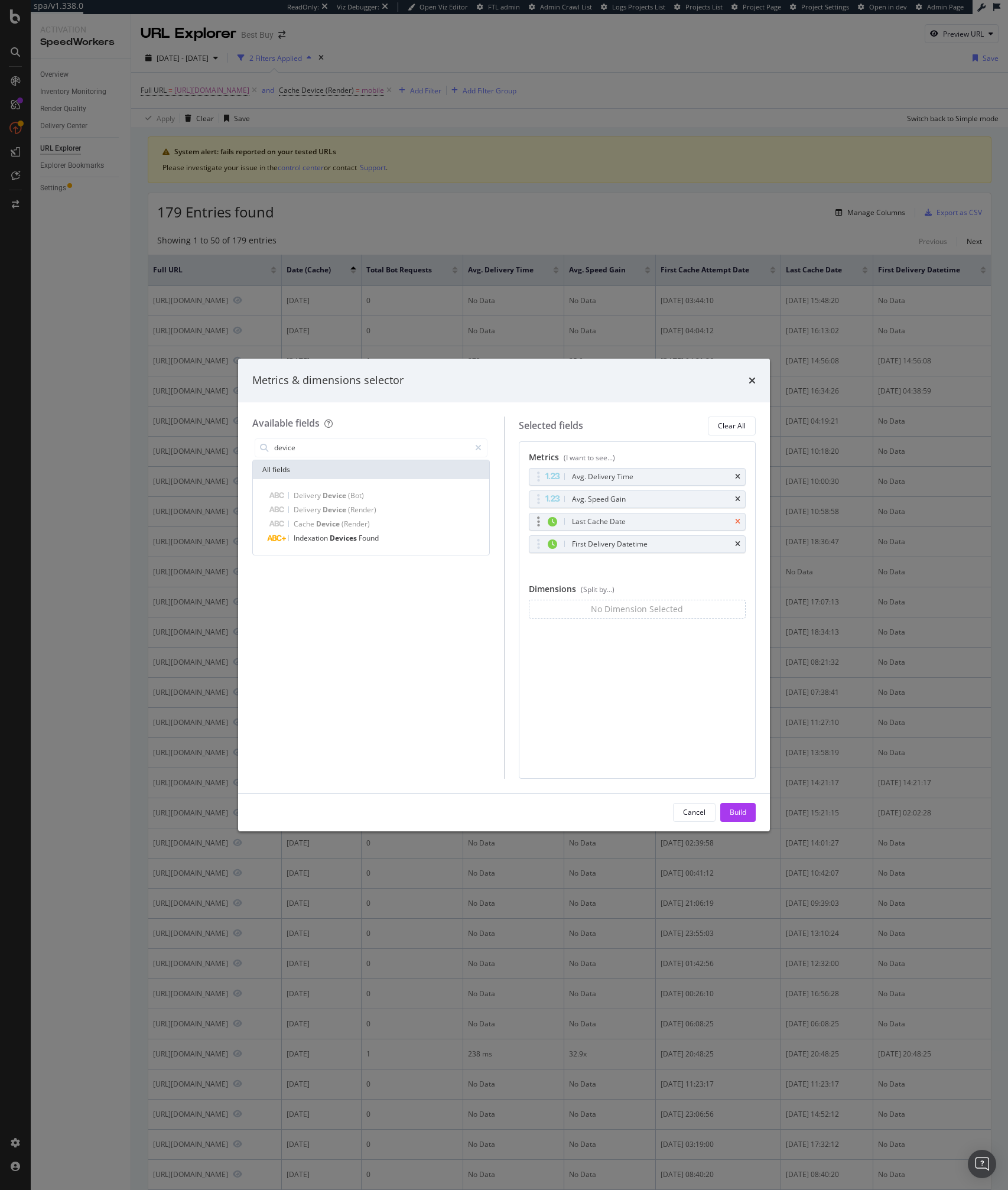
click at [736, 521] on icon "times" at bounding box center [737, 521] width 5 height 7
click at [737, 521] on icon "times" at bounding box center [737, 521] width 5 height 7
click at [739, 496] on icon "times" at bounding box center [737, 499] width 5 height 7
click at [739, 481] on div "Avg. Delivery Time" at bounding box center [637, 476] width 216 height 17
click at [738, 476] on icon "times" at bounding box center [737, 476] width 5 height 7
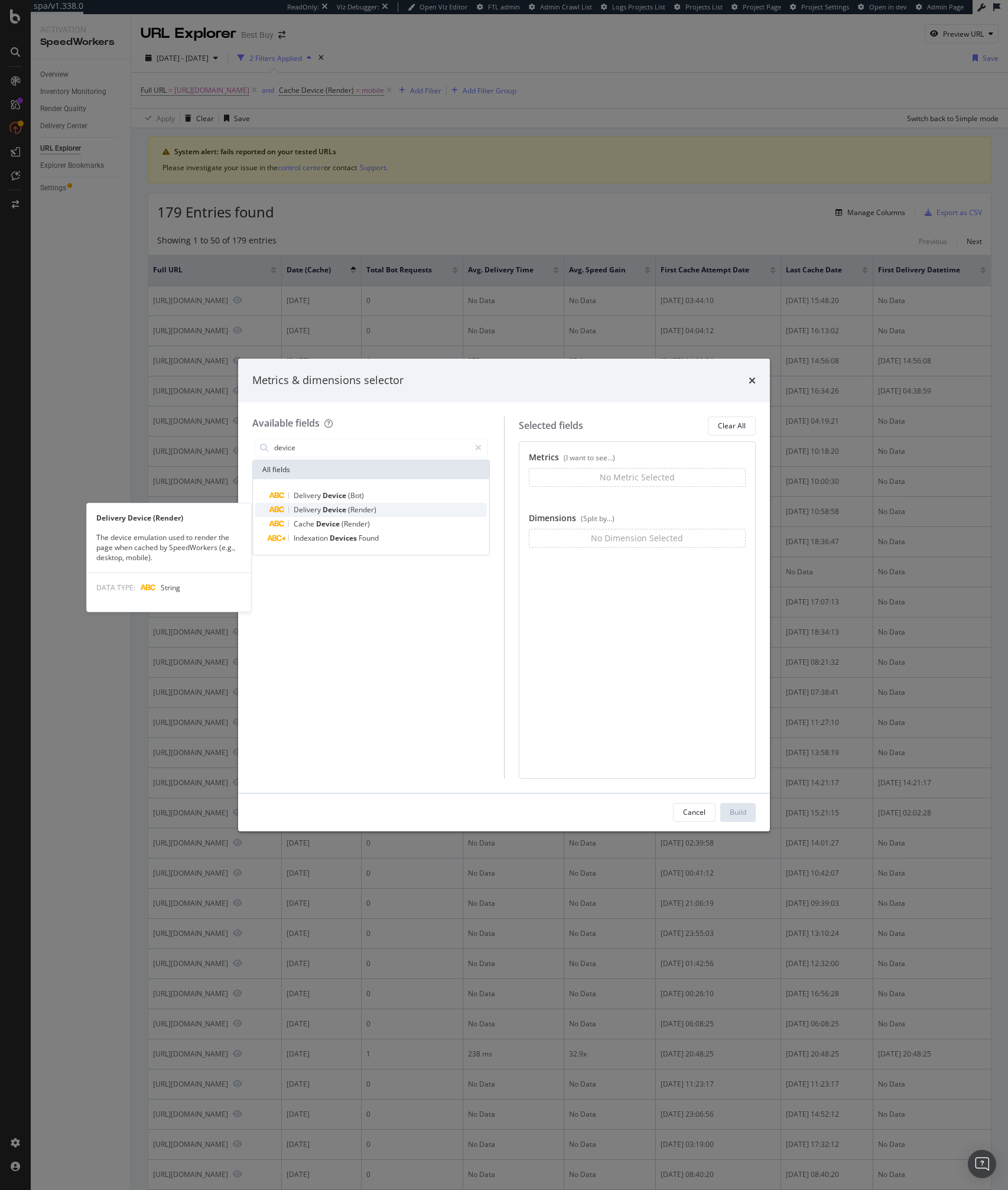
click at [326, 508] on span "Device" at bounding box center [336, 510] width 26 height 10
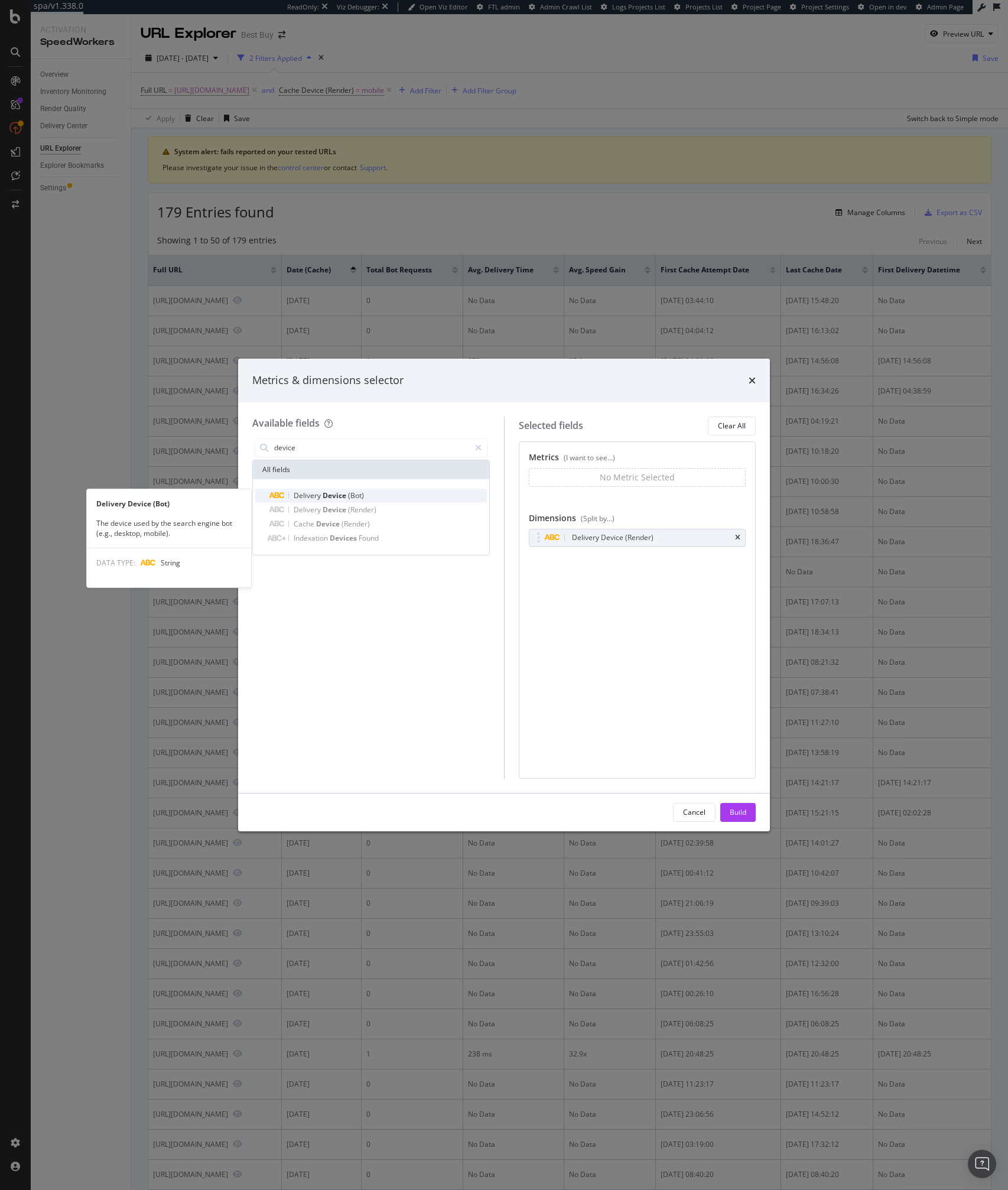
click at [326, 496] on span "Device" at bounding box center [336, 495] width 26 height 10
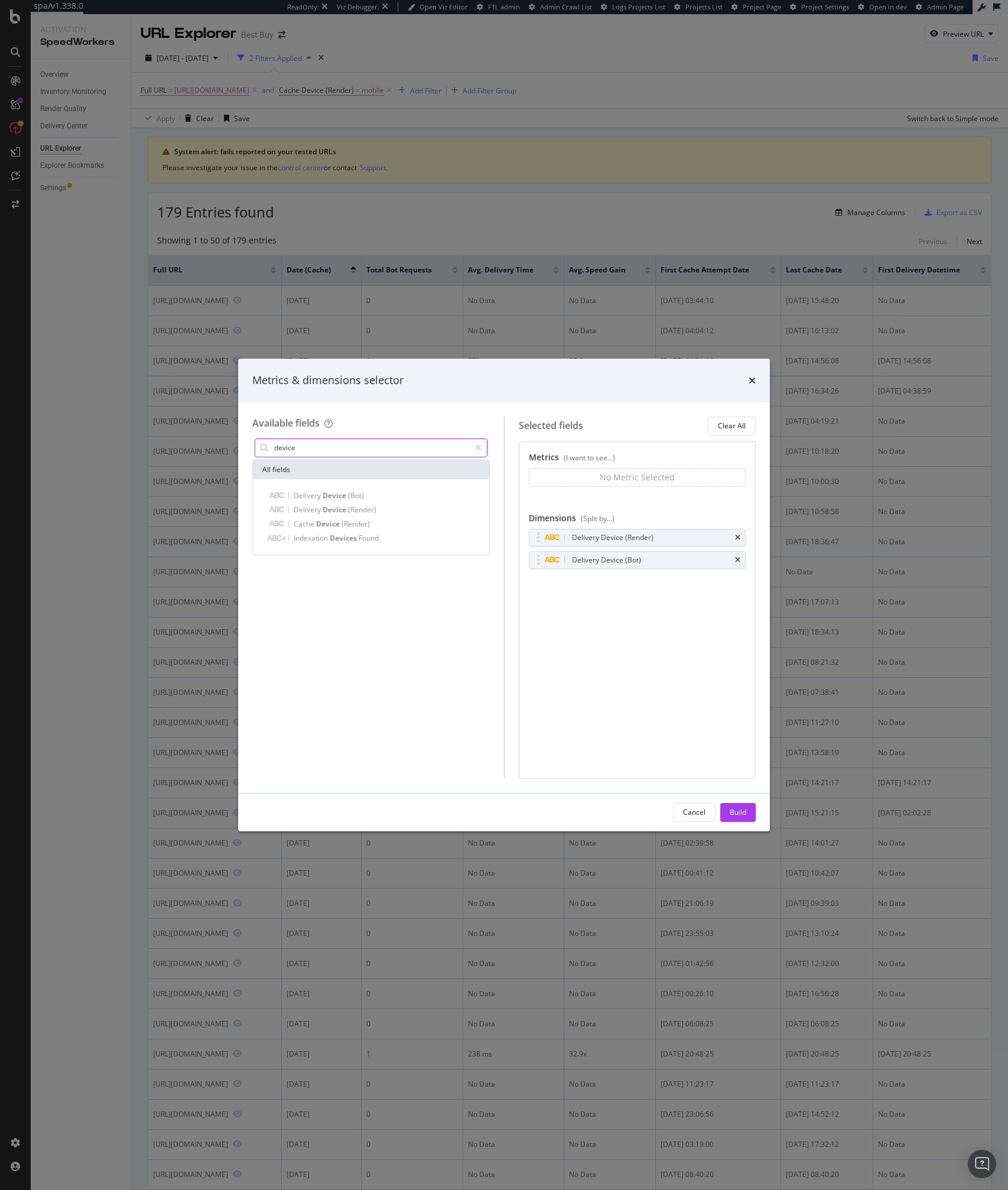
click at [379, 447] on input "device" at bounding box center [372, 448] width 197 height 18
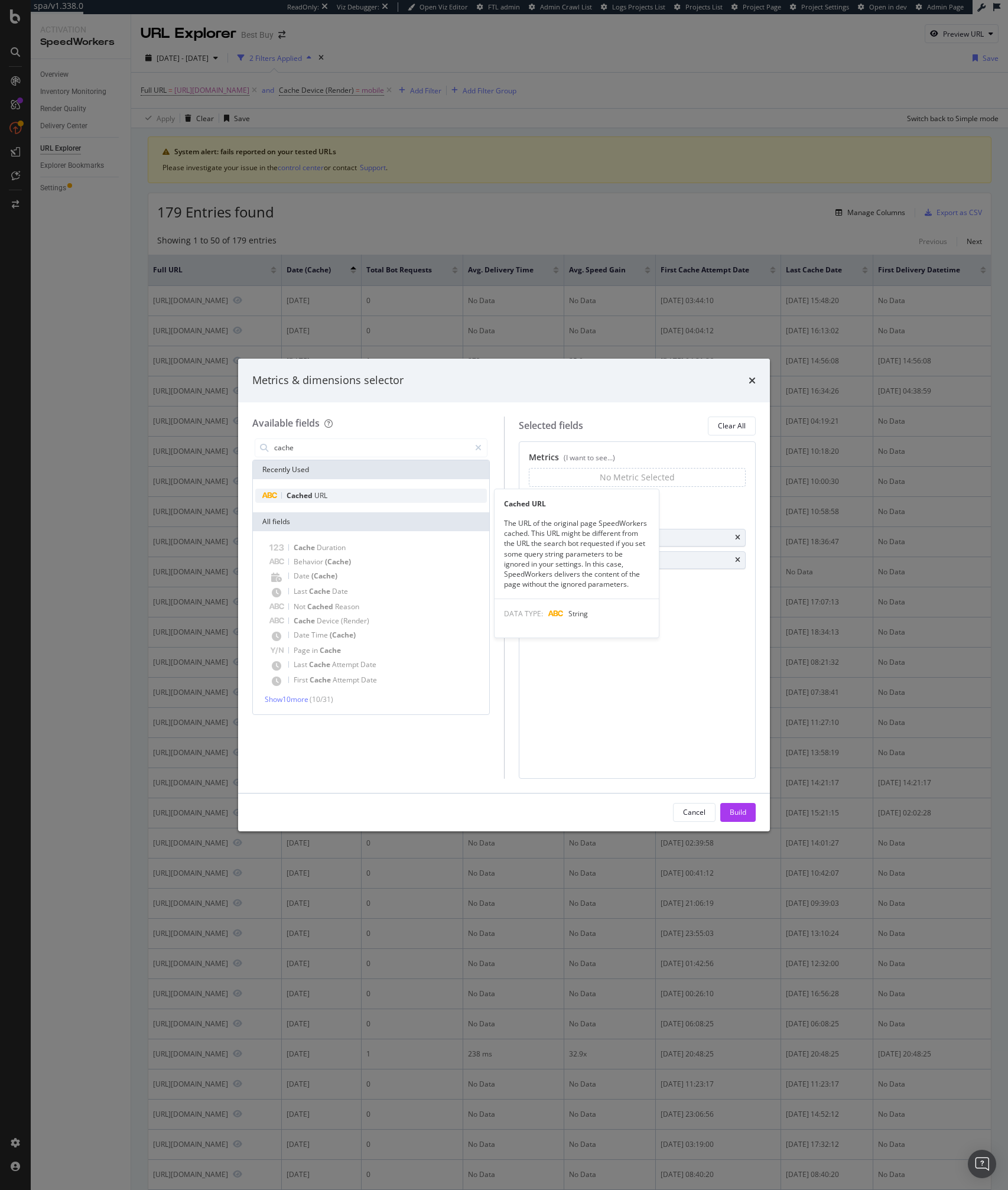
click at [331, 492] on div "Cached URL" at bounding box center [371, 496] width 232 height 14
click at [625, 661] on div "Metrics (I want to see...) No Metric Selected You can use this field as a metri…" at bounding box center [637, 609] width 238 height 338
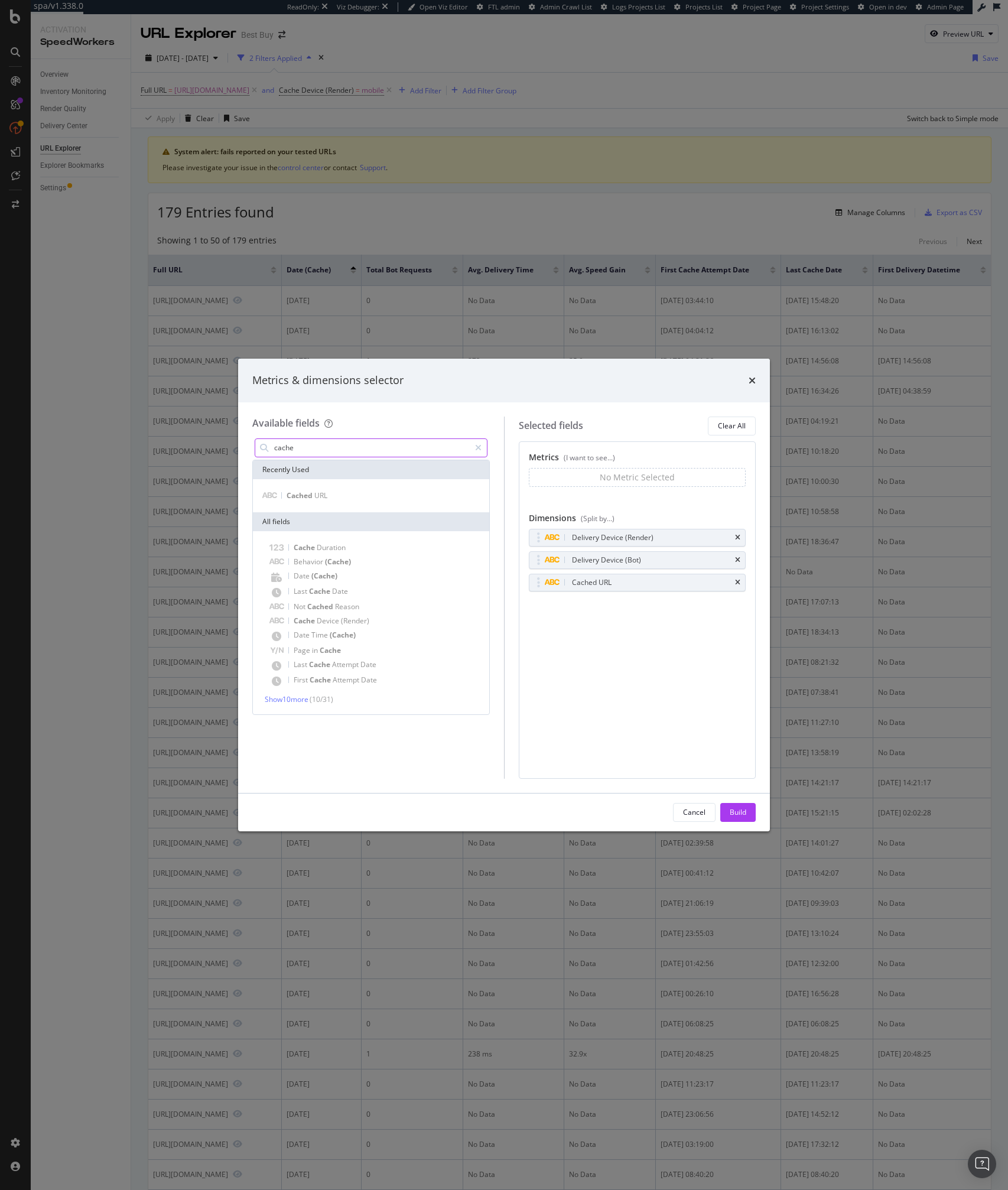
click at [315, 446] on input "cache" at bounding box center [372, 448] width 197 height 18
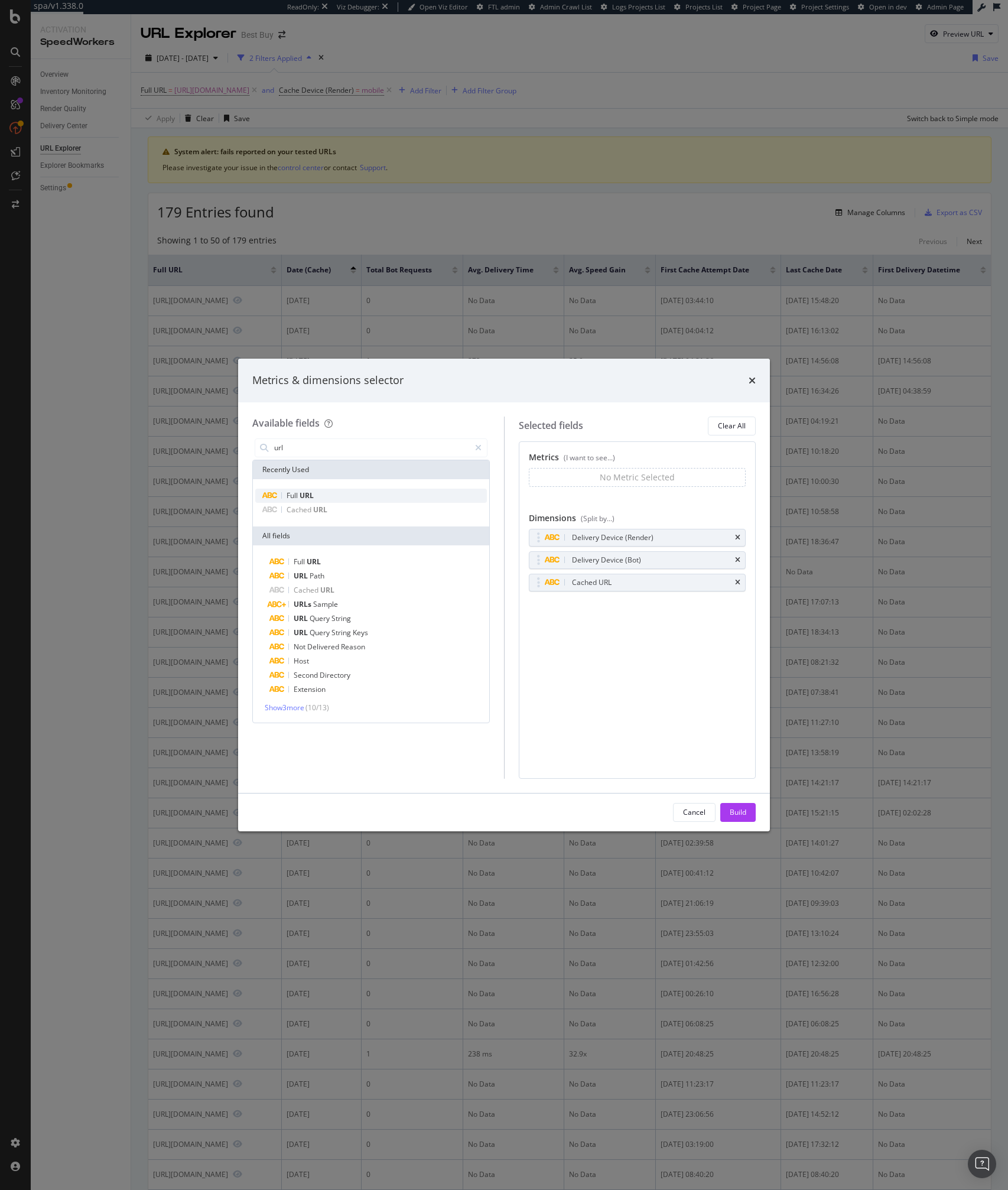
click at [315, 492] on div "Full URL" at bounding box center [371, 496] width 232 height 14
click at [316, 453] on input "url" at bounding box center [372, 448] width 197 height 18
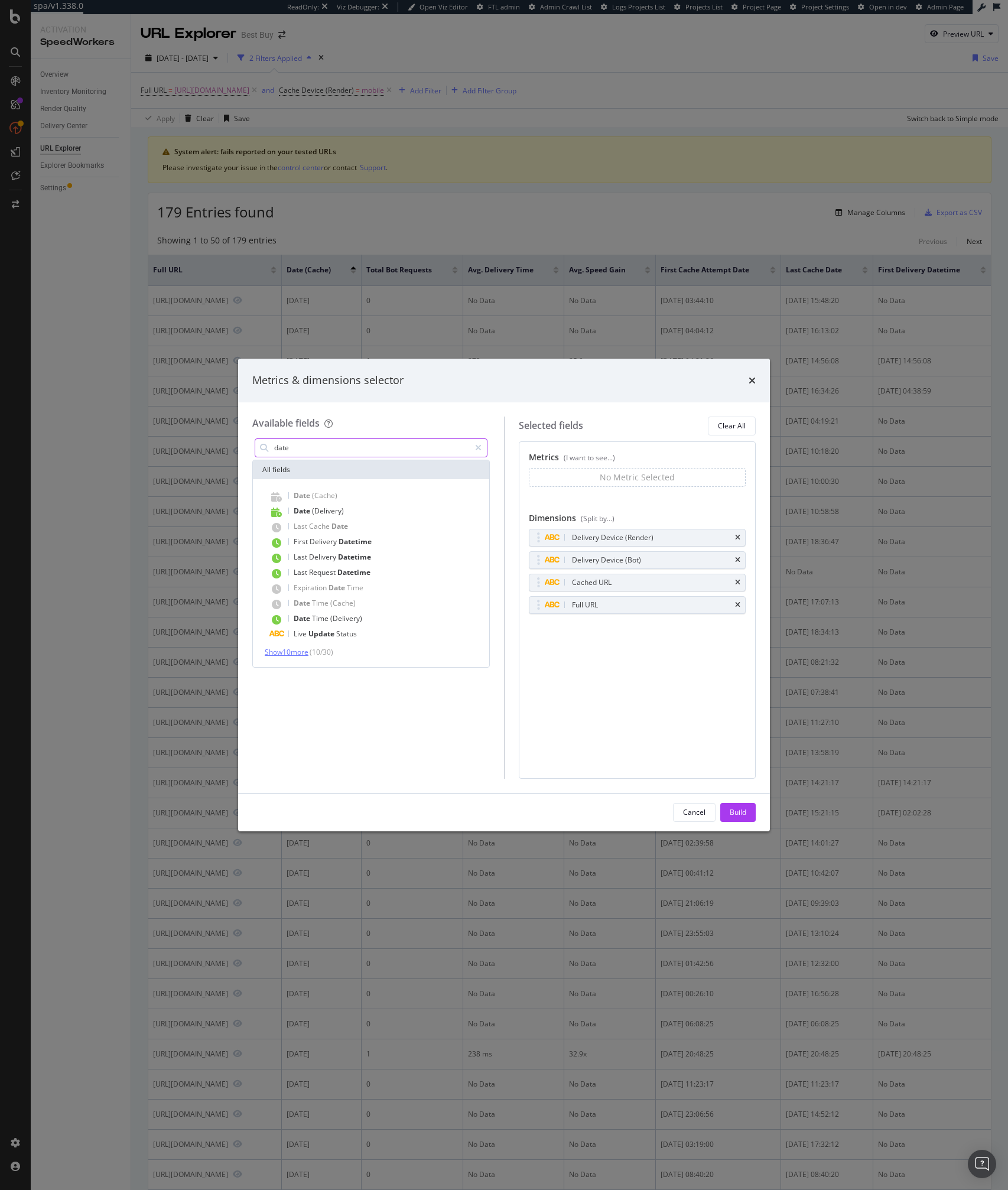
type input "date"
click at [309, 651] on span "Show 10 more" at bounding box center [287, 652] width 44 height 10
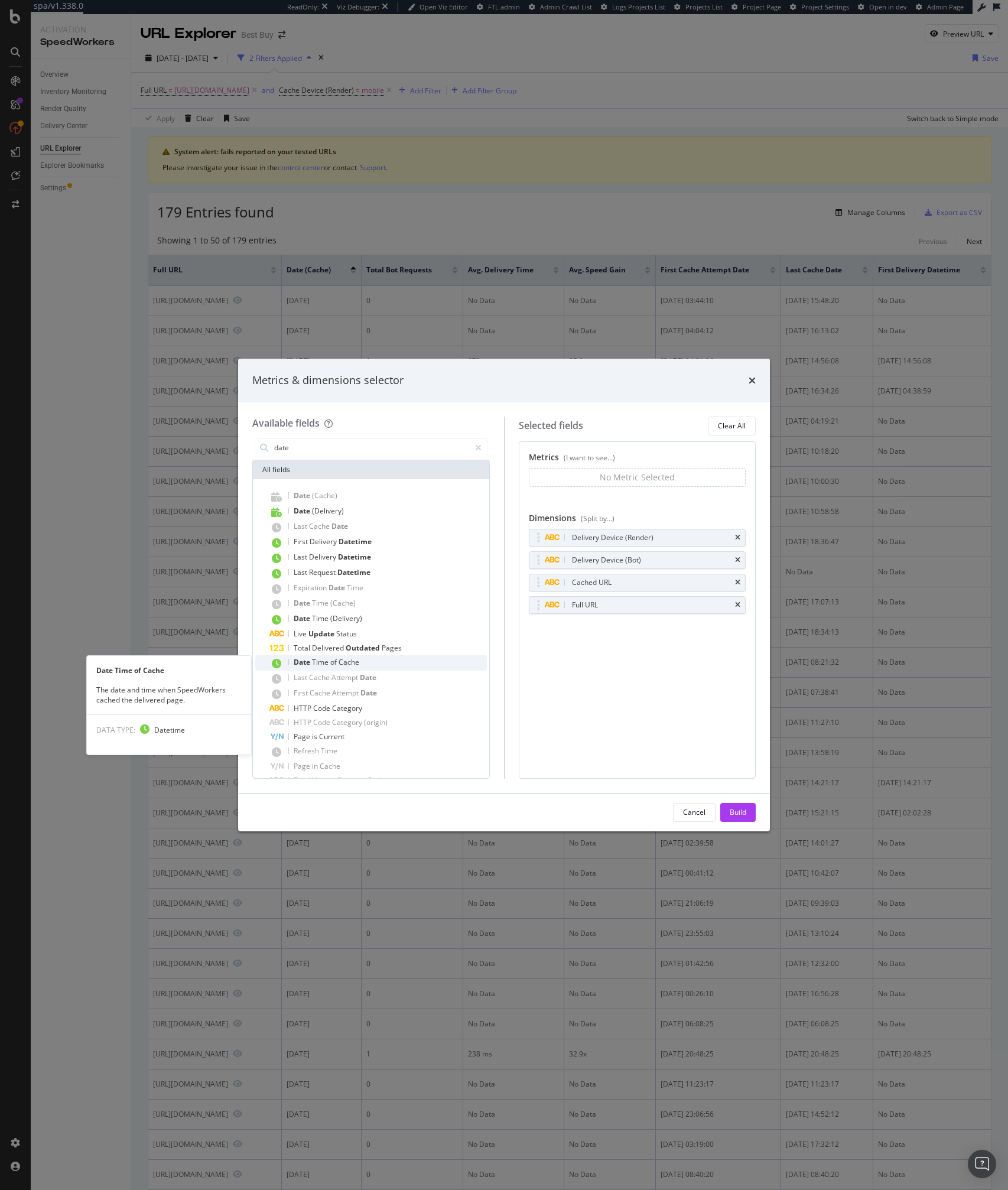
click at [325, 662] on span "Time" at bounding box center [321, 662] width 18 height 10
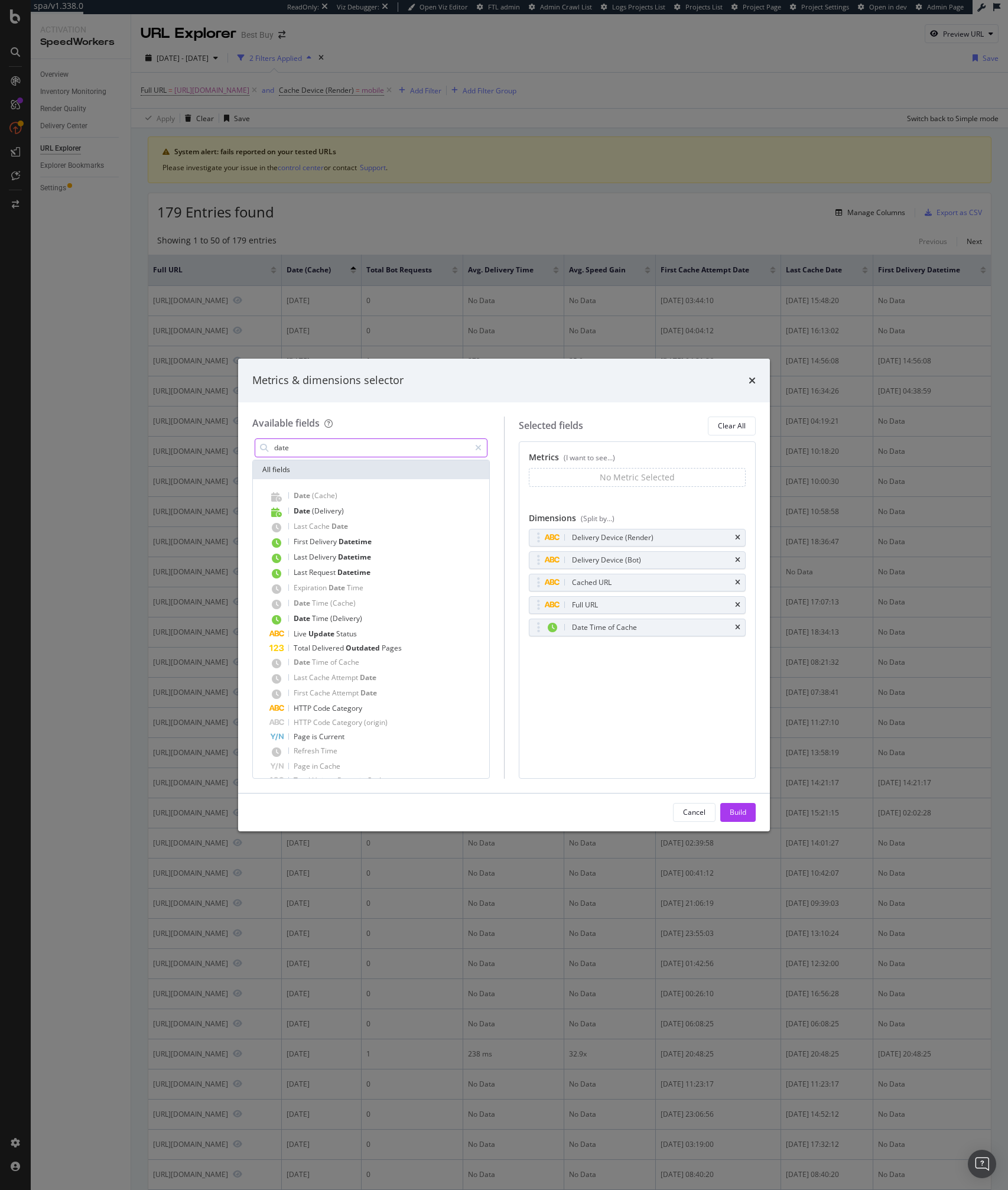
click at [328, 448] on input "date" at bounding box center [372, 448] width 197 height 18
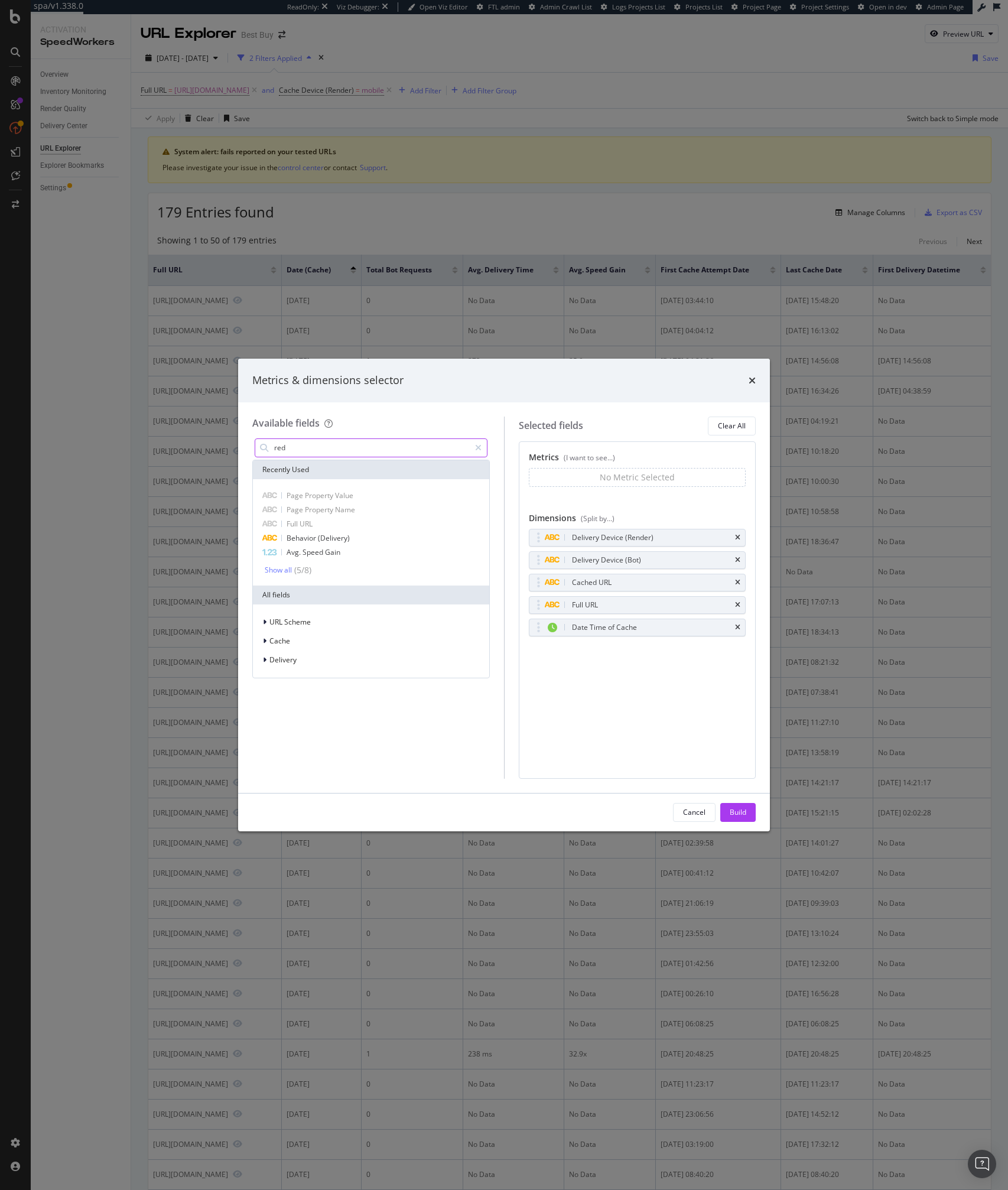
type input "redi"
type input "r"
click at [345, 525] on span "Content" at bounding box center [341, 524] width 26 height 10
click at [328, 444] on input "redirect" at bounding box center [372, 448] width 197 height 18
type input "link"
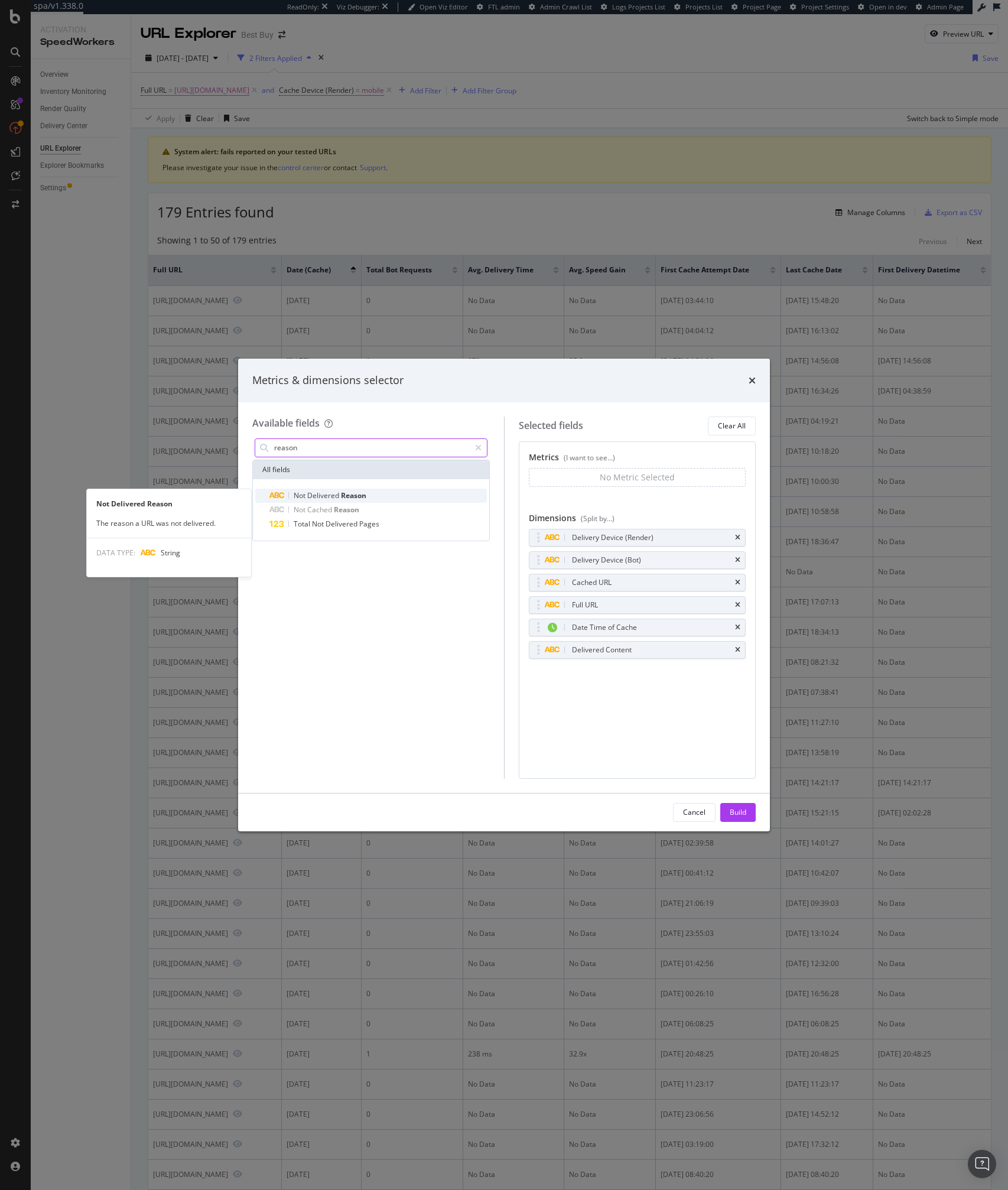
type input "reason"
click at [320, 494] on span "Delivered" at bounding box center [325, 495] width 34 height 10
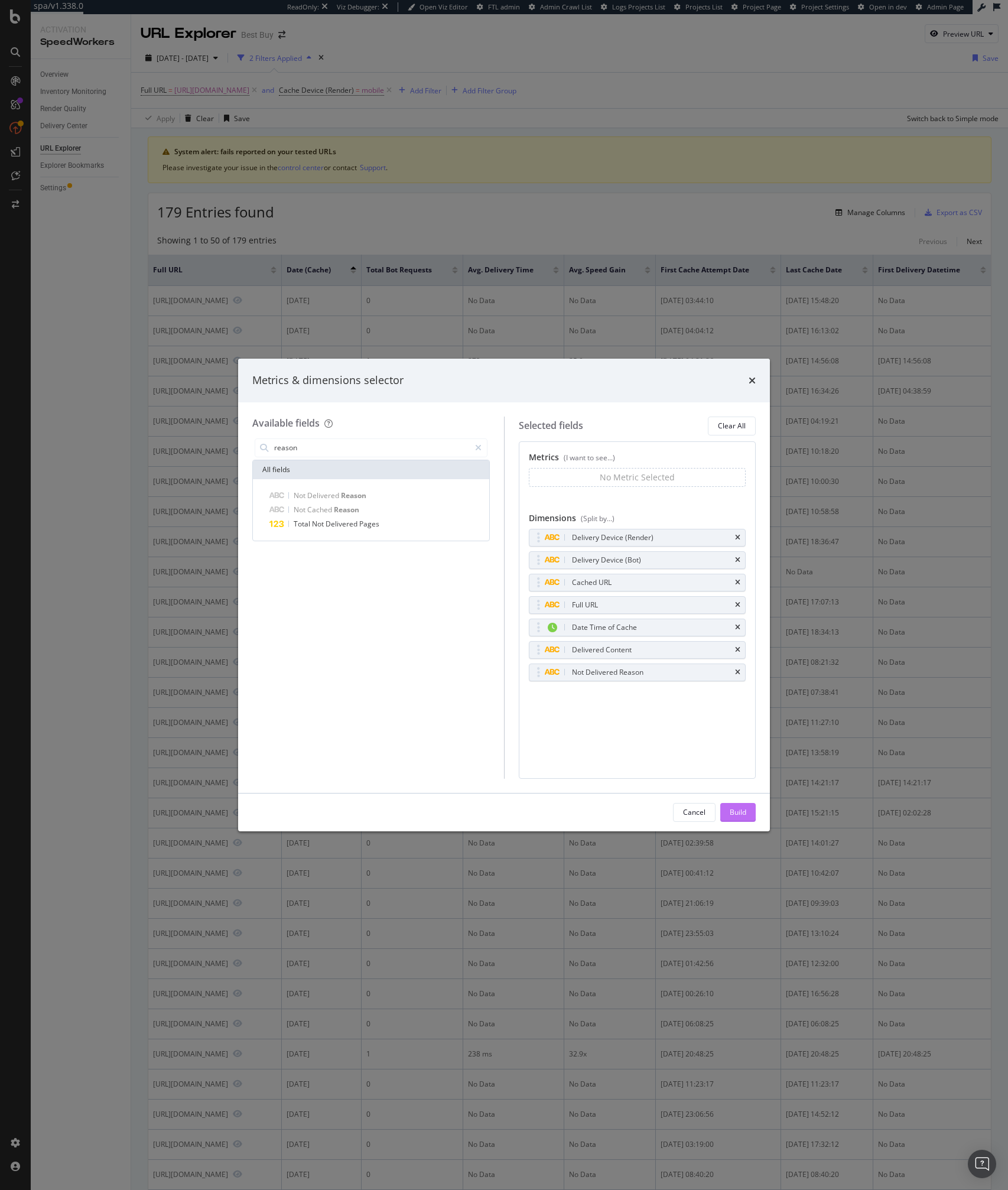
click at [737, 809] on div "Build" at bounding box center [738, 812] width 17 height 10
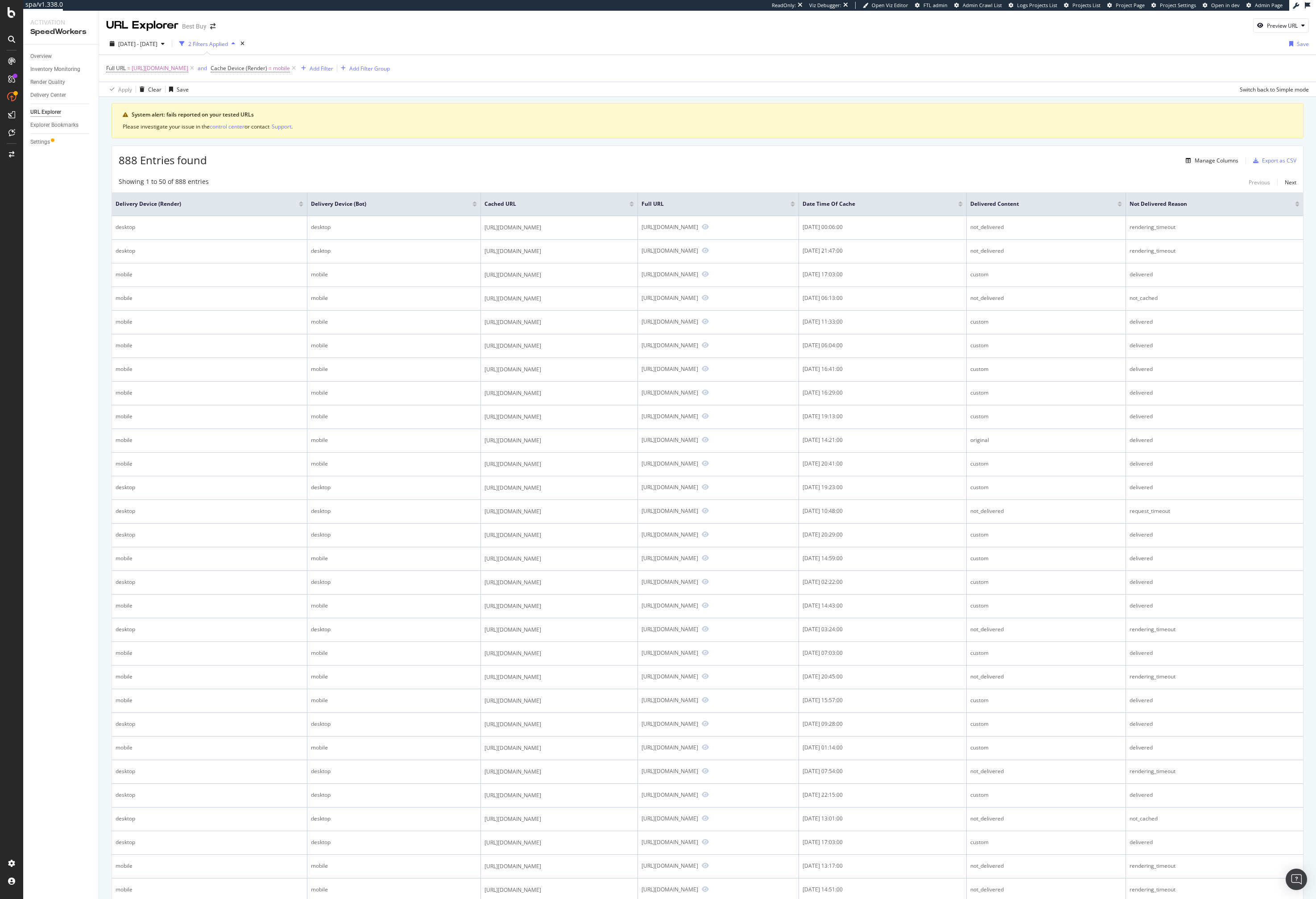
click at [761, 202] on div at bounding box center [960, 202] width 5 height 2
click at [298, 70] on icon at bounding box center [294, 68] width 8 height 9
click at [147, 45] on span "2025 Apr. 7th - Oct. 6th" at bounding box center [138, 44] width 39 height 8
click at [137, 94] on div "Last 3 Months" at bounding box center [147, 96] width 35 height 8
click at [139, 85] on div "Last 28 Days" at bounding box center [145, 84] width 32 height 8
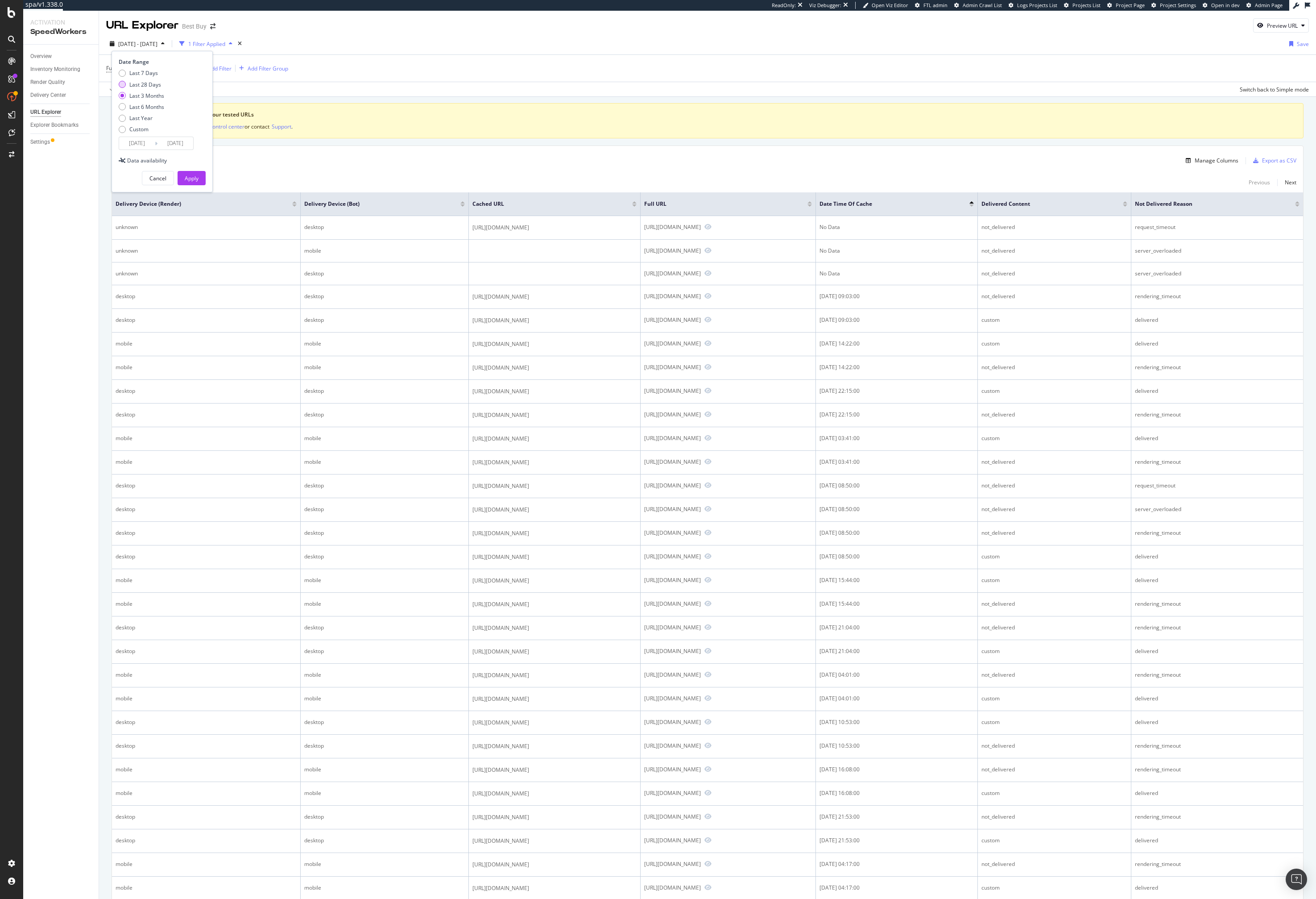
type input "2025/09/09"
click at [190, 178] on div "Apply" at bounding box center [192, 178] width 14 height 8
click at [688, 170] on div "90 Entries found Manage Columns Export as CSV Showing 1 to 50 of 90 entries Pre…" at bounding box center [707, 782] width 1192 height 1273
click at [684, 169] on div "90 Entries found Manage Columns Export as CSV Showing 1 to 50 of 90 entries Pre…" at bounding box center [707, 782] width 1192 height 1273
click at [314, 181] on div "Showing 1 to 50 of 90 entries Previous Next" at bounding box center [708, 183] width 1191 height 11
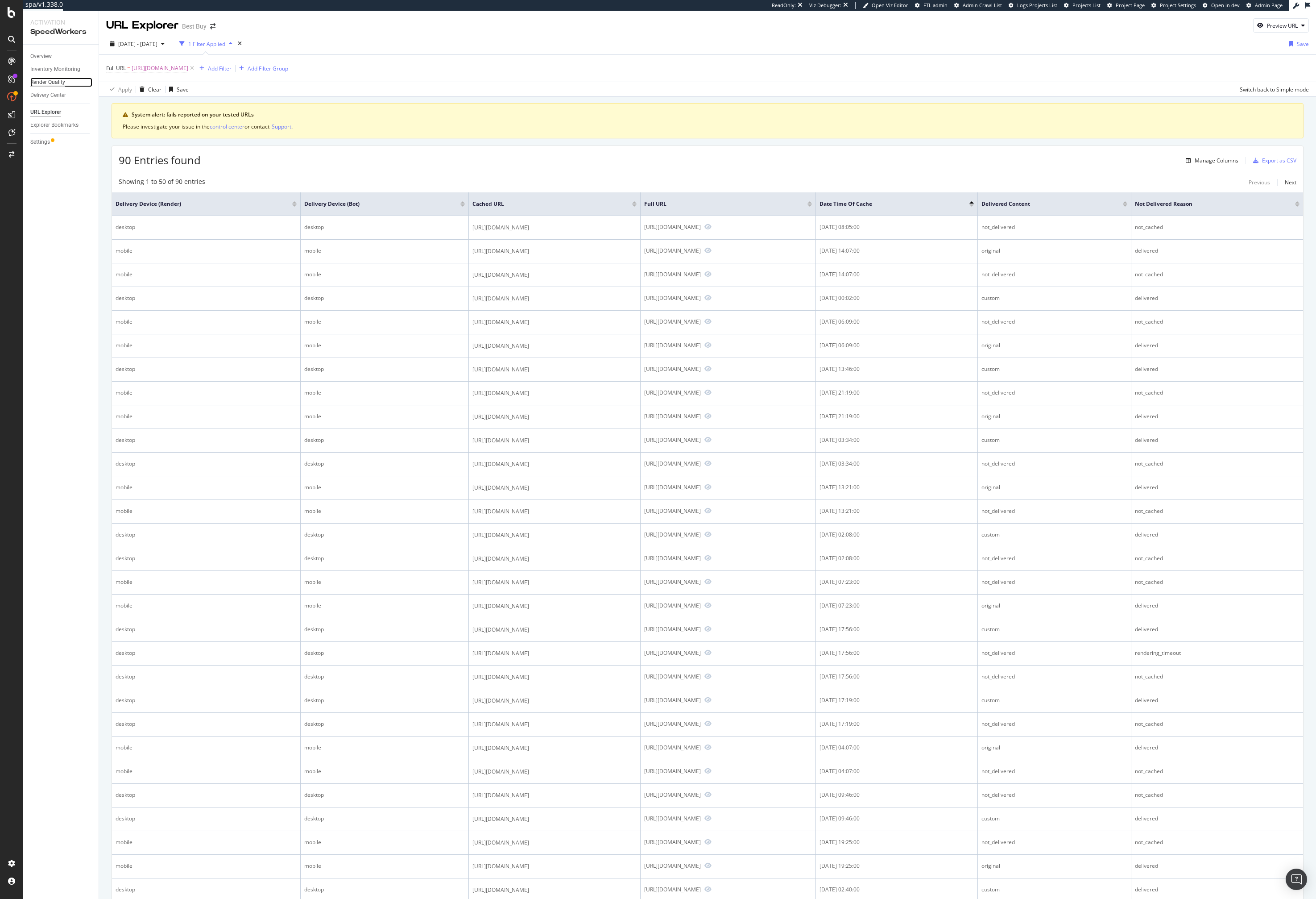
click at [47, 83] on div "Render Quality" at bounding box center [47, 82] width 35 height 9
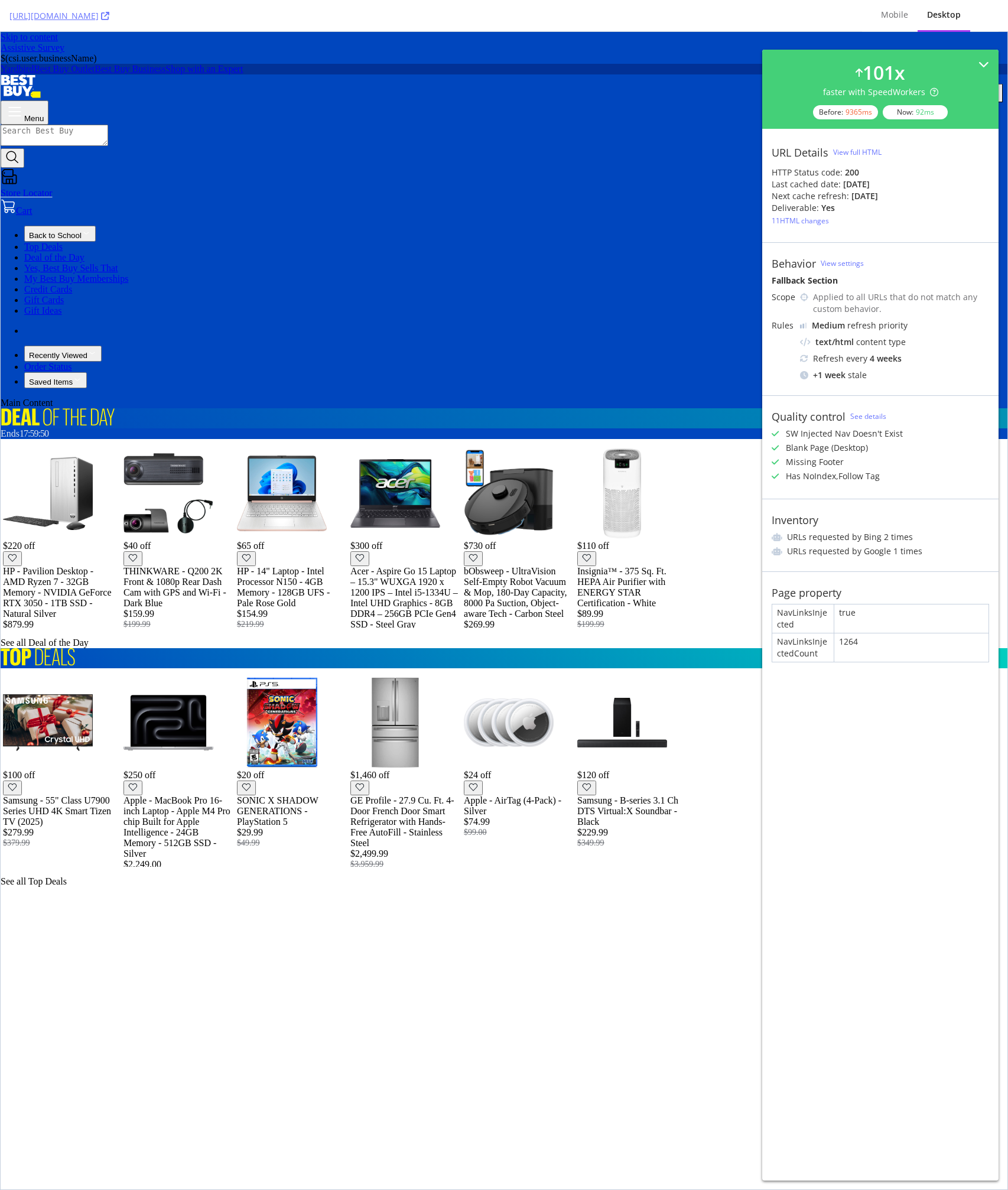
click at [33, 80] on icon "BestBuy.com" at bounding box center [23, 85] width 20 height 21
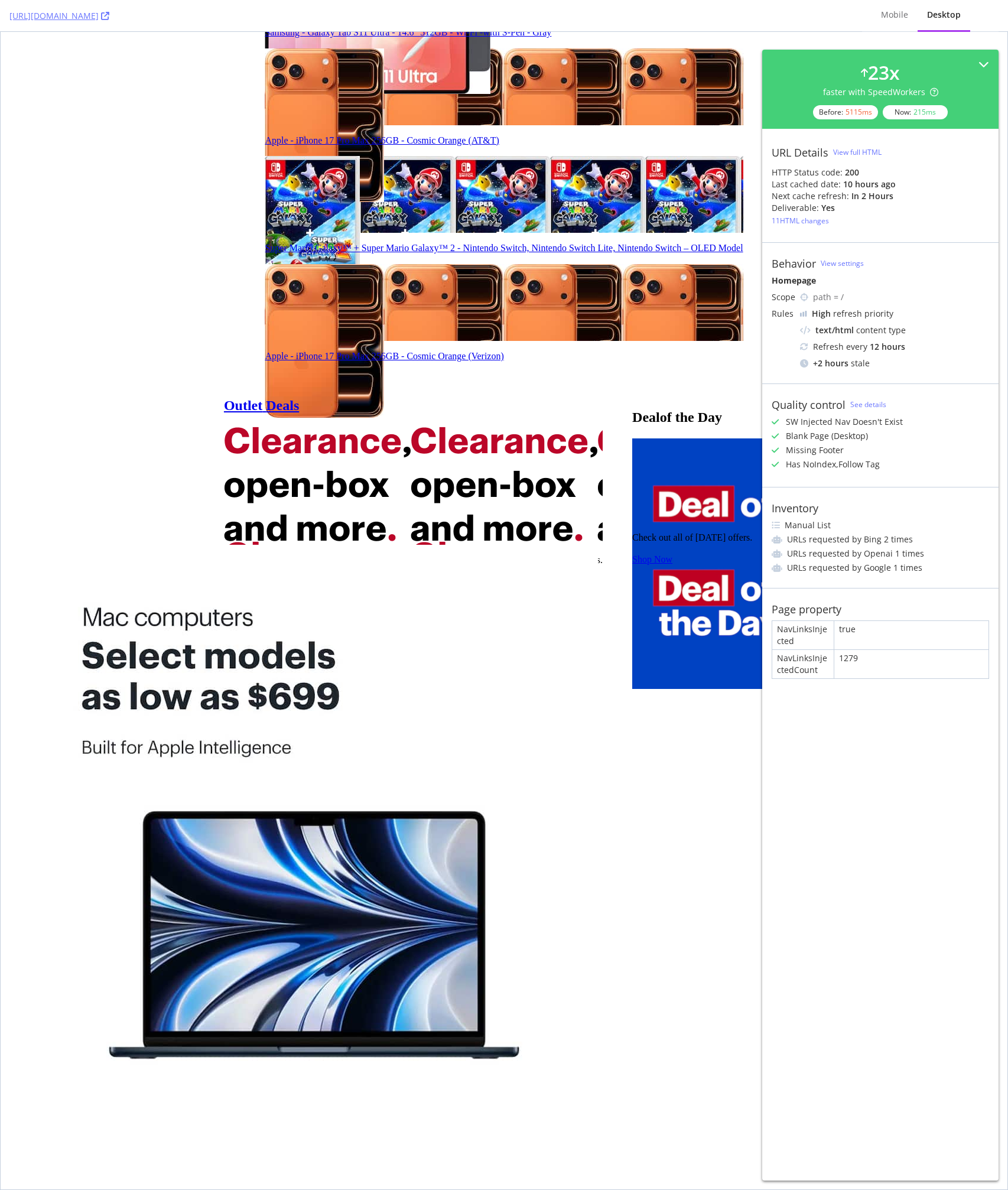
scroll to position [2625, 0]
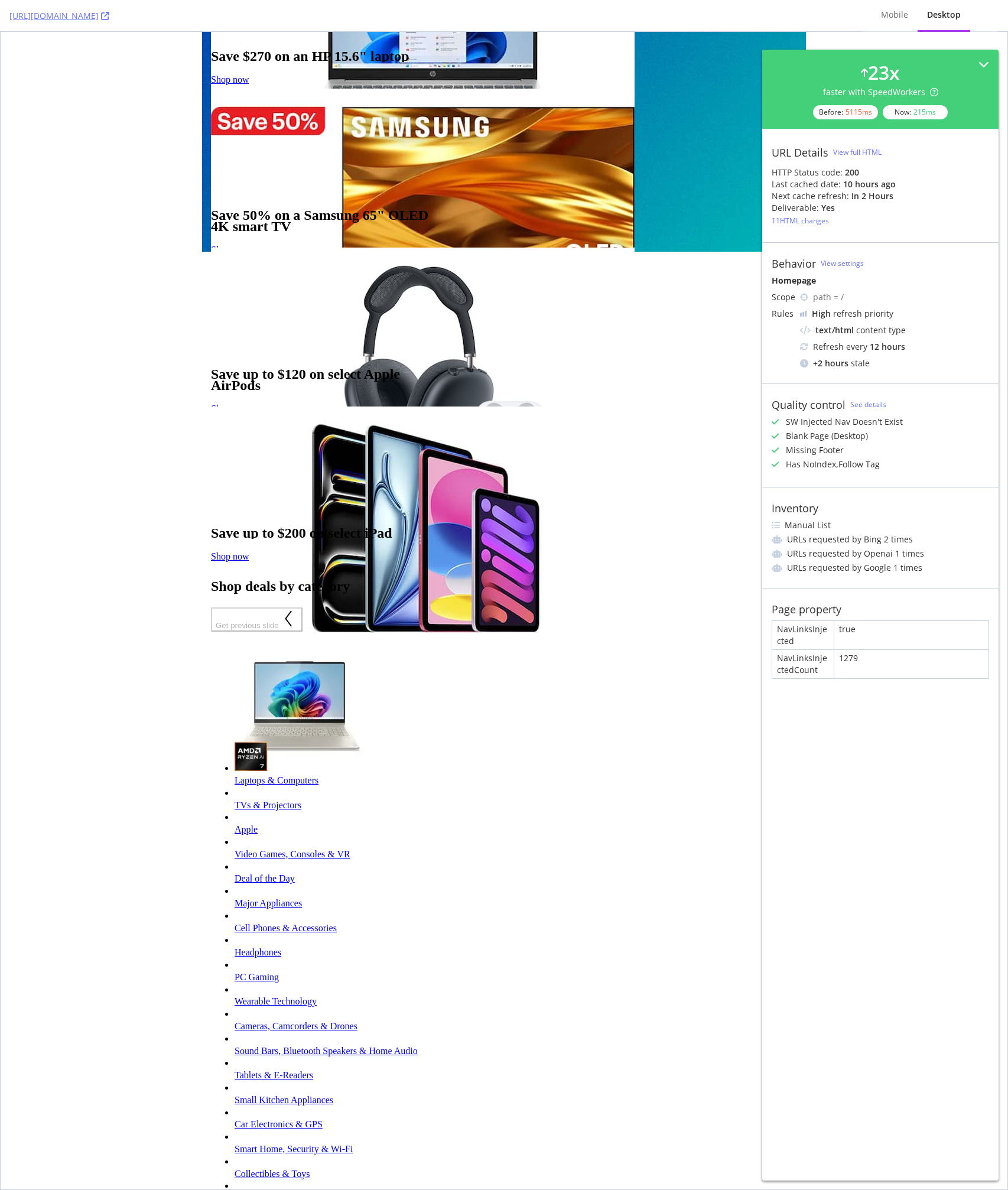
scroll to position [1052, 0]
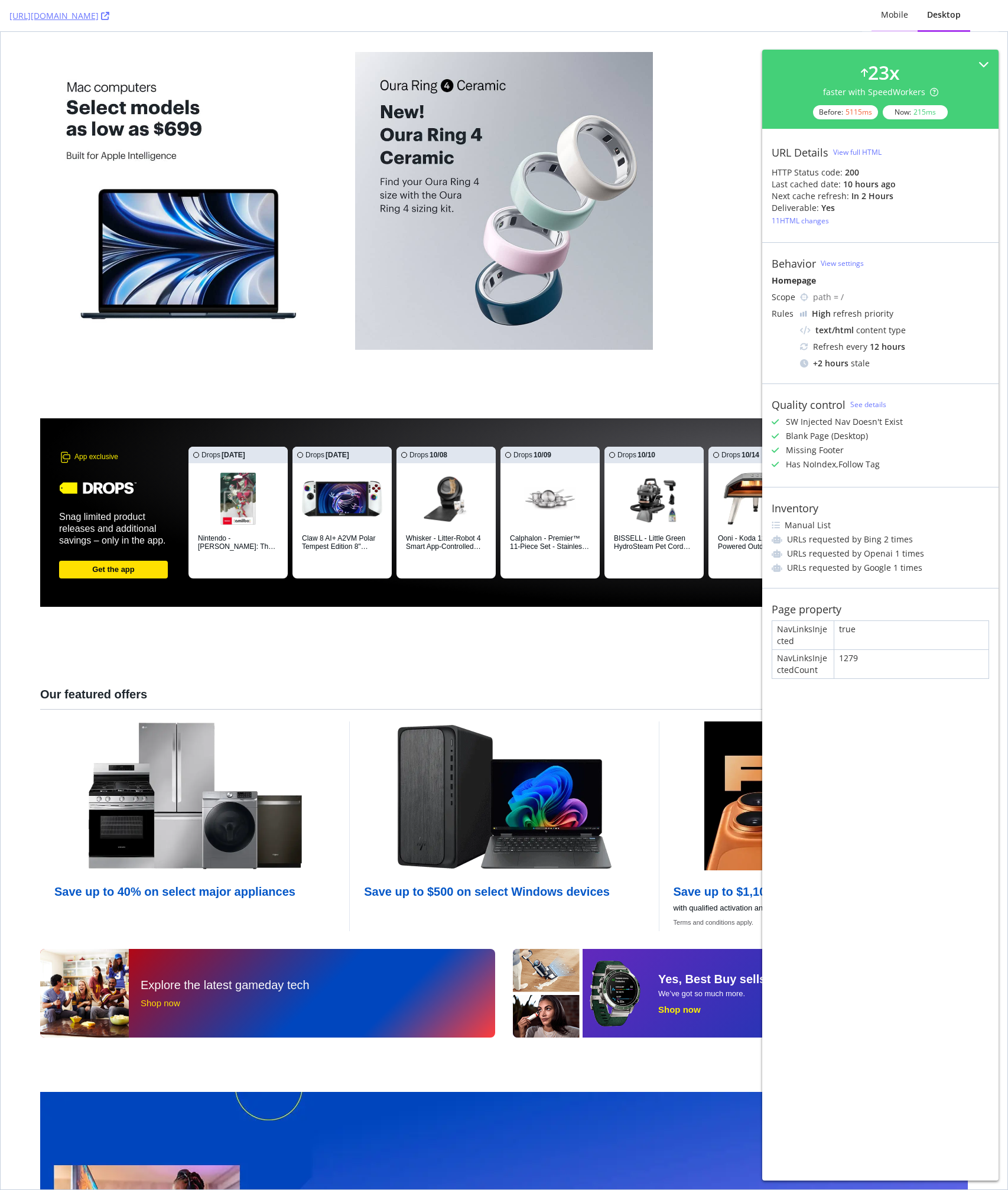
click at [898, 18] on div "Mobile" at bounding box center [894, 15] width 27 height 12
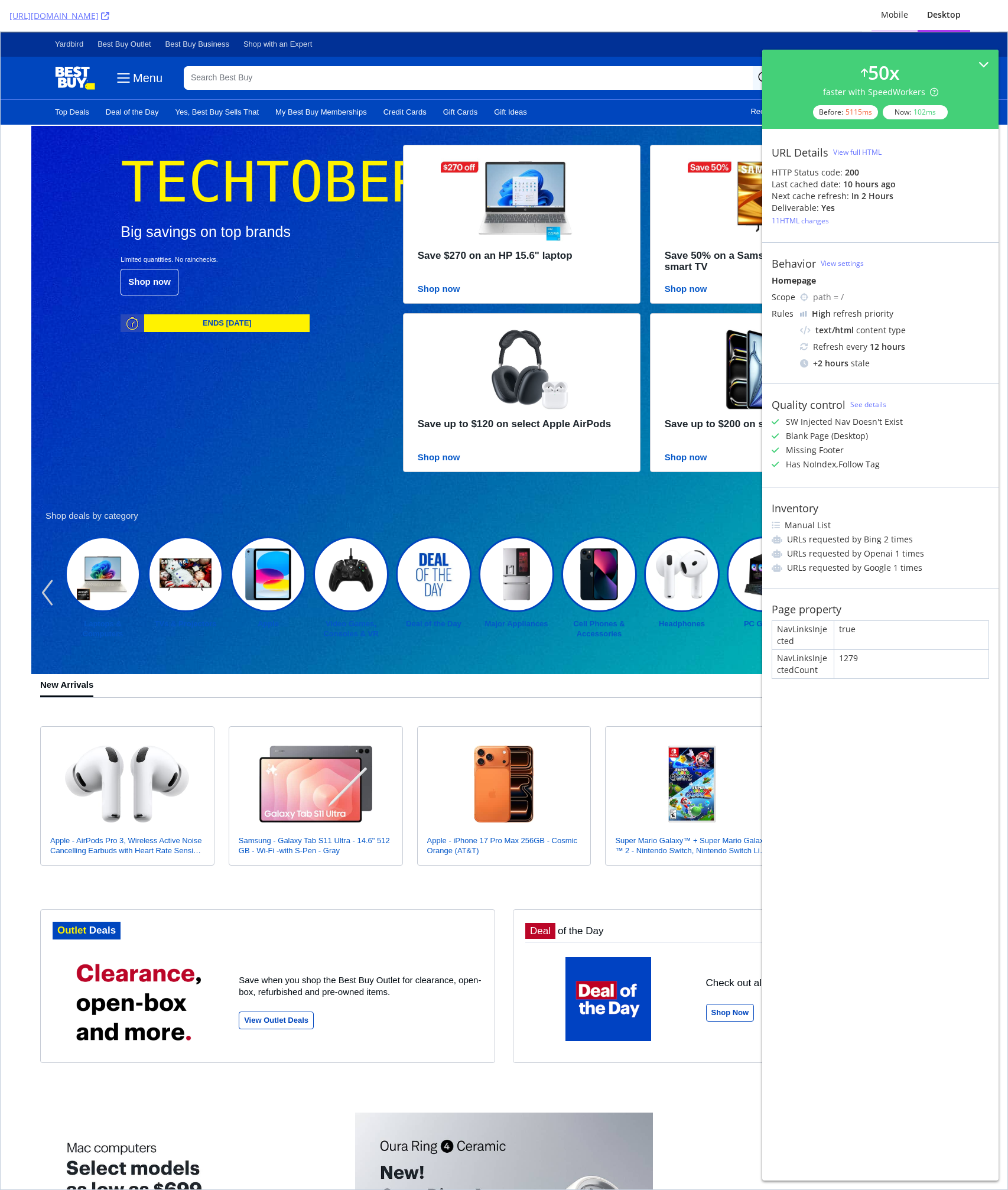
click at [881, 26] on div "Mobile" at bounding box center [894, 15] width 46 height 33
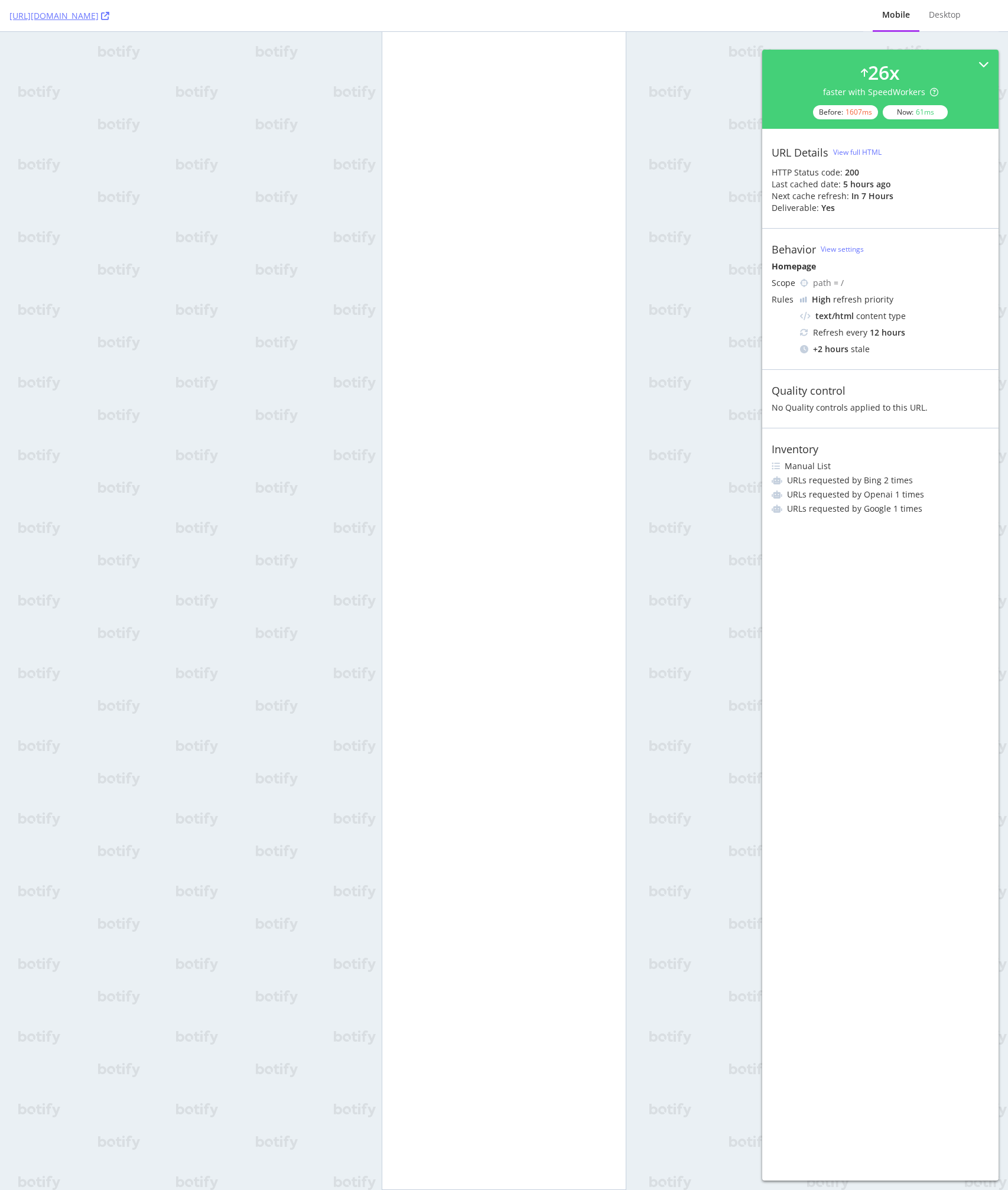
click at [711, 350] on div "https://www.bestbuy.com/ Mobile Desktop 26 x faster with SpeedWorkers Before: 1…" at bounding box center [504, 595] width 1008 height 1190
click at [634, 357] on div "https://www.bestbuy.com/ Mobile Desktop 26 x faster with SpeedWorkers Before: 1…" at bounding box center [504, 595] width 1008 height 1190
click at [270, 139] on div "https://www.bestbuy.com/ Mobile Desktop 26 x faster with SpeedWorkers Before: 1…" at bounding box center [504, 595] width 1008 height 1190
click at [843, 149] on div "View full HTML" at bounding box center [858, 152] width 49 height 10
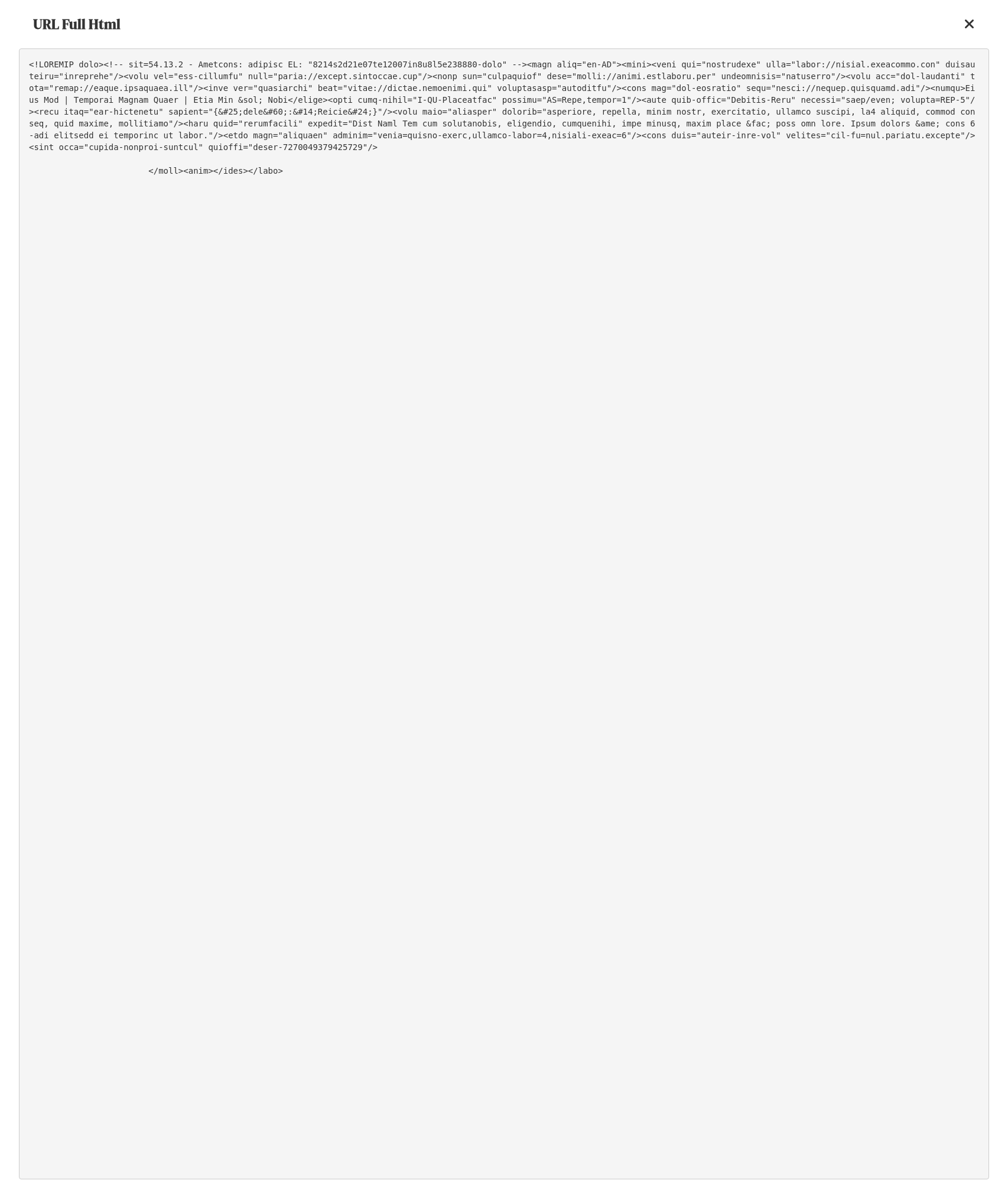
click at [455, 184] on pre at bounding box center [504, 614] width 970 height 1131
click at [963, 27] on div "URL Full Html" at bounding box center [504, 24] width 970 height 49
click at [973, 27] on icon at bounding box center [969, 24] width 11 height 14
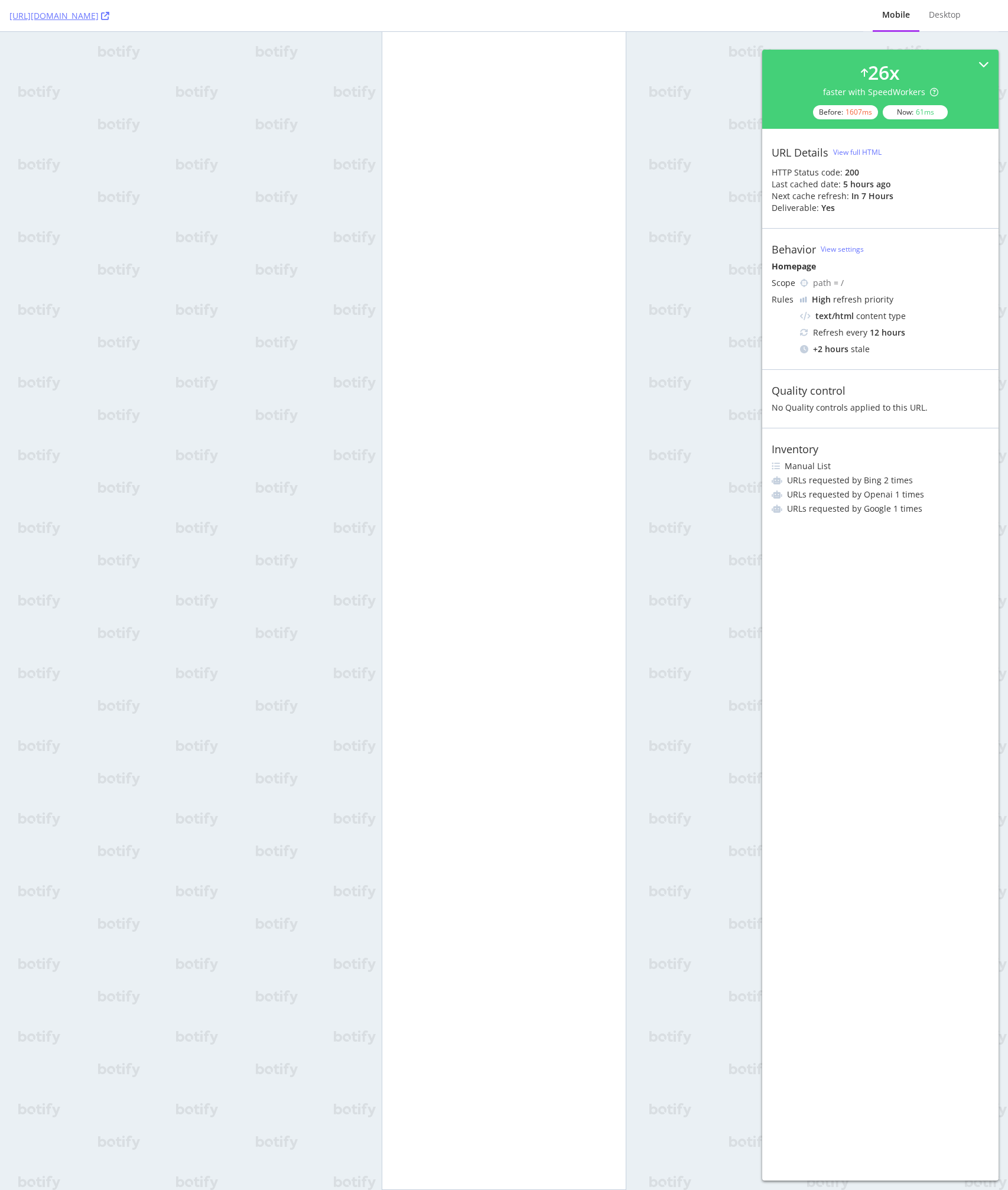
click at [710, 174] on div "https://www.bestbuy.com/ Mobile Desktop 26 x faster with SpeedWorkers Before: 1…" at bounding box center [504, 595] width 1008 height 1190
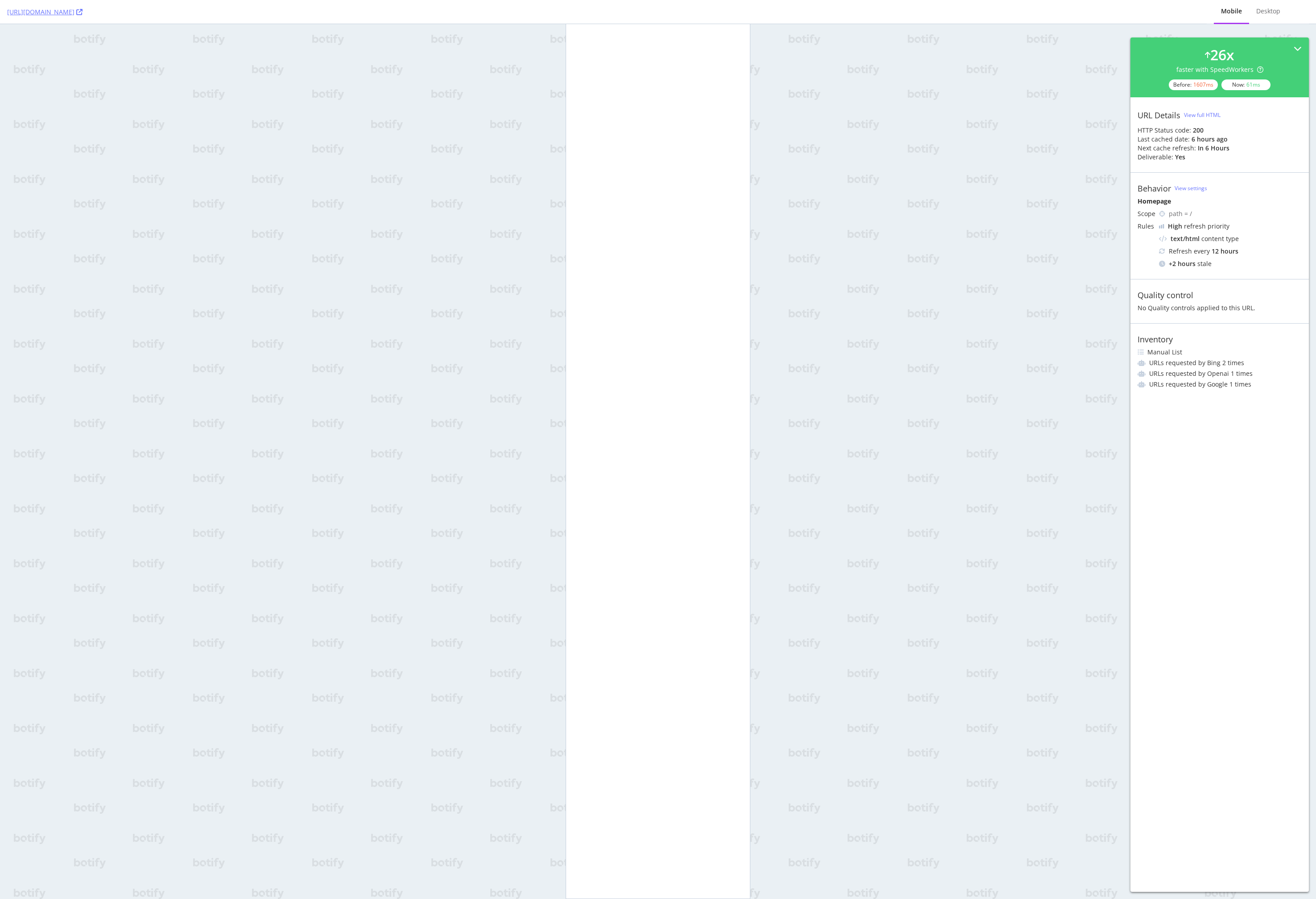
click at [761, 15] on div "Mobile" at bounding box center [1232, 11] width 21 height 9
click at [752, 121] on div "https://www.bestbuy.com/ Mobile Desktop 26 x faster with SpeedWorkers Before: 1…" at bounding box center [658, 449] width 1316 height 899
click at [761, 126] on div "https://www.bestbuy.com/ Mobile Desktop 26 x faster with SpeedWorkers Before: 1…" at bounding box center [658, 449] width 1316 height 899
click at [761, 155] on div "https://www.bestbuy.com/ Mobile Desktop 26 x faster with SpeedWorkers Before: 1…" at bounding box center [658, 449] width 1316 height 899
click at [761, 114] on div "https://www.bestbuy.com/ Mobile Desktop 26 x faster with SpeedWorkers Before: 1…" at bounding box center [658, 449] width 1316 height 899
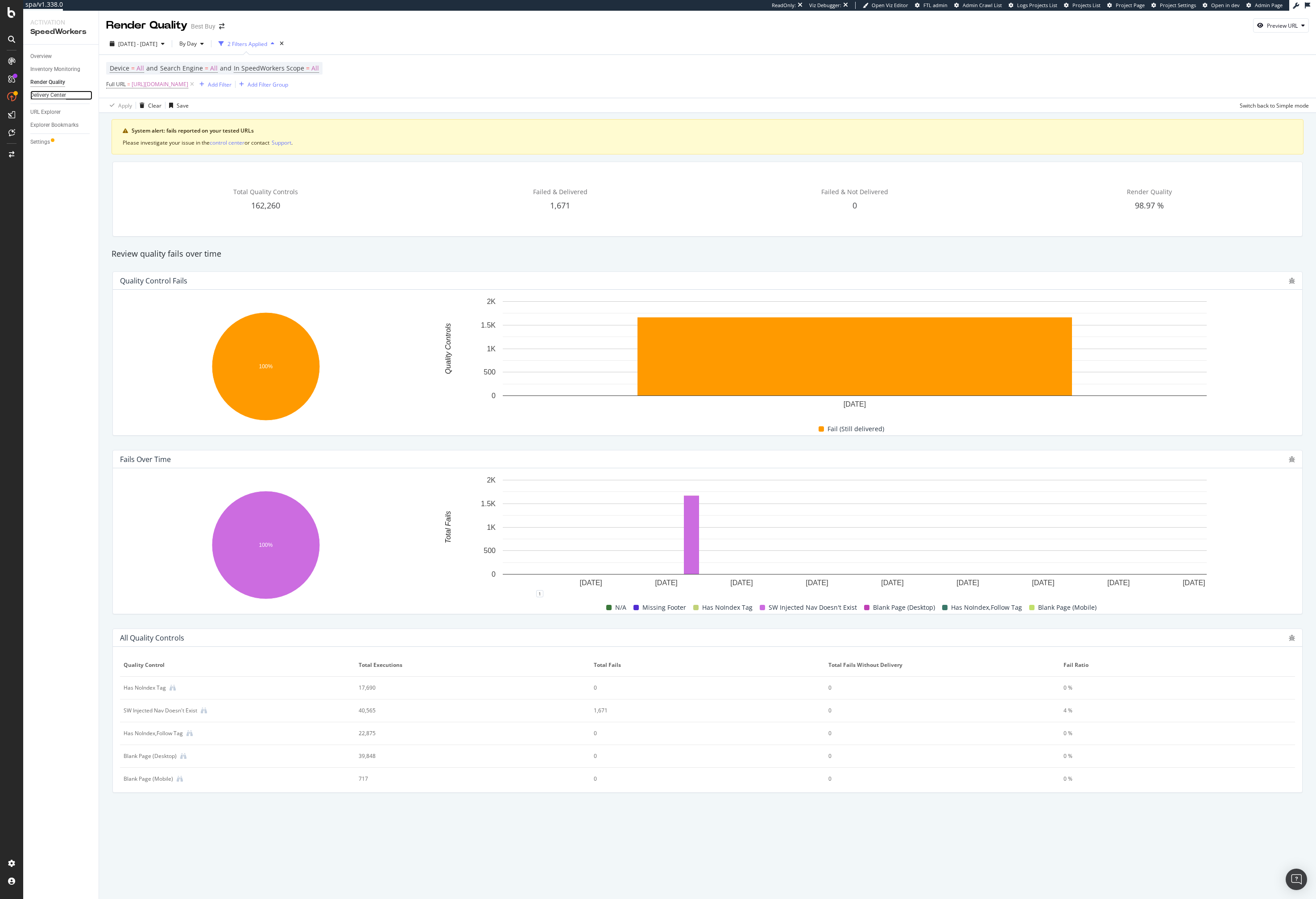
click at [51, 93] on div "Delivery Center" at bounding box center [47, 95] width 35 height 9
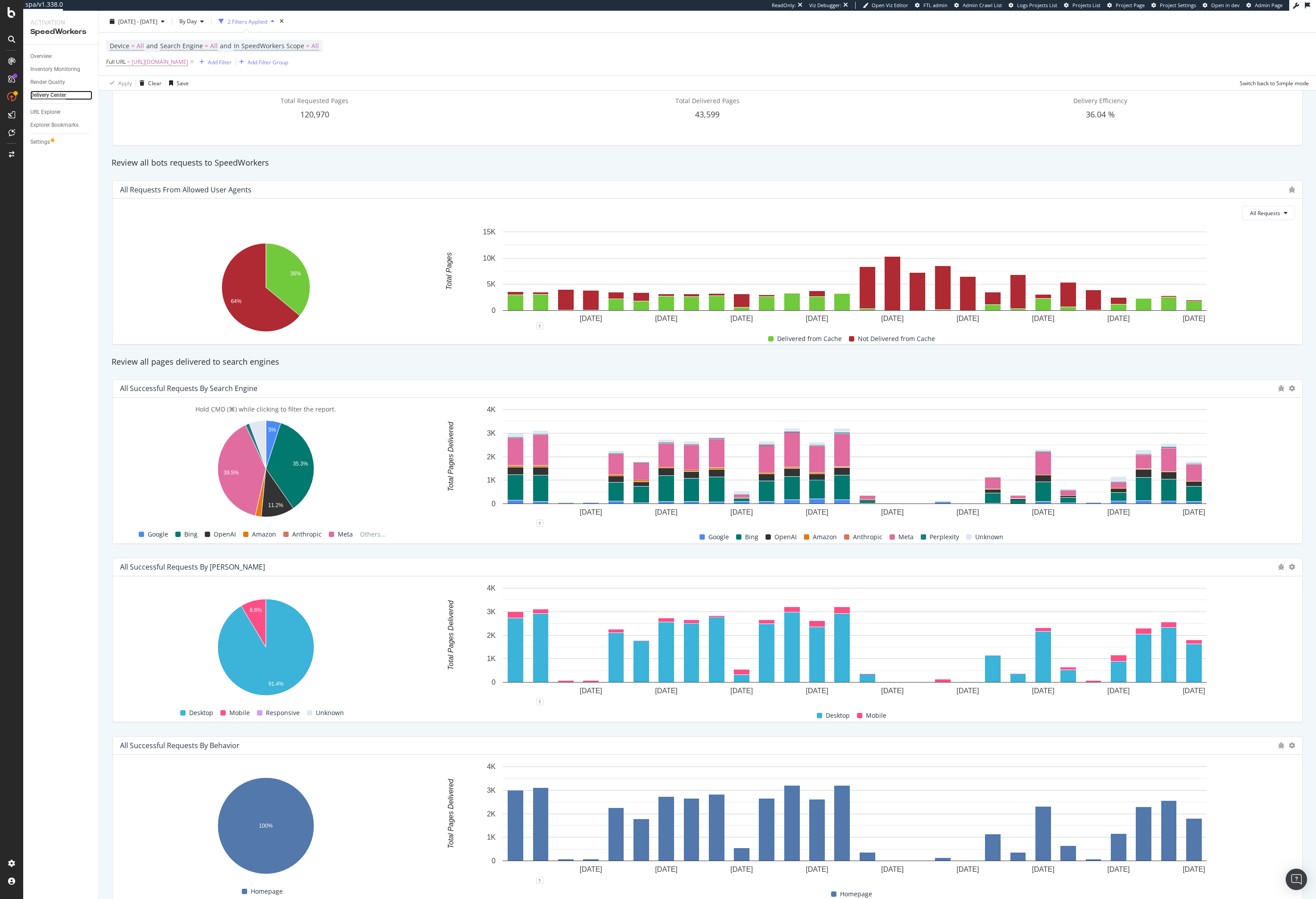
scroll to position [165, 0]
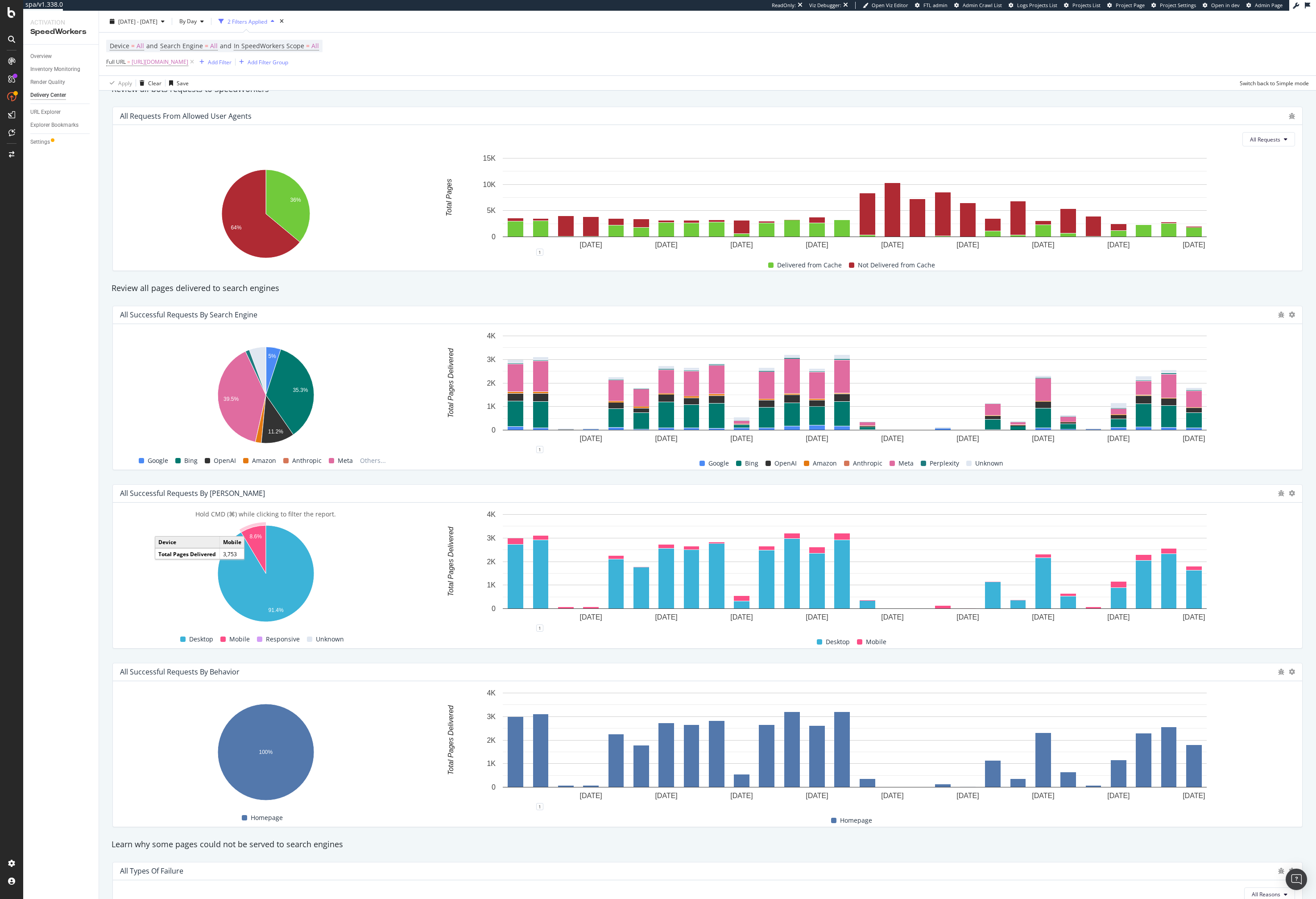
click at [257, 550] on icon "A chart." at bounding box center [253, 549] width 25 height 48
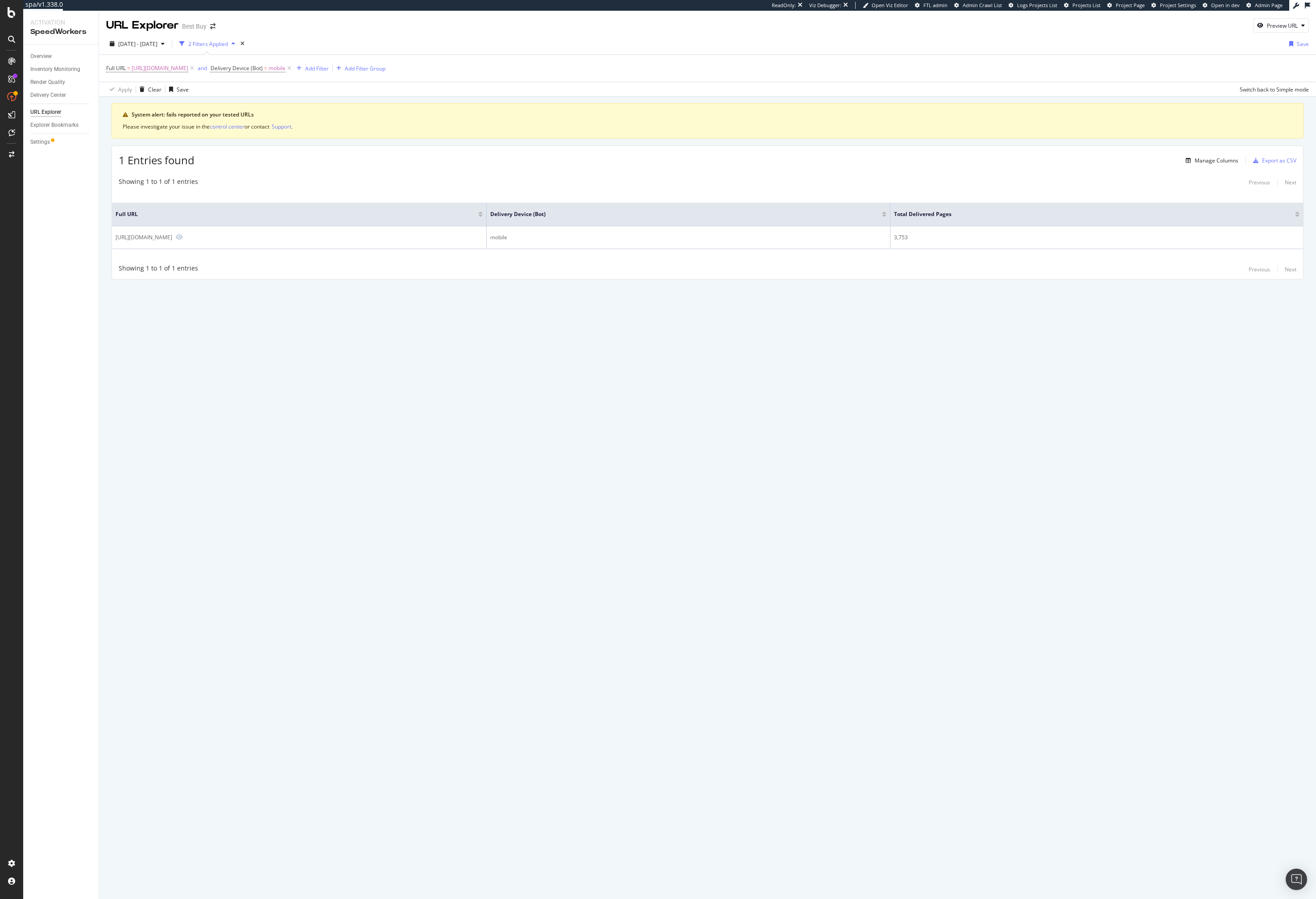
click at [262, 202] on div "Full URL Delivery Device (Bot) Total Delivered Pages https://www.bestbuy.com/ m…" at bounding box center [708, 226] width 1191 height 68
click at [277, 187] on div "Showing 1 to 1 of 1 entries Previous Next" at bounding box center [708, 183] width 1191 height 11
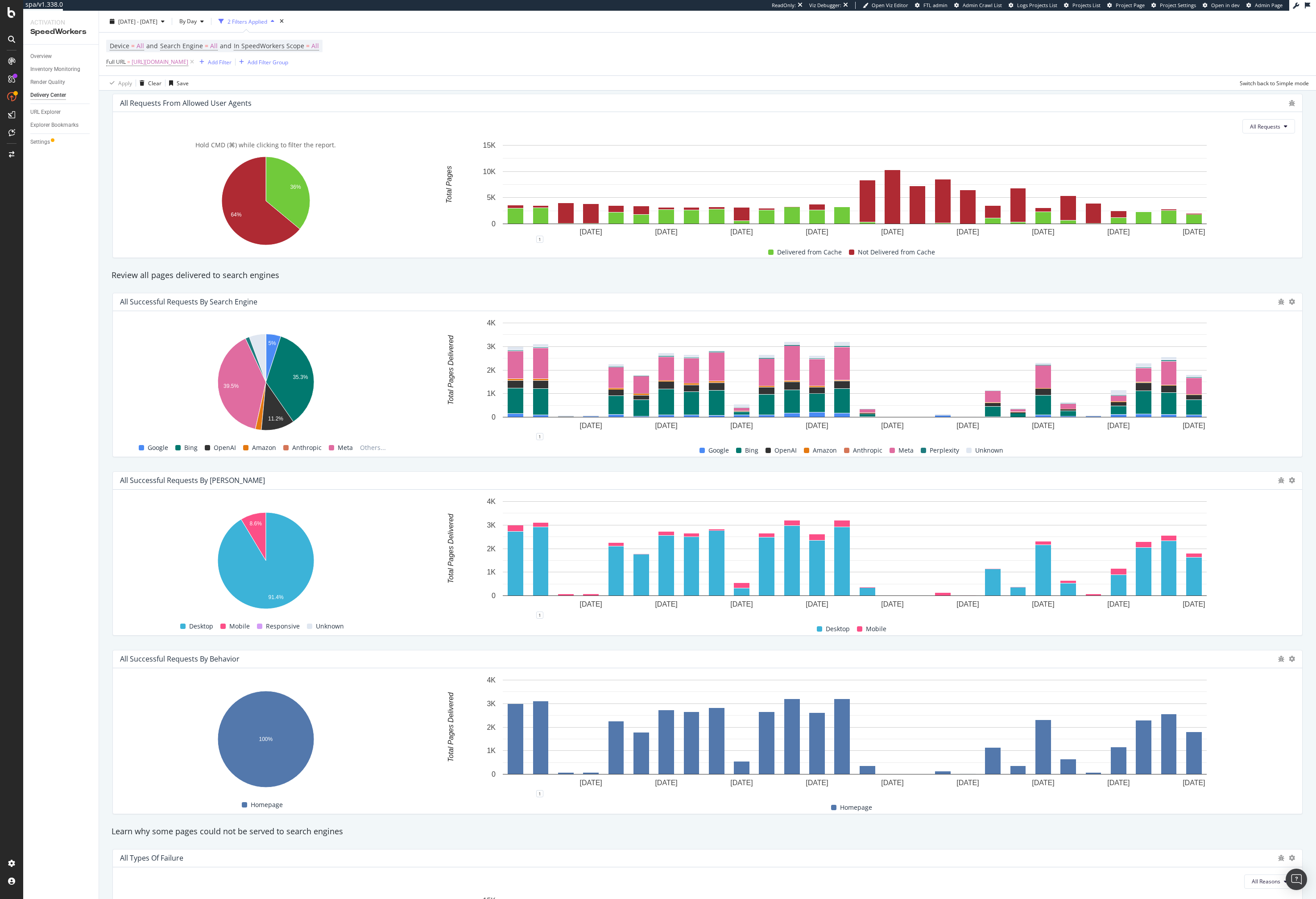
scroll to position [330, 0]
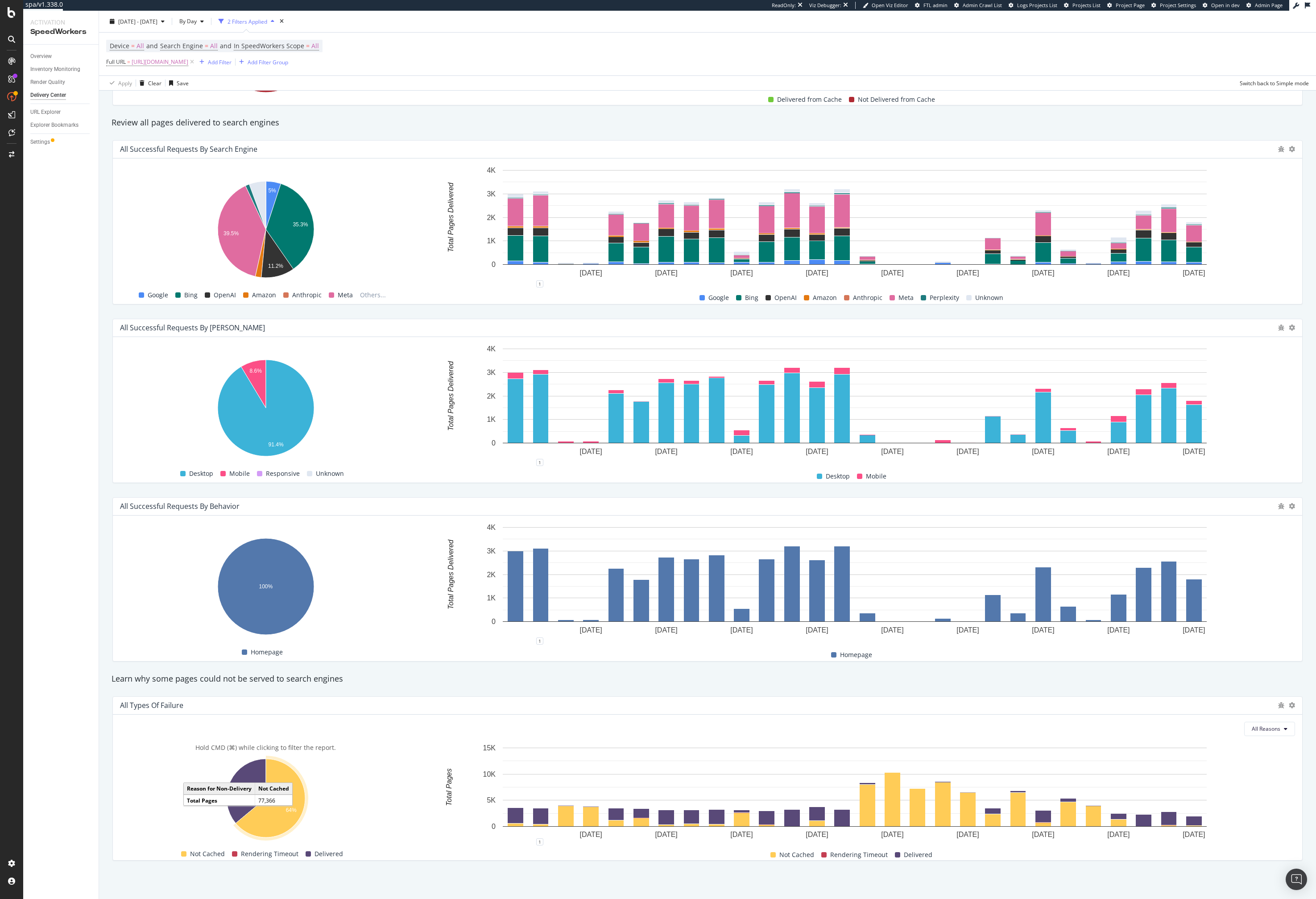
drag, startPoint x: 290, startPoint y: 784, endPoint x: 277, endPoint y: 833, distance: 50.7
click at [277, 833] on icon "A chart." at bounding box center [270, 798] width 70 height 78
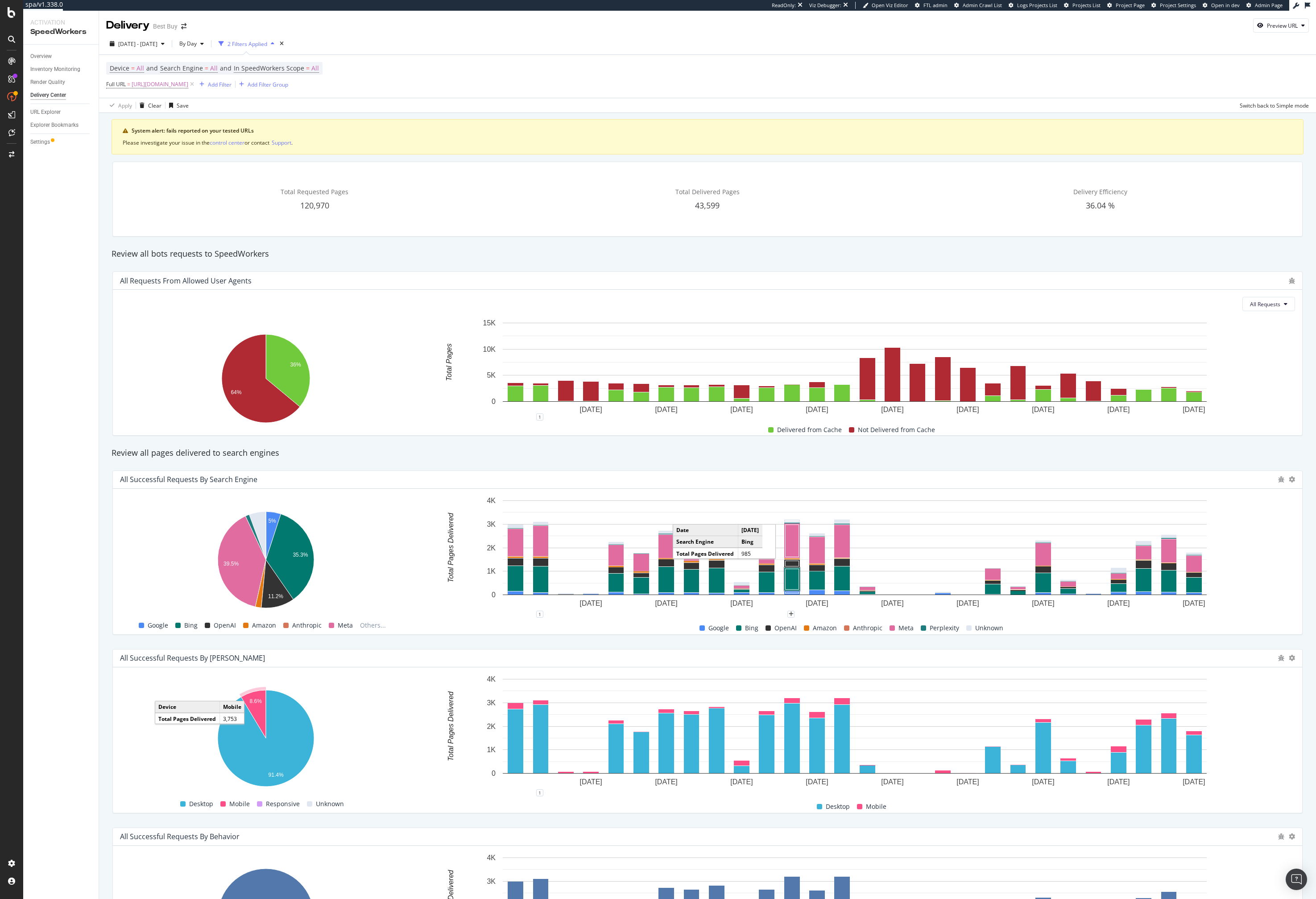
click at [253, 705] on icon "A chart." at bounding box center [253, 714] width 25 height 48
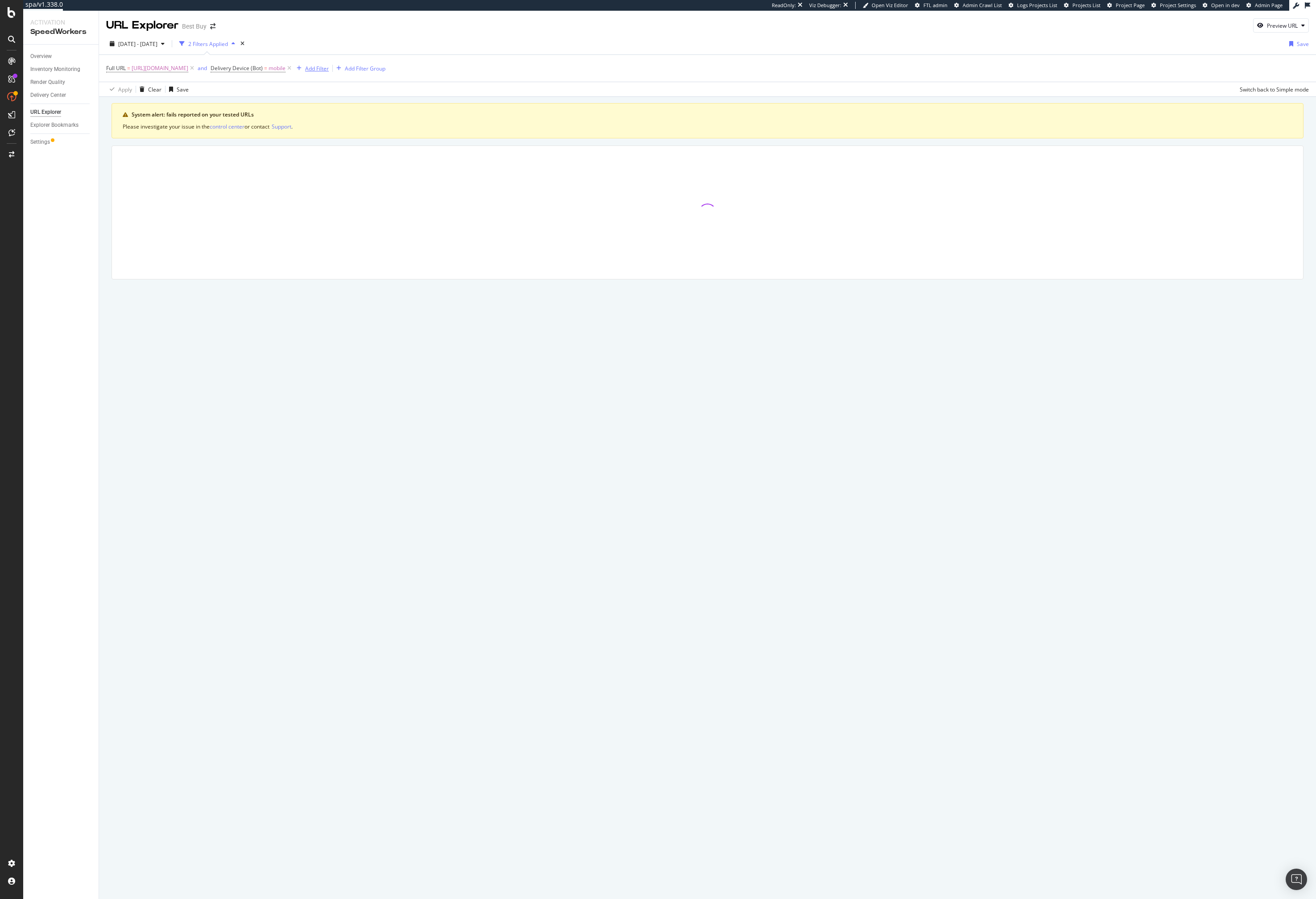
click at [320, 70] on div "Add Filter" at bounding box center [317, 68] width 23 height 8
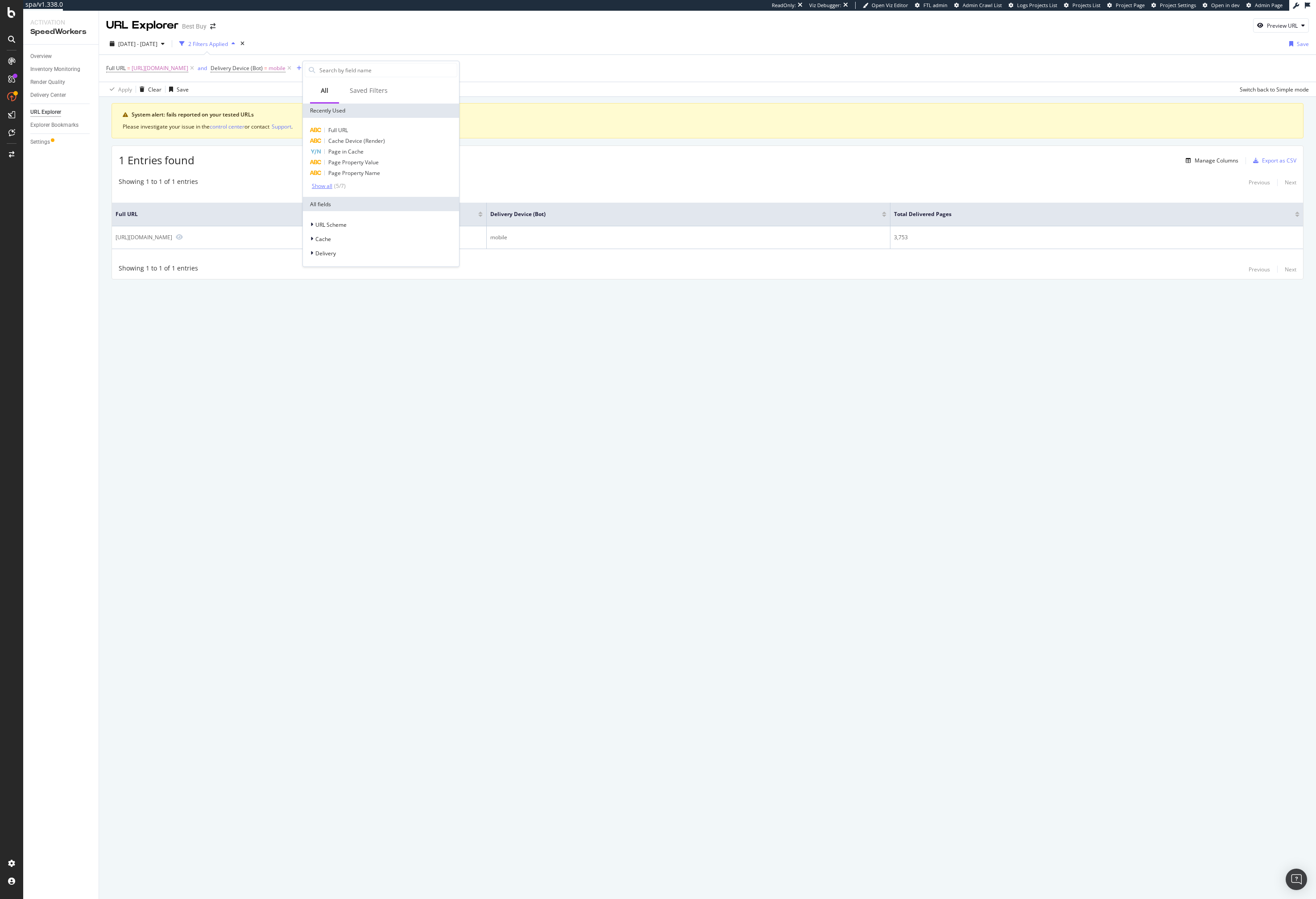
click at [326, 186] on div "Show all" at bounding box center [322, 186] width 20 height 6
click at [336, 263] on div "Cache" at bounding box center [381, 259] width 153 height 13
click at [683, 49] on div "2025 Sep. 9th - Oct. 6th 2 Filters Applied Save" at bounding box center [708, 46] width 1217 height 18
click at [1197, 160] on div "Manage Columns" at bounding box center [1217, 160] width 44 height 8
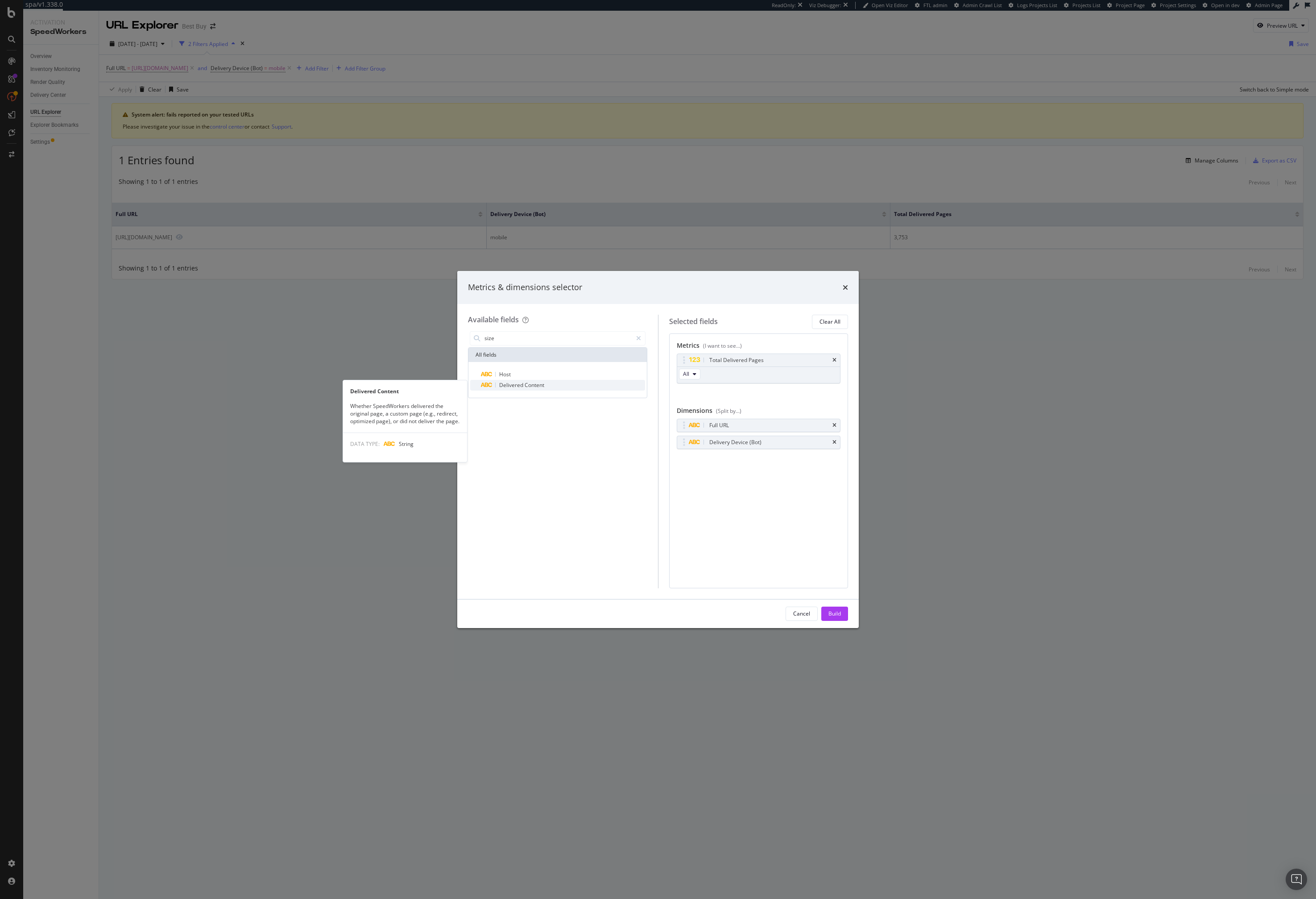
type input "size"
click at [542, 381] on div "Delivered Content" at bounding box center [563, 385] width 164 height 11
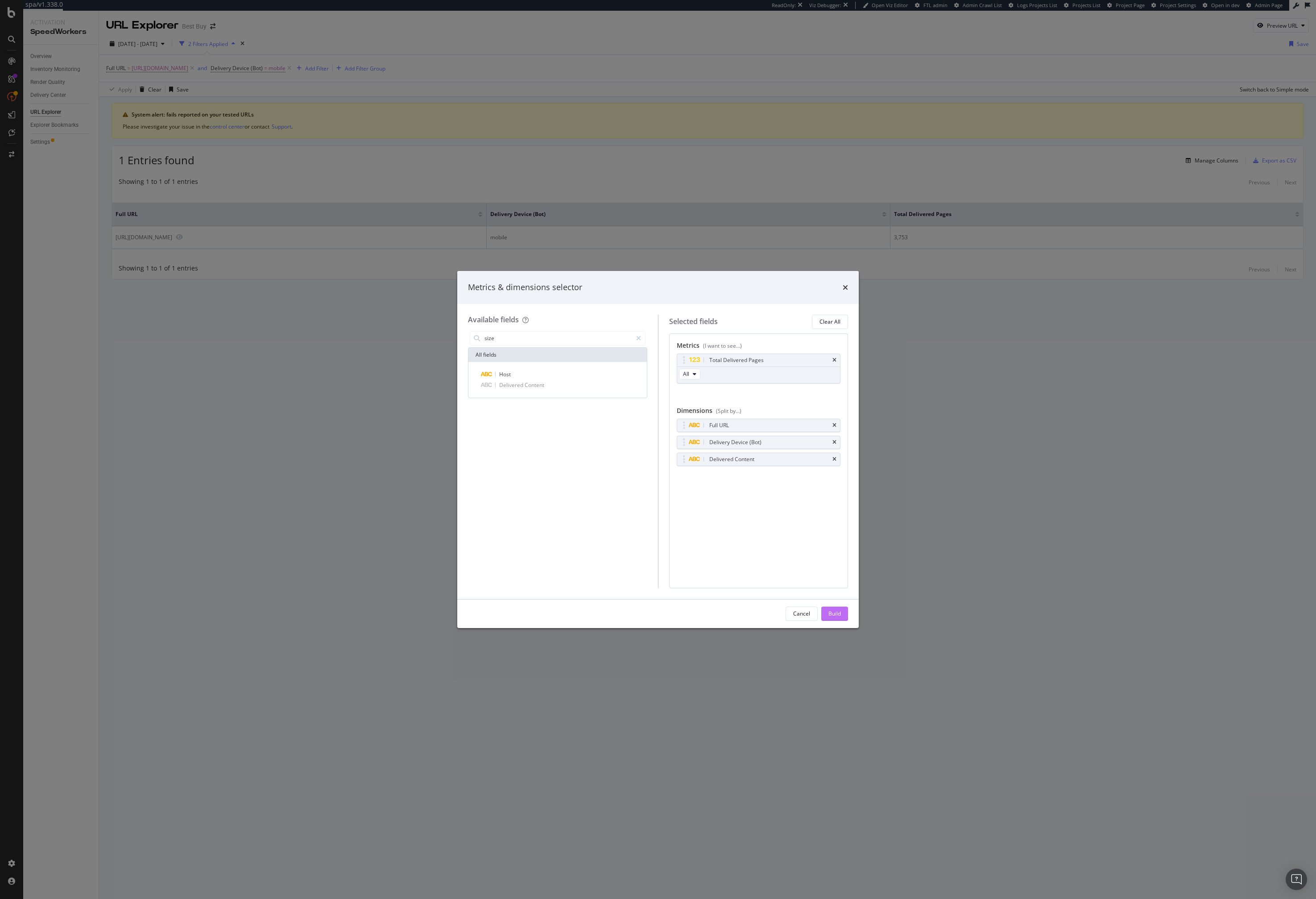
click at [830, 618] on div "Build" at bounding box center [835, 614] width 13 height 14
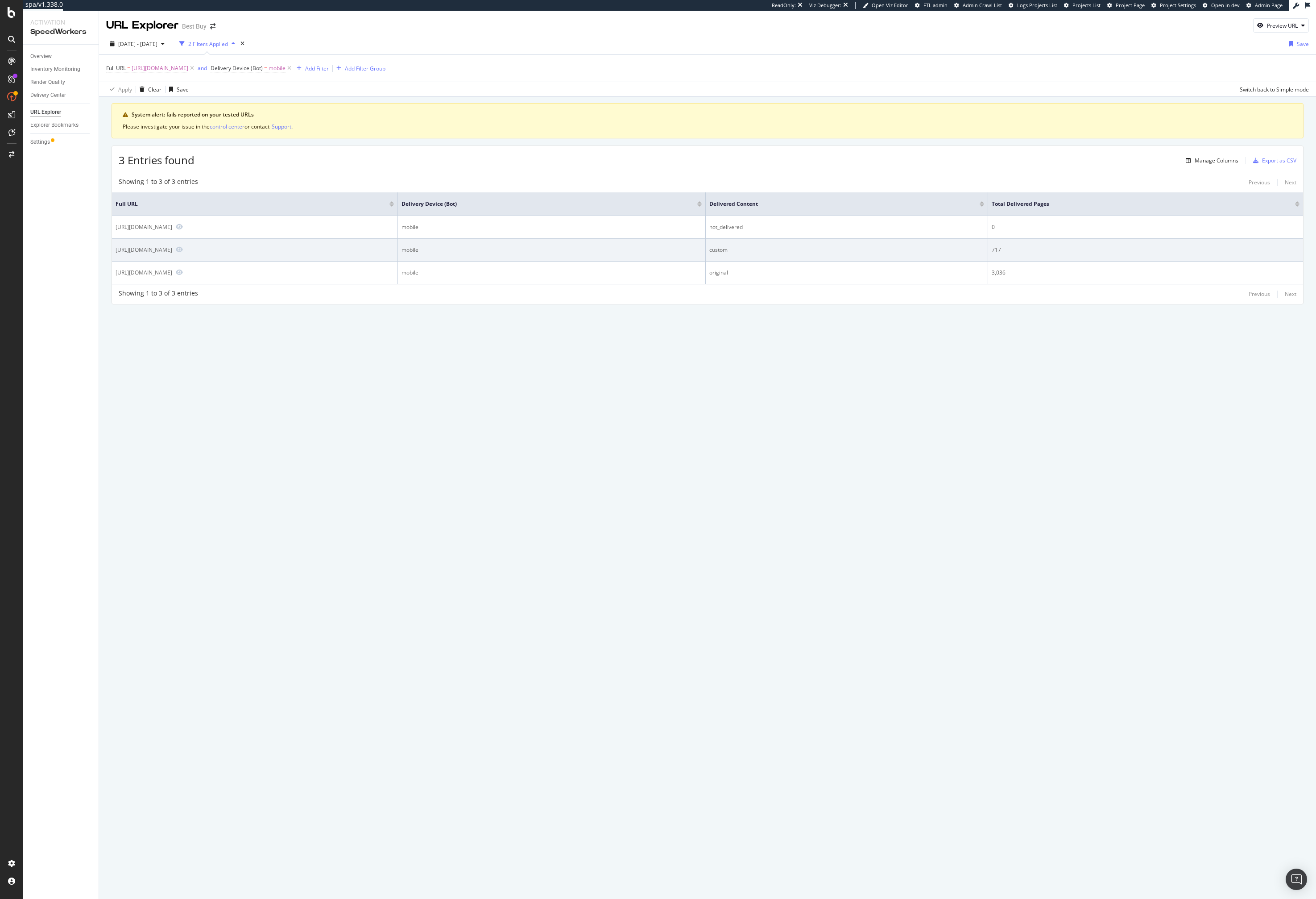
click at [741, 248] on div "custom" at bounding box center [846, 250] width 274 height 8
click at [1188, 164] on div "Manage Columns" at bounding box center [1210, 160] width 56 height 10
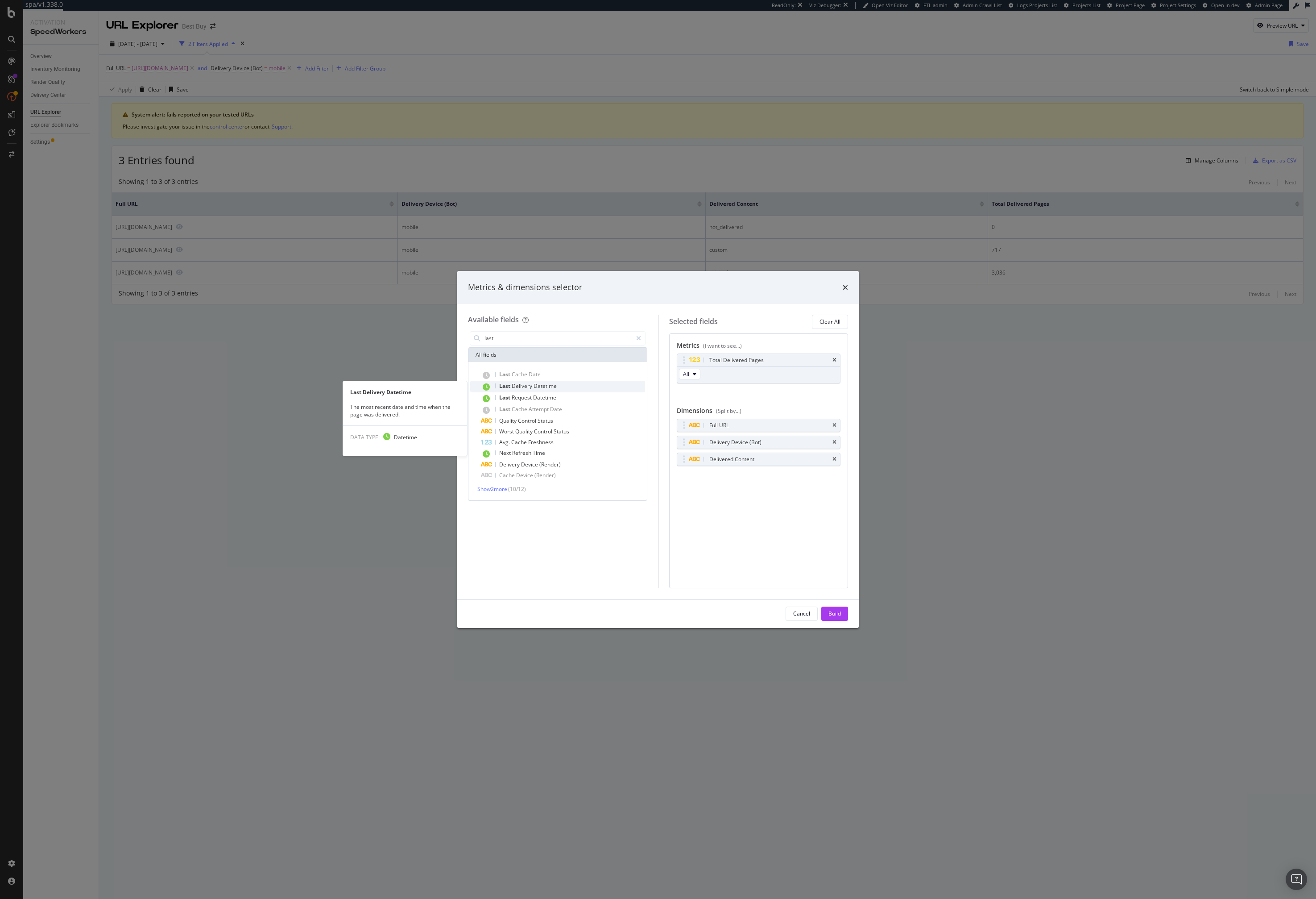
type input "last"
click at [523, 387] on span "Delivery" at bounding box center [523, 386] width 22 height 8
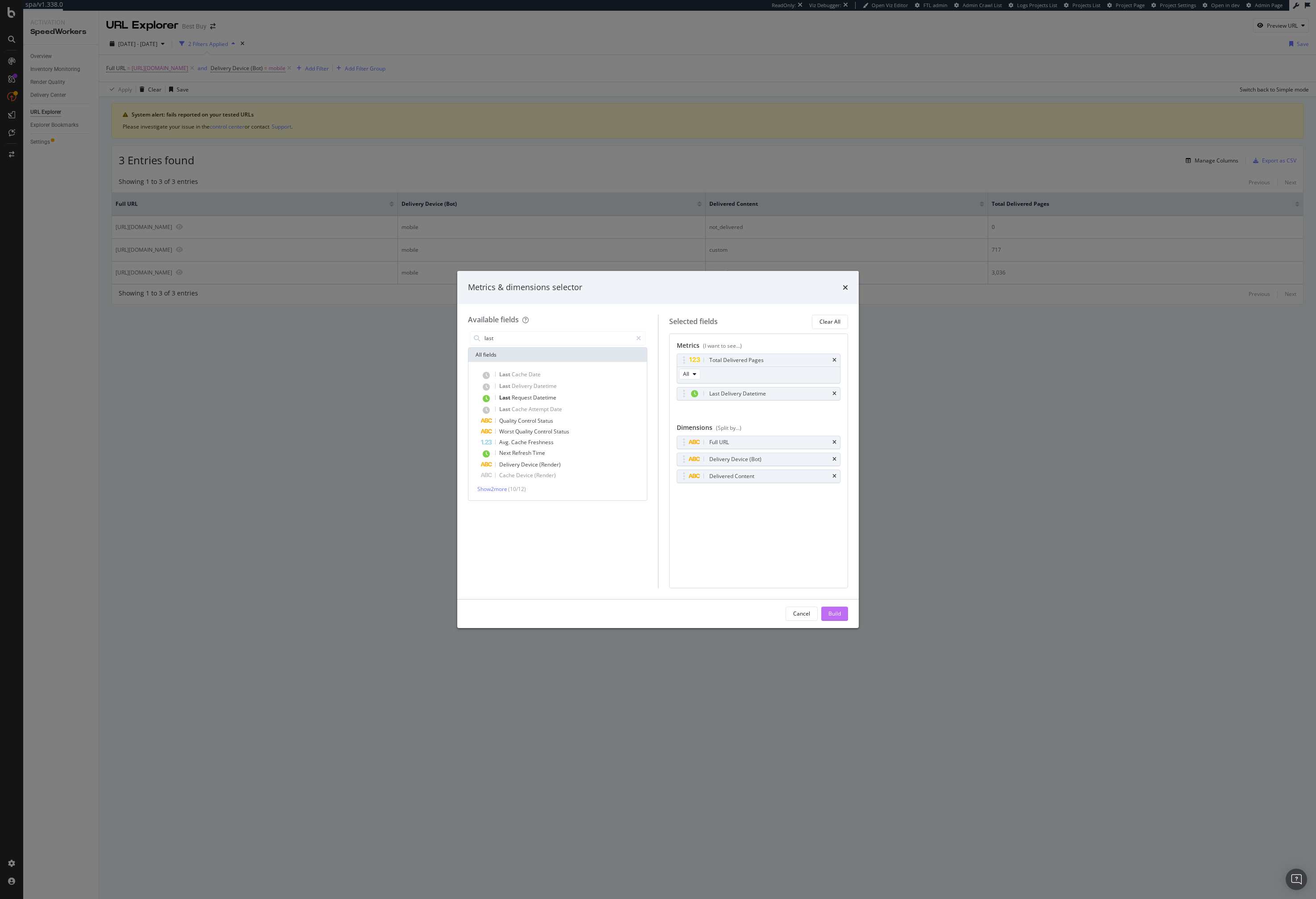
click at [838, 614] on div "Build" at bounding box center [835, 613] width 13 height 8
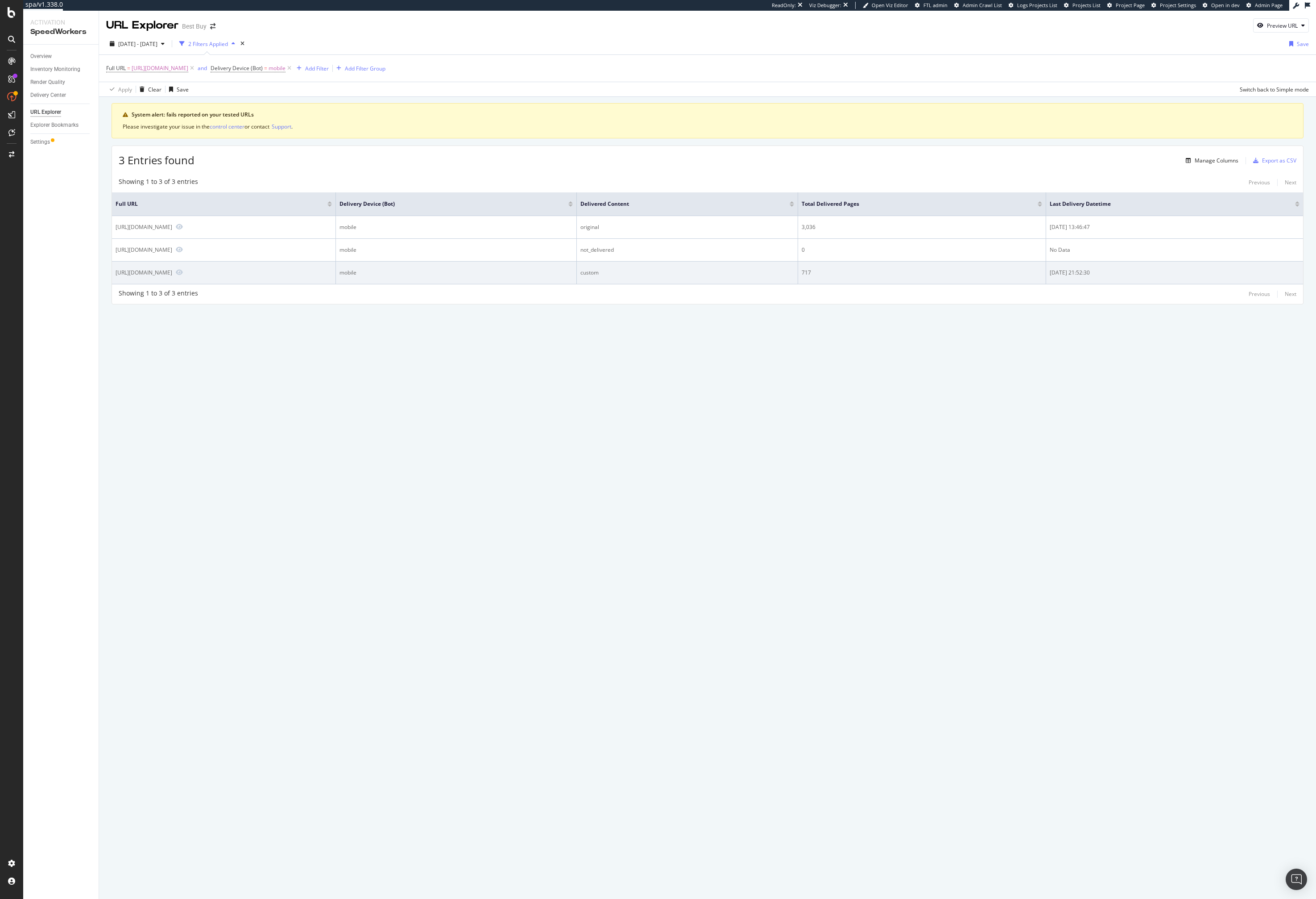
click at [627, 271] on div "custom" at bounding box center [687, 272] width 214 height 8
click at [602, 275] on div "custom" at bounding box center [687, 272] width 214 height 8
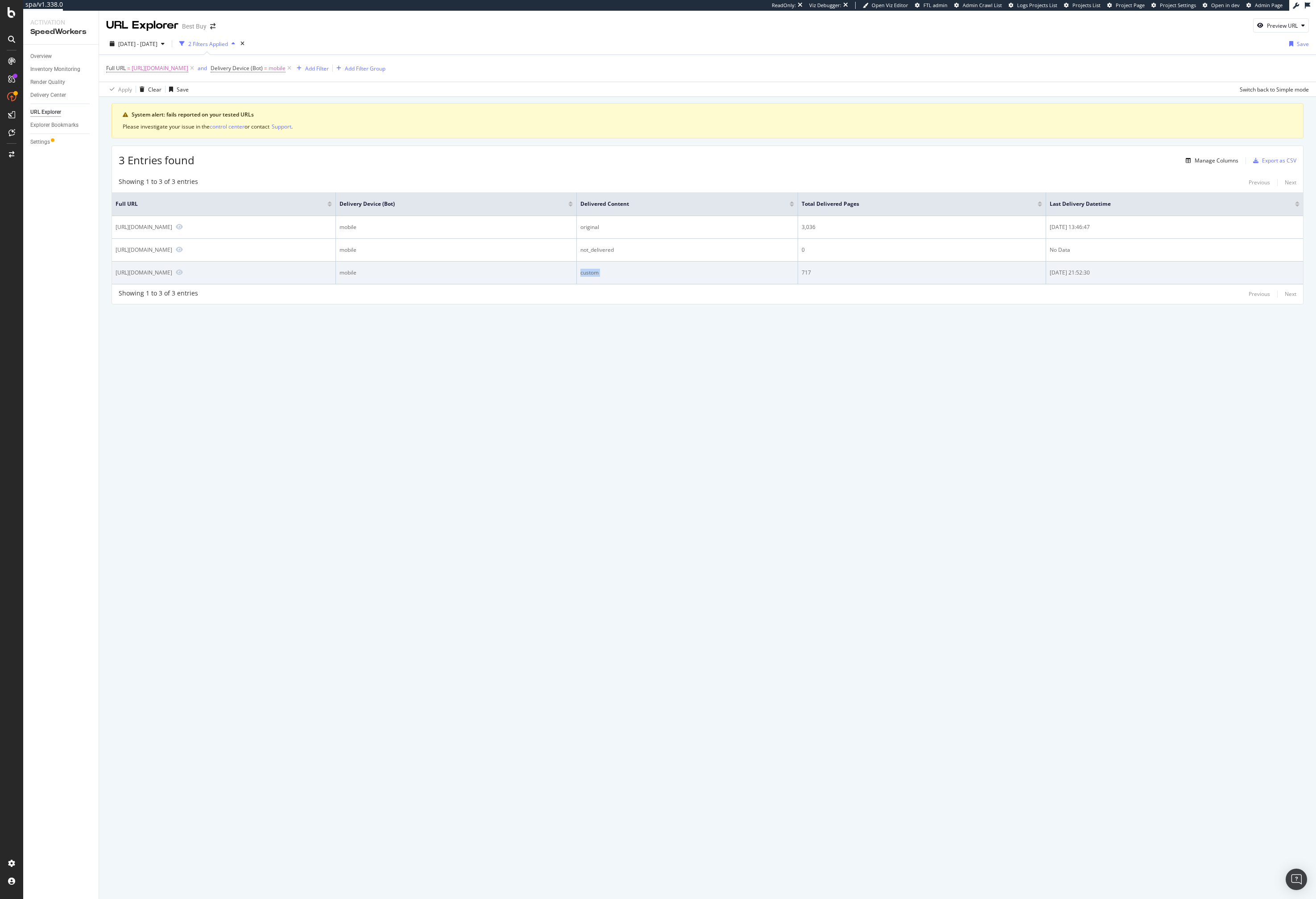
click at [678, 274] on div "custom" at bounding box center [687, 272] width 214 height 8
click at [835, 277] on td "717" at bounding box center [922, 273] width 248 height 23
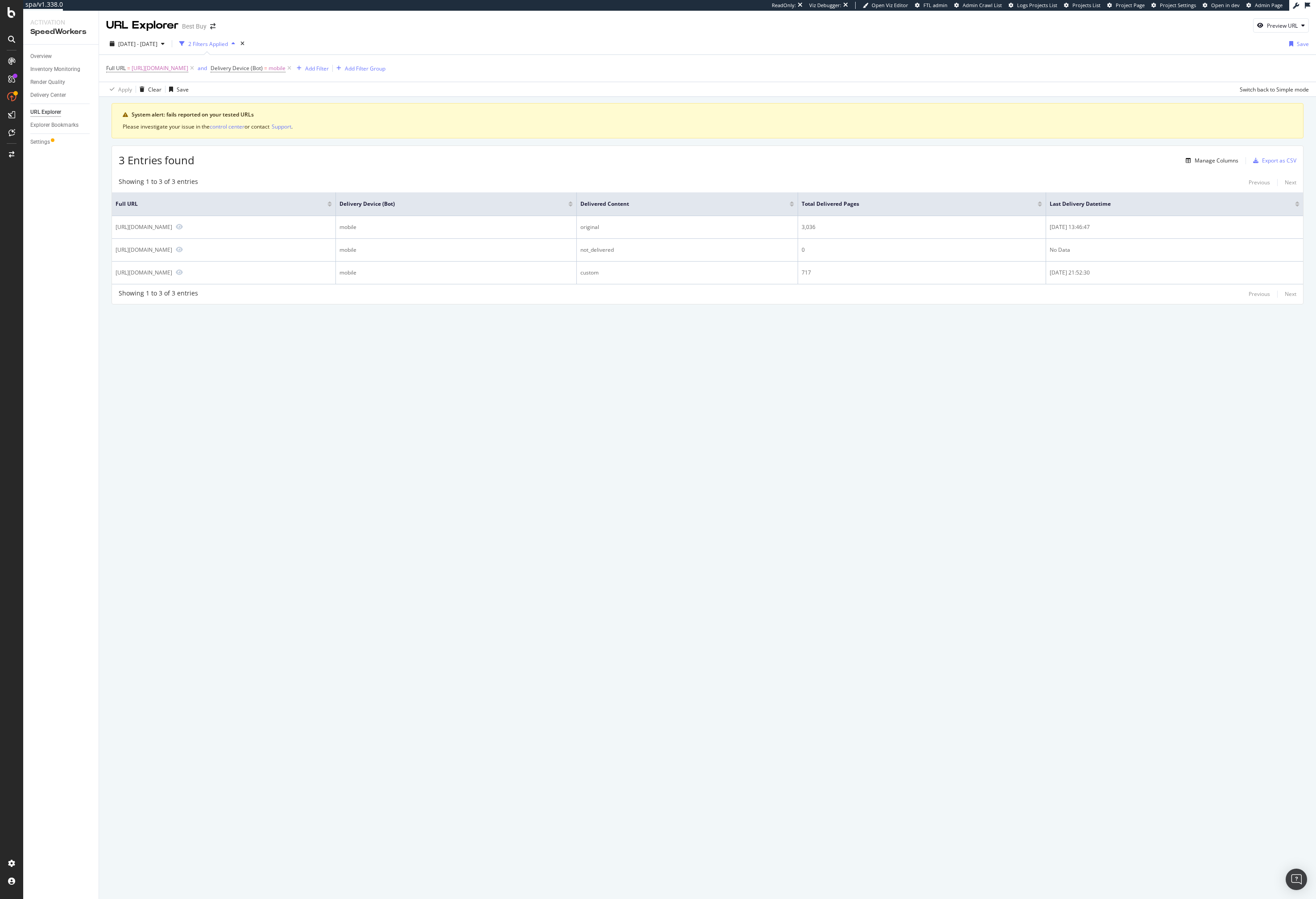
click at [1297, 202] on div at bounding box center [1297, 202] width 5 height 2
click at [1214, 162] on div "Manage Columns" at bounding box center [1217, 160] width 44 height 8
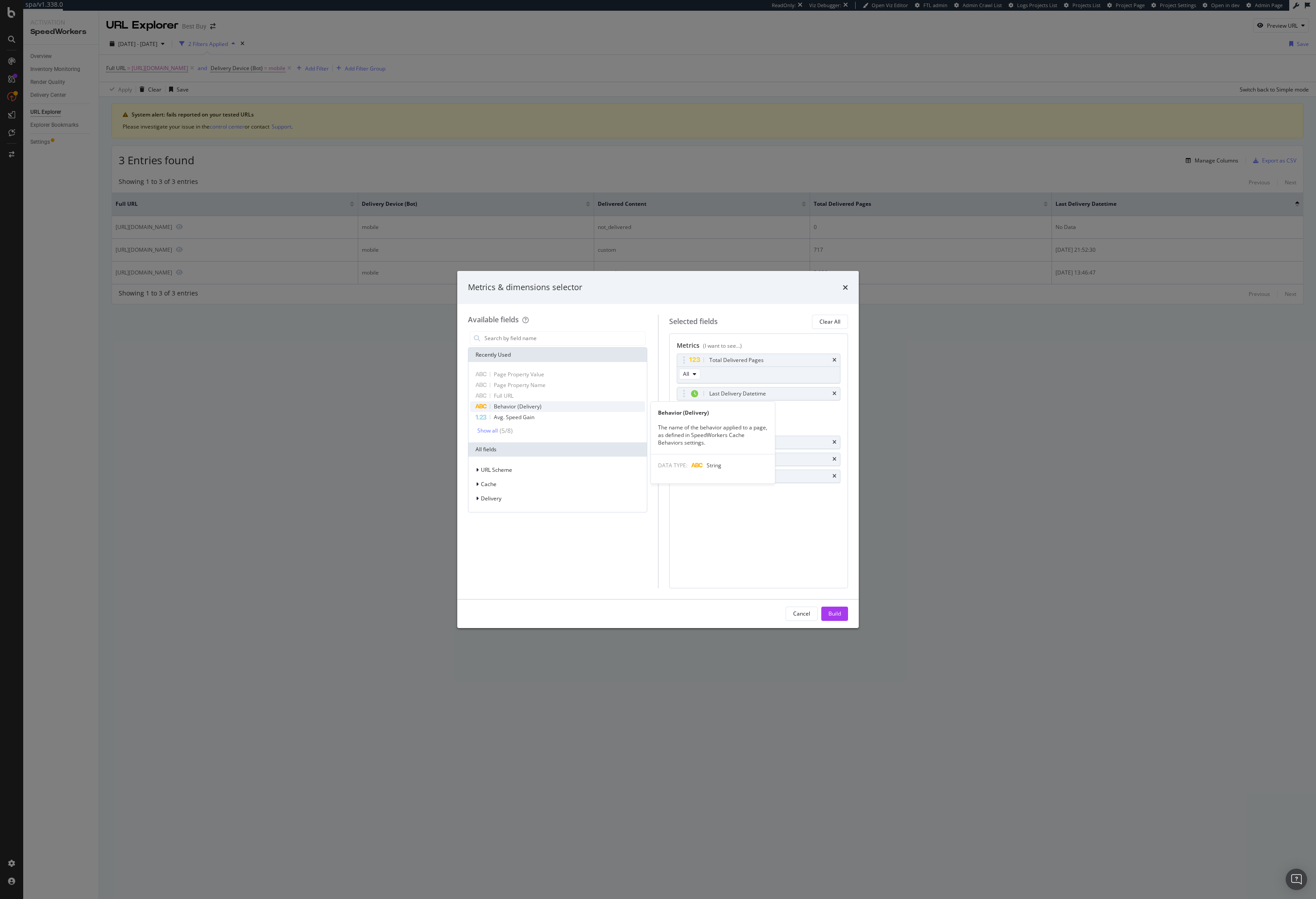
click at [523, 407] on span "Behavior (Delivery)" at bounding box center [517, 406] width 47 height 8
click at [538, 340] on input "modal" at bounding box center [564, 339] width 162 height 14
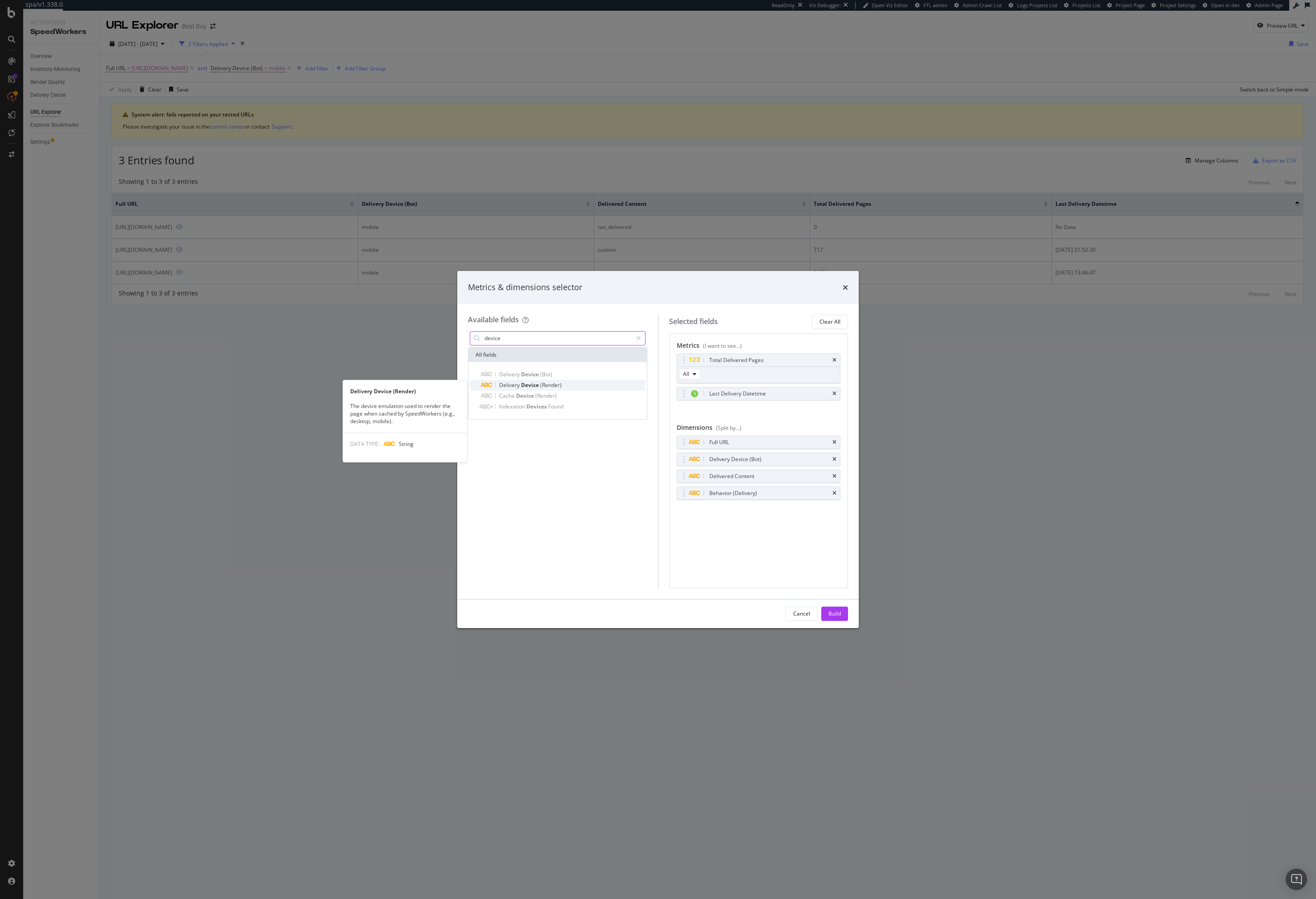
type input "device"
click at [549, 384] on span "(Render)" at bounding box center [550, 385] width 21 height 8
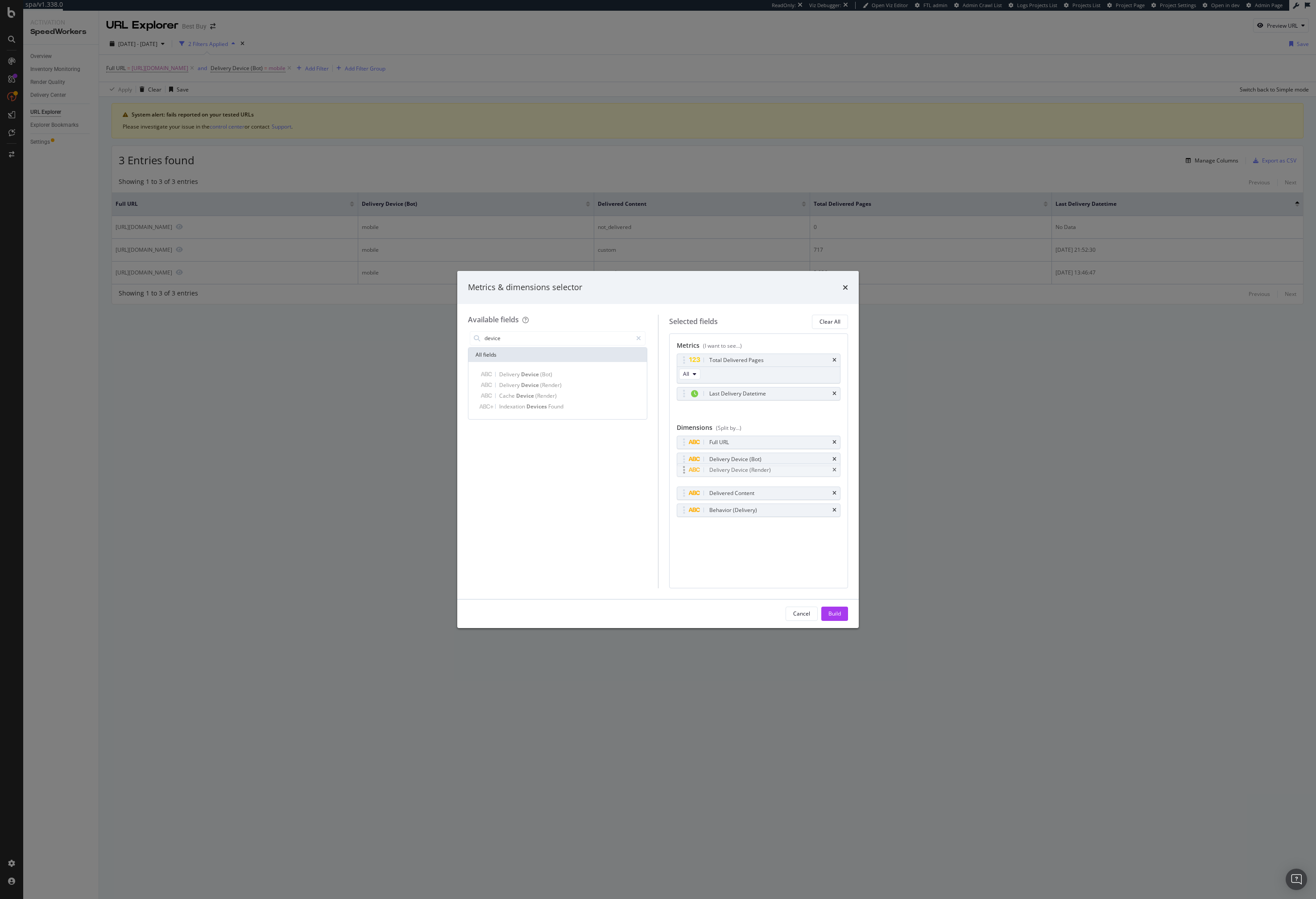
drag, startPoint x: 683, startPoint y: 512, endPoint x: 683, endPoint y: 472, distance: 40.0
click at [683, 472] on body "spa/v1.338.0 ReadOnly: Viz Debugger: Open Viz Editor FTL admin Admin Crawl List…" at bounding box center [658, 449] width 1316 height 899
click at [836, 618] on div "Build" at bounding box center [835, 613] width 13 height 8
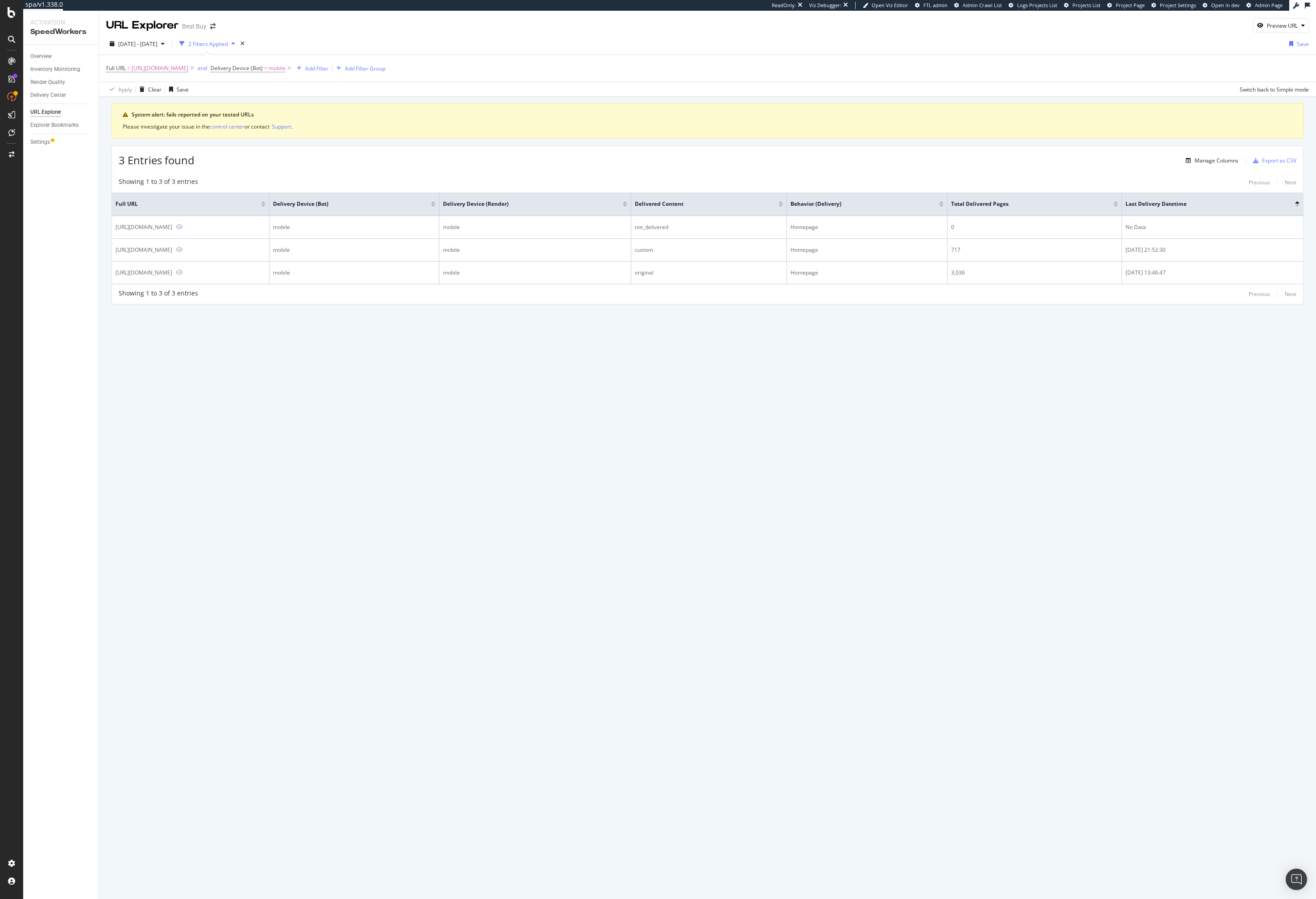
click at [683, 430] on div "URL Explorer Best Buy Preview URL 2025 Sep. 9th - Oct. 6th 2 Filters Applied Sa…" at bounding box center [708, 454] width 1217 height 888
click at [165, 48] on div "2025 Sep. 9th - Oct. 6th" at bounding box center [137, 44] width 62 height 14
click at [147, 98] on div "Last 3 Months" at bounding box center [147, 96] width 35 height 8
type input "2025/07/07"
click at [196, 181] on div "Apply" at bounding box center [192, 178] width 14 height 8
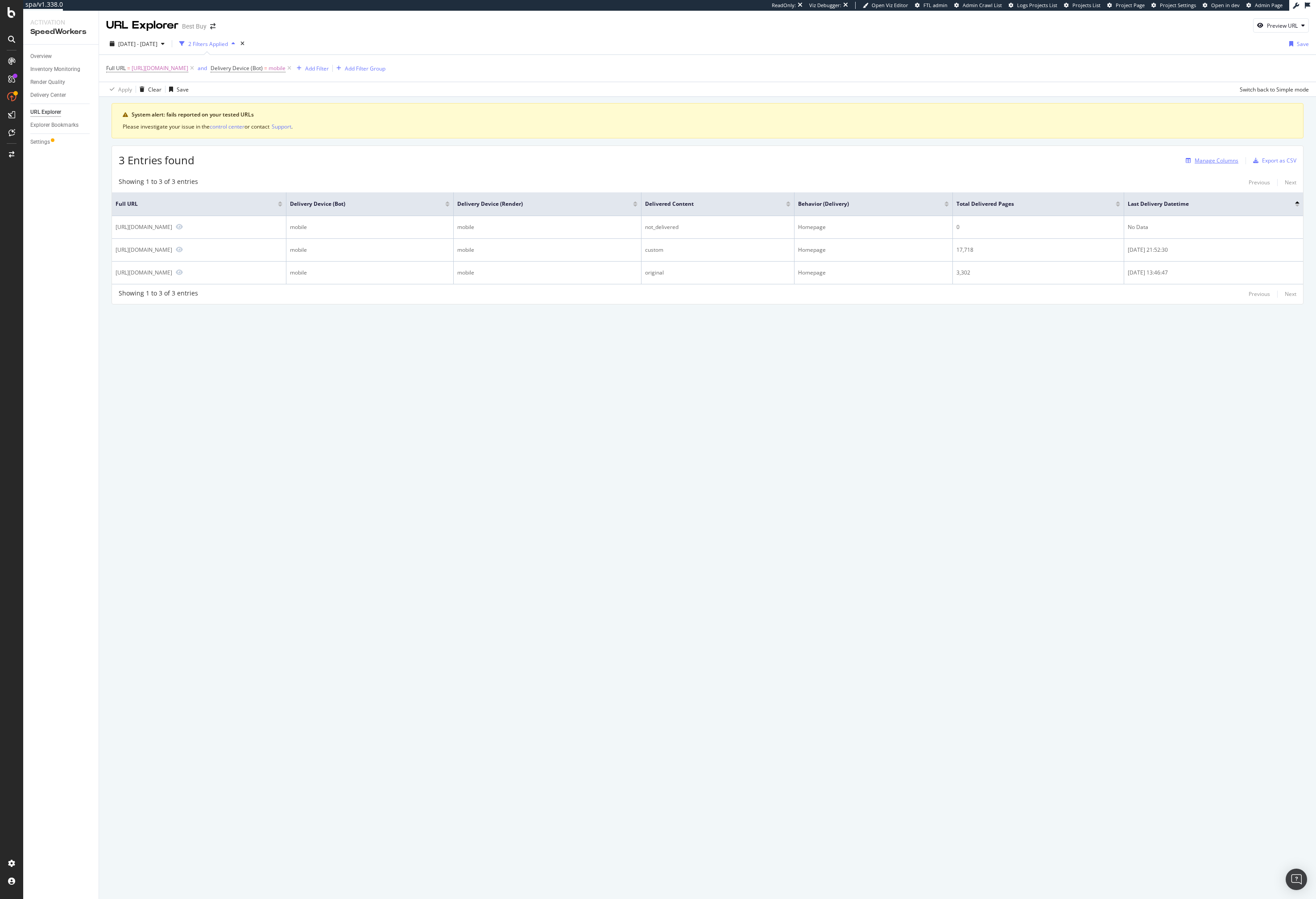
click at [1210, 156] on div "Manage Columns" at bounding box center [1210, 160] width 56 height 10
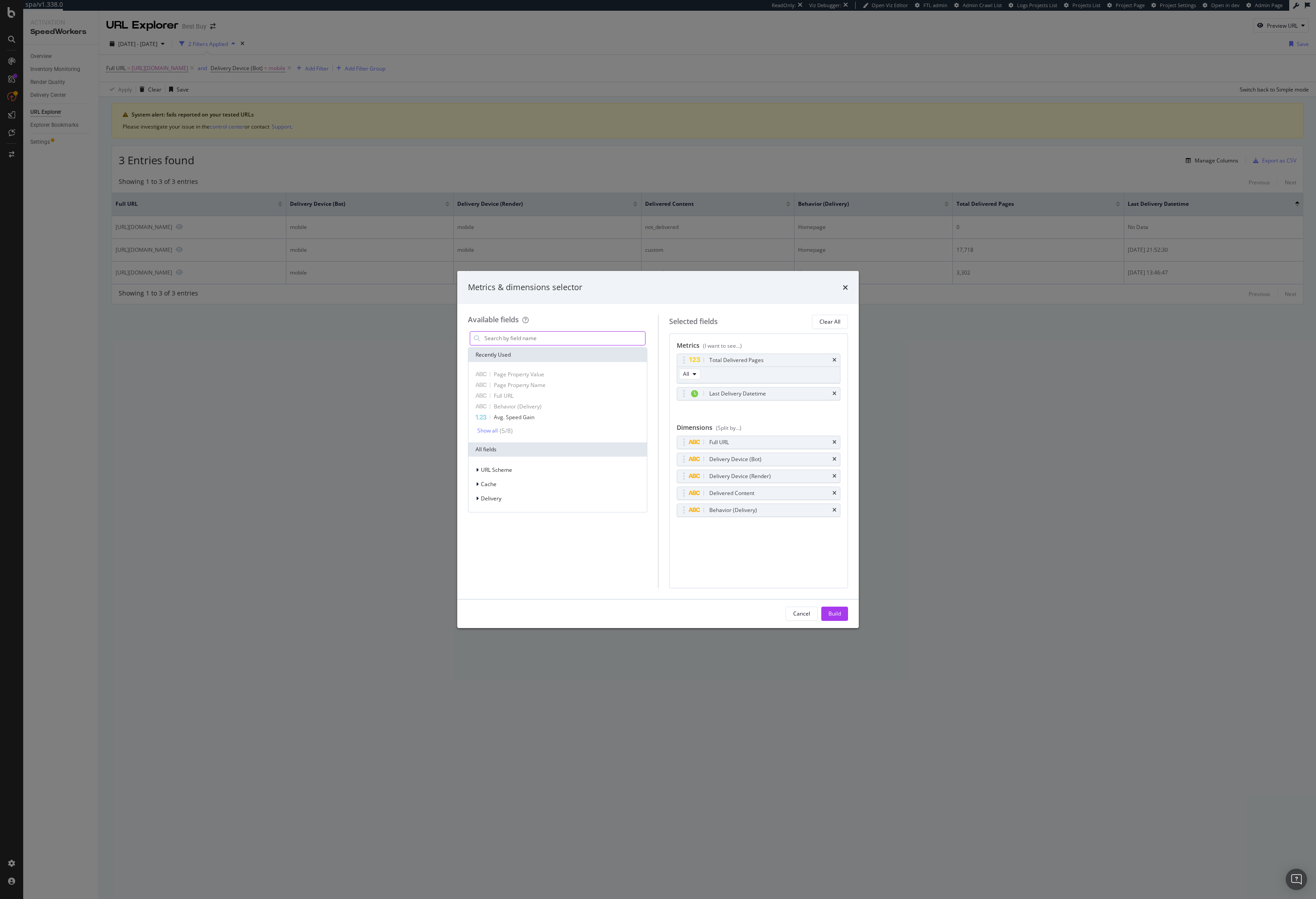
click at [514, 340] on input "modal" at bounding box center [564, 339] width 162 height 14
type input "content"
click at [493, 499] on span "Delivery" at bounding box center [491, 498] width 20 height 8
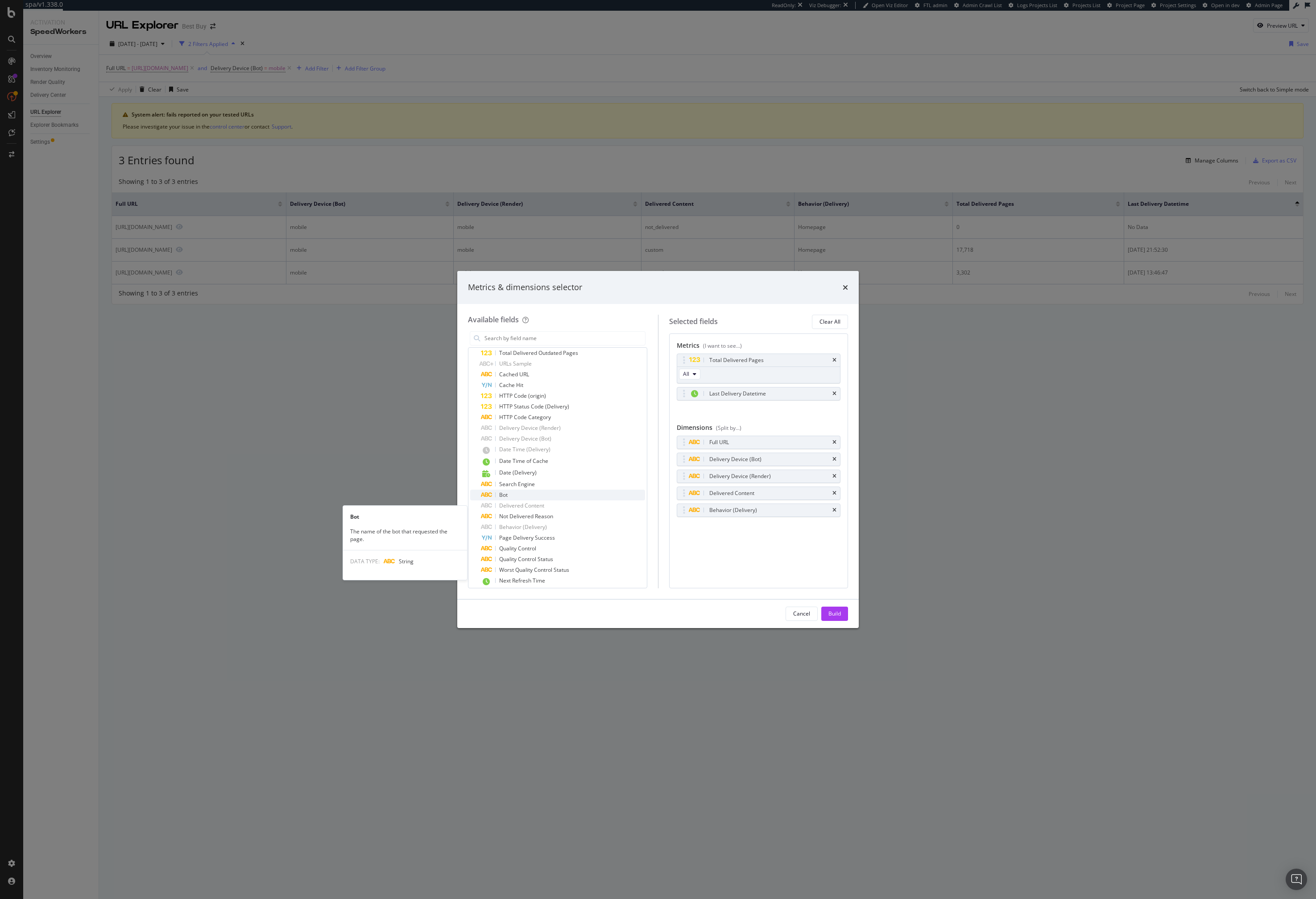
scroll to position [359, 0]
click at [572, 486] on div "Not Delivered Reason" at bounding box center [563, 489] width 164 height 11
click at [542, 510] on span "Page Delivery Success" at bounding box center [527, 510] width 56 height 8
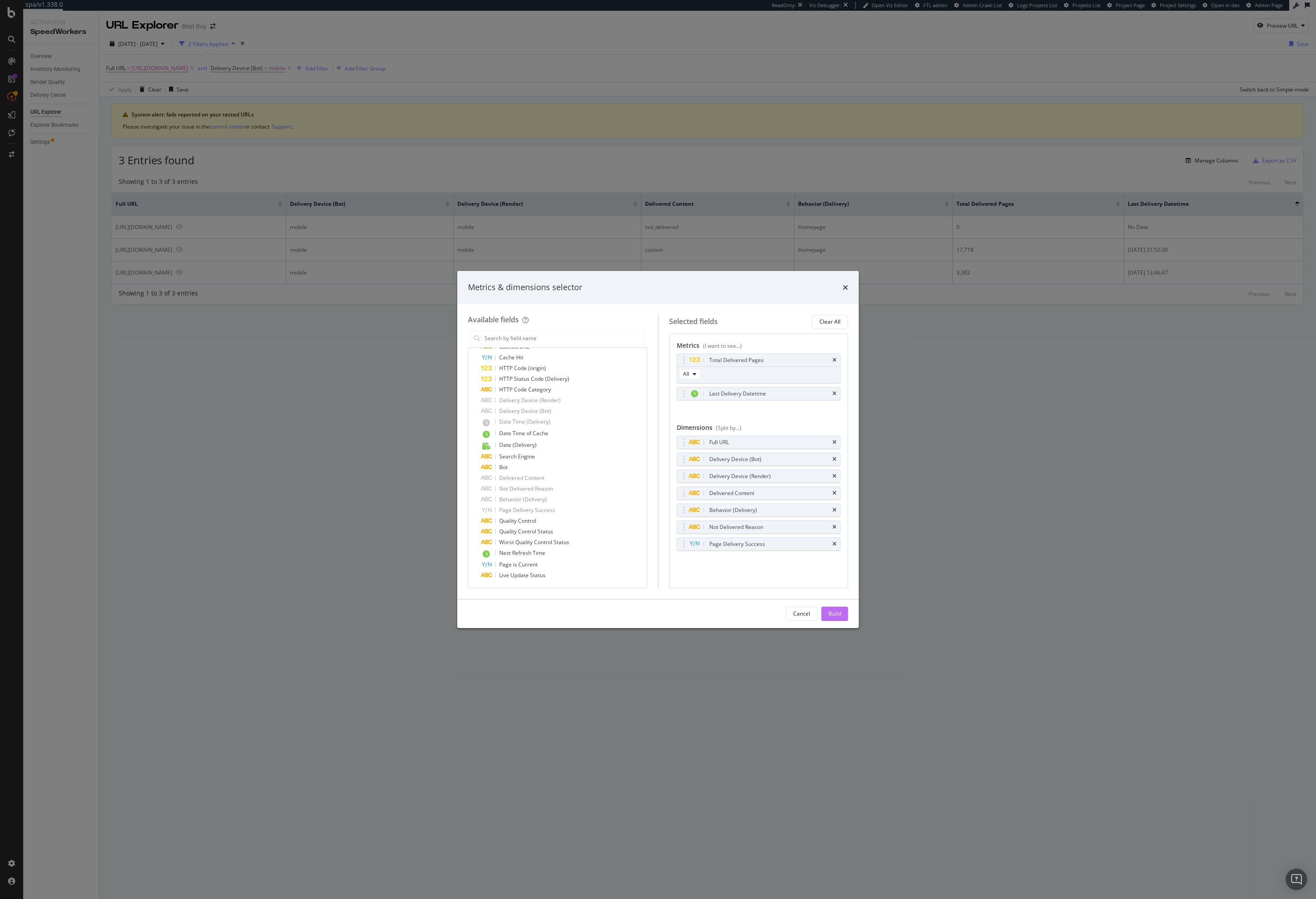
click at [834, 612] on div "Build" at bounding box center [835, 613] width 13 height 8
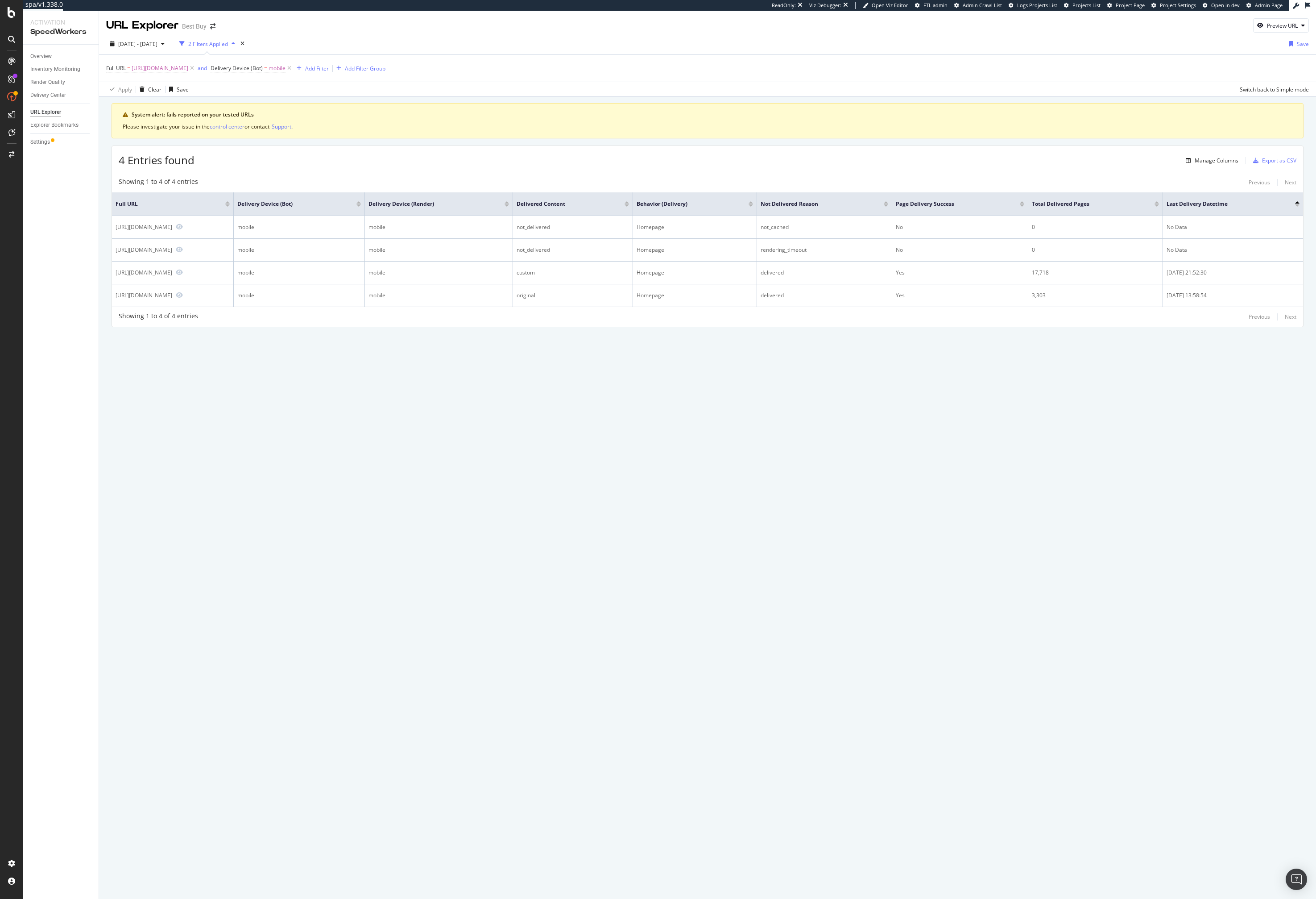
click at [867, 387] on div "URL Explorer Best Buy Preview URL 2025 Jul. 7th - Oct. 6th 2 Filters Applied Sa…" at bounding box center [708, 454] width 1217 height 888
click at [653, 372] on div "URL Explorer Best Buy Preview URL 2025 Jul. 7th - Oct. 6th 2 Filters Applied Sa…" at bounding box center [708, 454] width 1217 height 888
click at [647, 377] on div "URL Explorer Best Buy Preview URL 2025 Jul. 7th - Oct. 6th 2 Filters Applied Sa…" at bounding box center [708, 454] width 1217 height 888
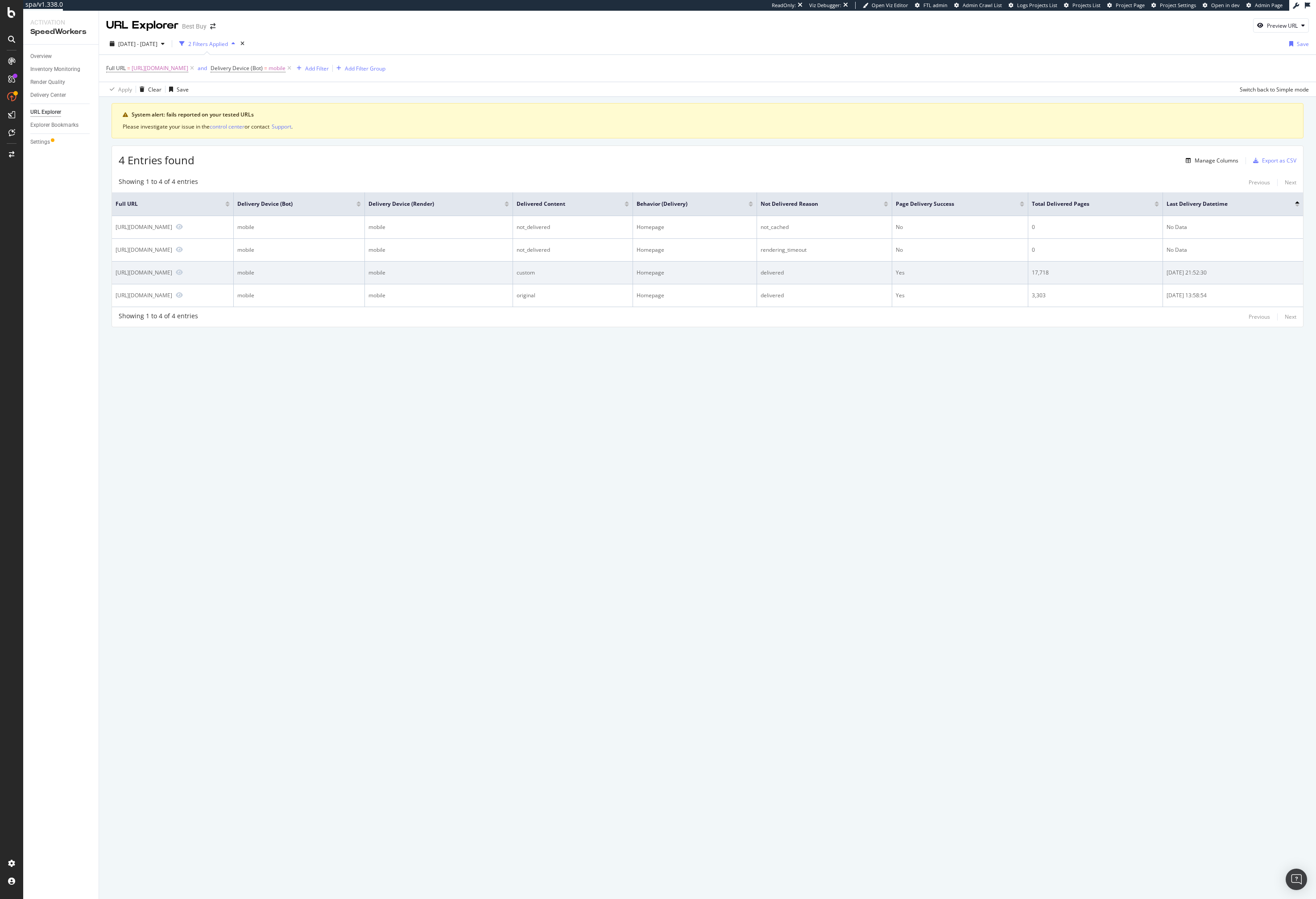
click at [904, 270] on div "Yes" at bounding box center [960, 272] width 129 height 8
click at [823, 267] on td "delivered" at bounding box center [824, 273] width 135 height 23
click at [814, 263] on td "delivered" at bounding box center [824, 273] width 135 height 23
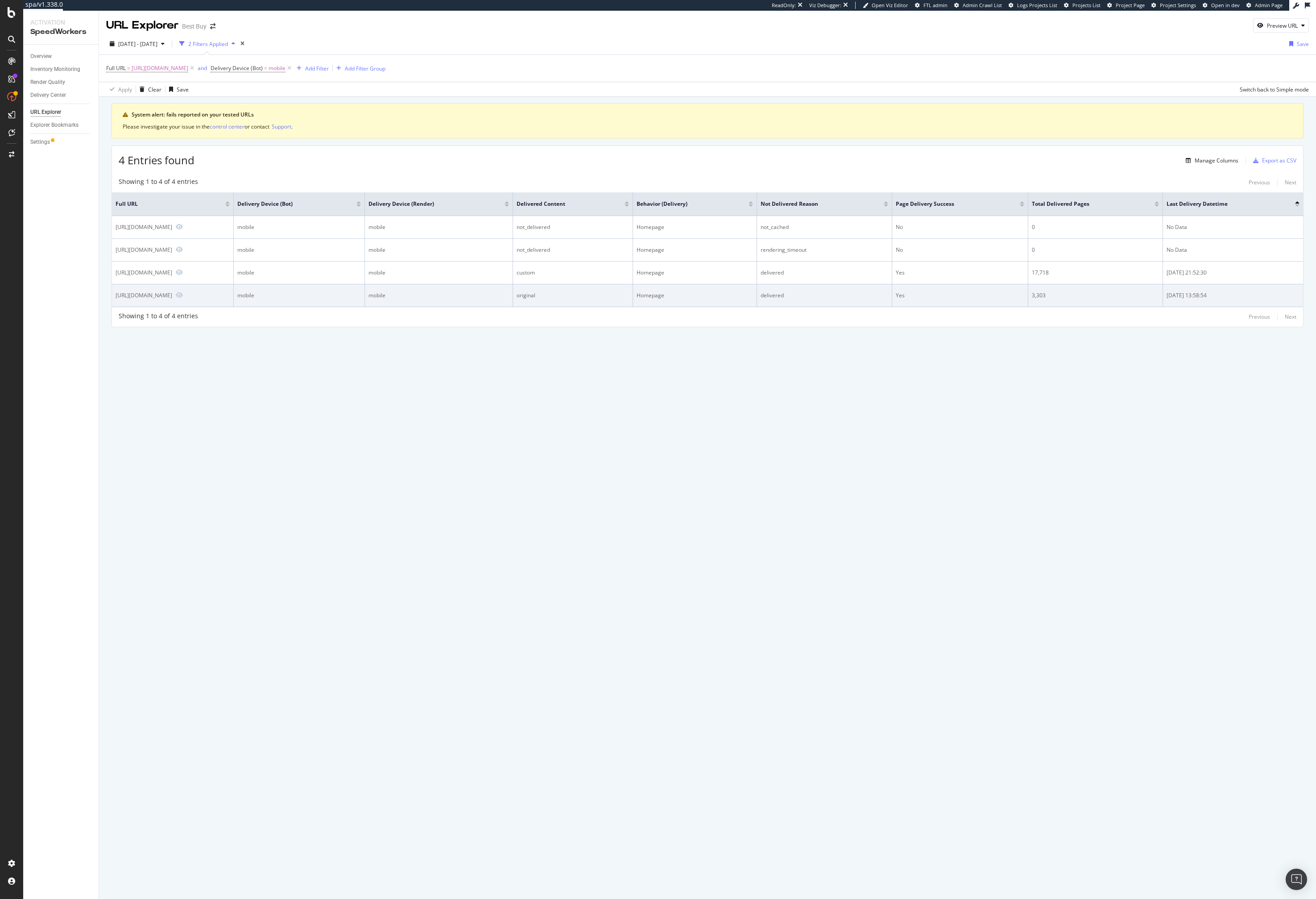
click at [769, 303] on td "delivered" at bounding box center [824, 296] width 135 height 23
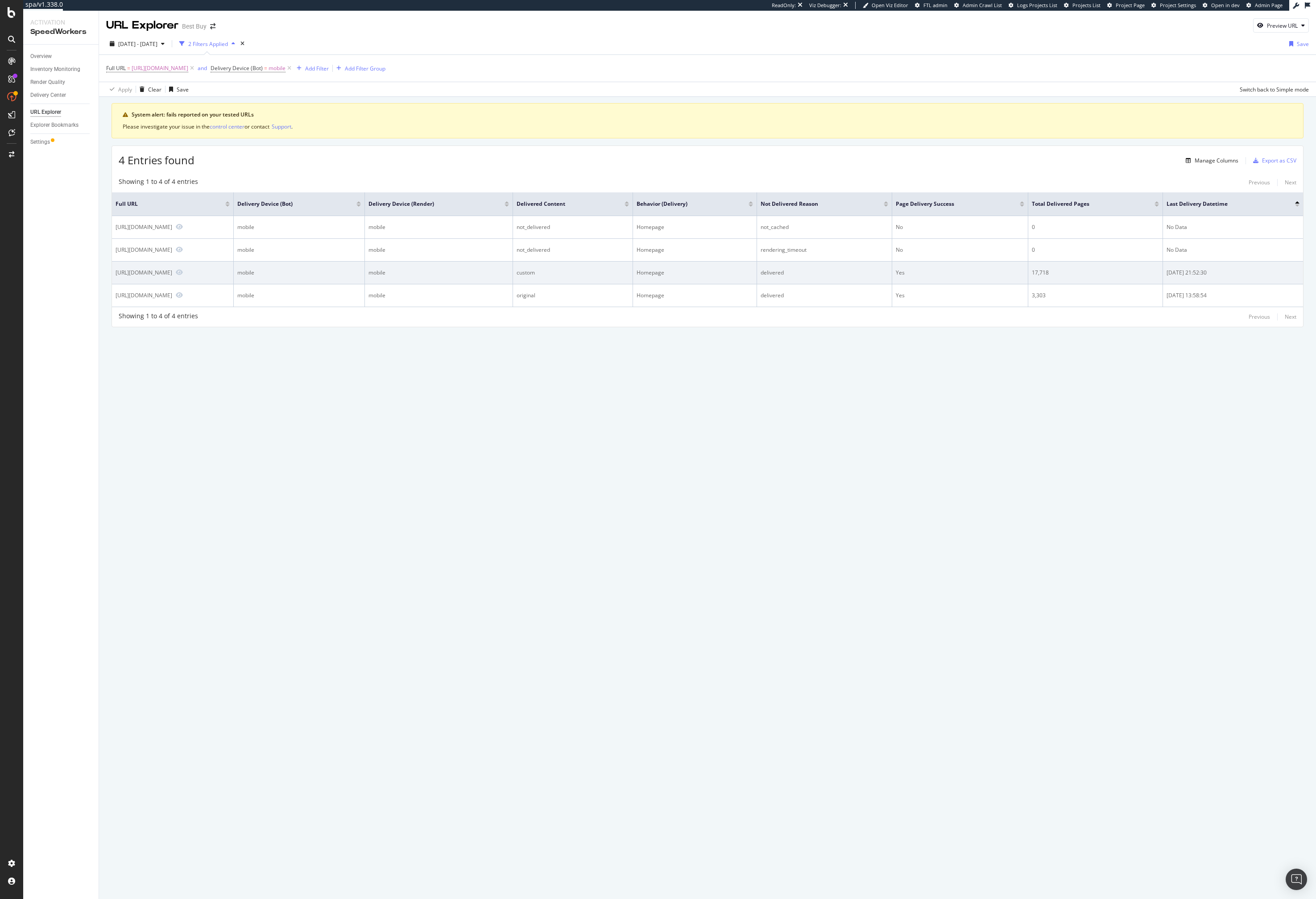
click at [834, 269] on div "delivered" at bounding box center [824, 272] width 127 height 8
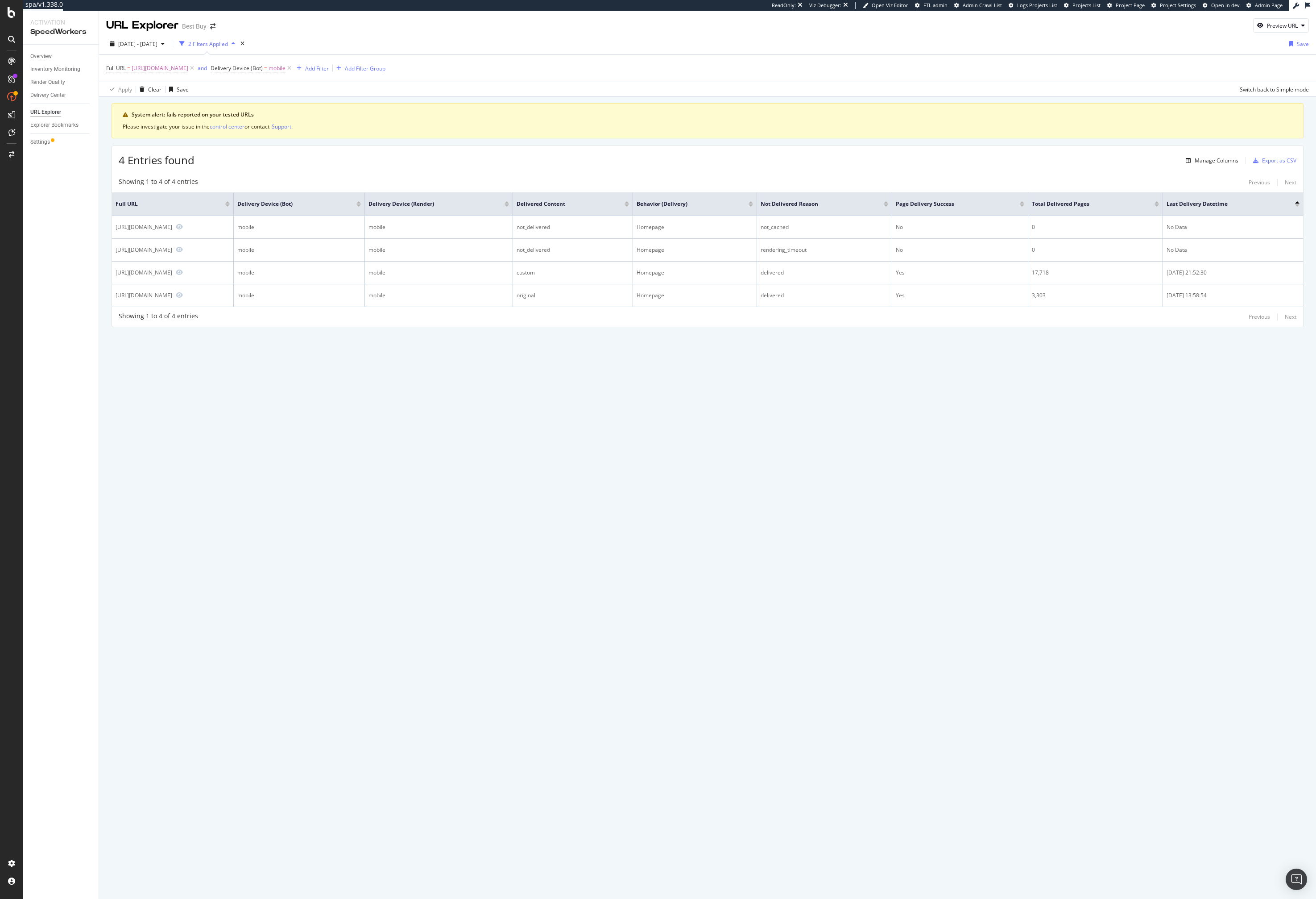
click at [893, 364] on div "URL Explorer Best Buy Preview URL 2025 Jul. 7th - Oct. 6th 2 Filters Applied Sa…" at bounding box center [708, 454] width 1217 height 888
click at [602, 346] on div "System alert: fails reported on your tested URLs Please investigate your issue …" at bounding box center [708, 227] width 1217 height 261
